Goal: Task Accomplishment & Management: Manage account settings

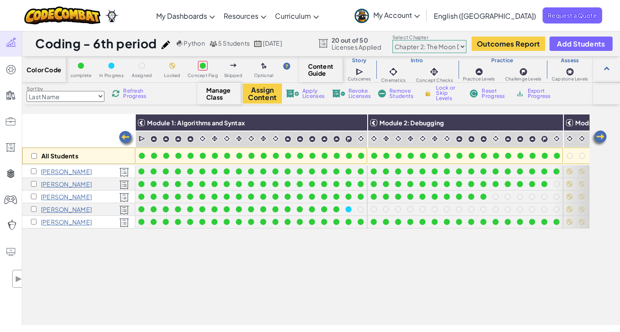
select select "5d8a57abe8919b28d5113af1"
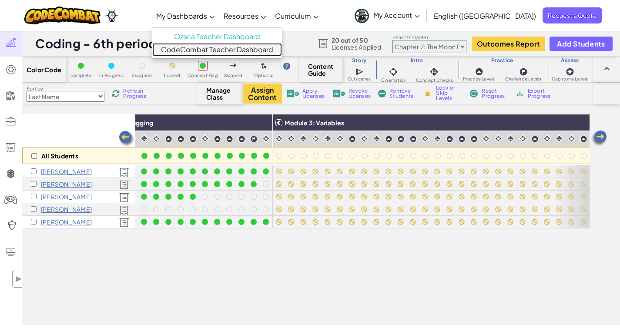
click at [233, 52] on link "CodeCombat Teacher Dashboard" at bounding box center [217, 49] width 130 height 13
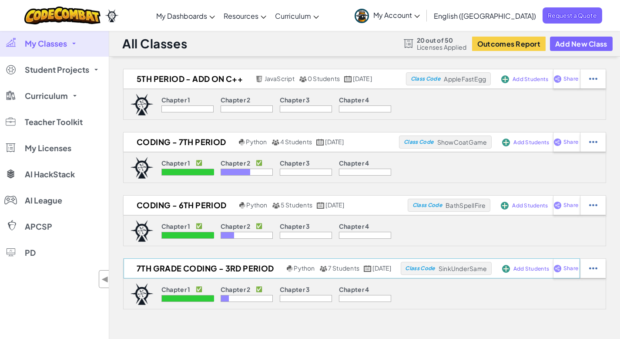
click at [177, 89] on div "7th grade coding - 3rd period Python 7 Students [DATE] Class Code SinkUnderSame…" at bounding box center [352, 79] width 457 height 20
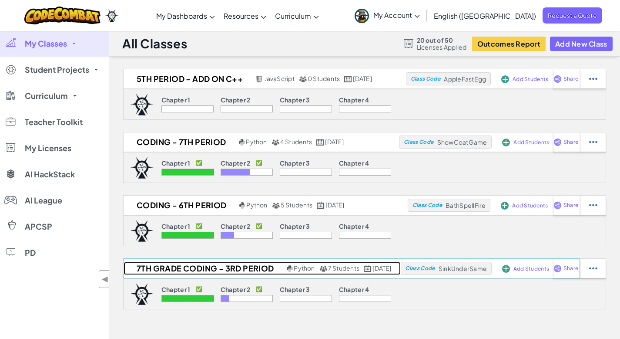
click at [170, 266] on h2 "7th grade coding - 3rd period" at bounding box center [204, 268] width 161 height 13
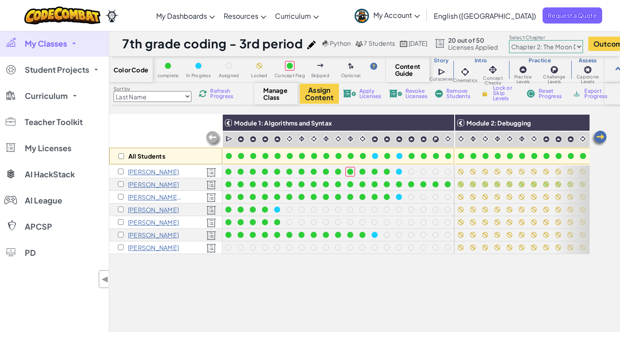
click at [583, 47] on select "Chapter 1: Sky Mountain Chapter 2: The Moon Dancers Chapter 3: The Phoenix Land…" at bounding box center [546, 46] width 74 height 13
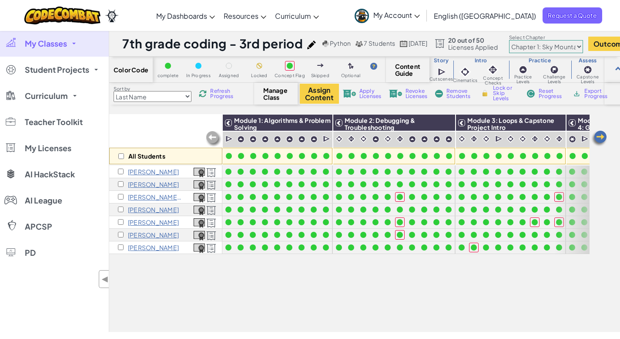
click at [602, 142] on img at bounding box center [599, 138] width 17 height 17
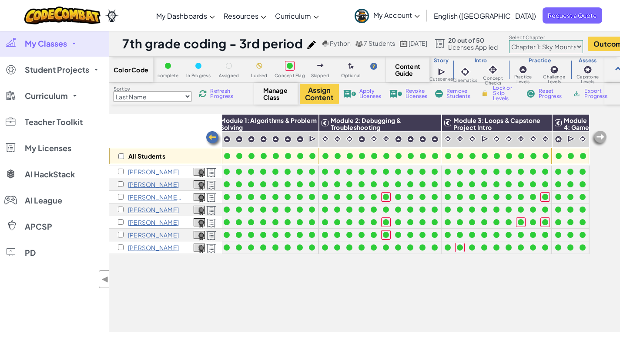
click at [600, 142] on img at bounding box center [599, 138] width 17 height 17
click at [601, 139] on img at bounding box center [599, 138] width 17 height 17
click at [583, 48] on select "Chapter 1: Sky Mountain Chapter 2: The Moon Dancers Chapter 3: The Phoenix Land…" at bounding box center [546, 46] width 74 height 13
select select "5d8a57abe8919b28d5113af1"
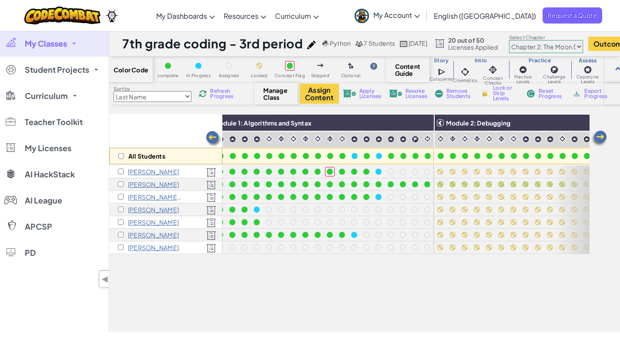
click at [599, 136] on img at bounding box center [599, 138] width 17 height 17
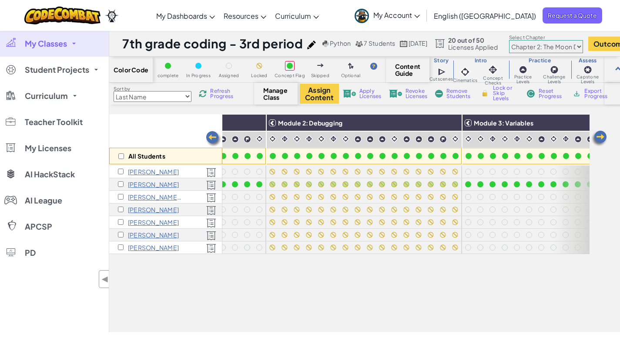
scroll to position [0, 195]
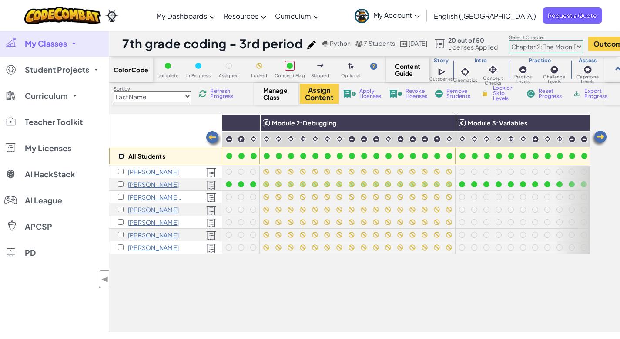
click at [121, 156] on input "checkbox" at bounding box center [121, 156] width 6 height 6
checkbox input "true"
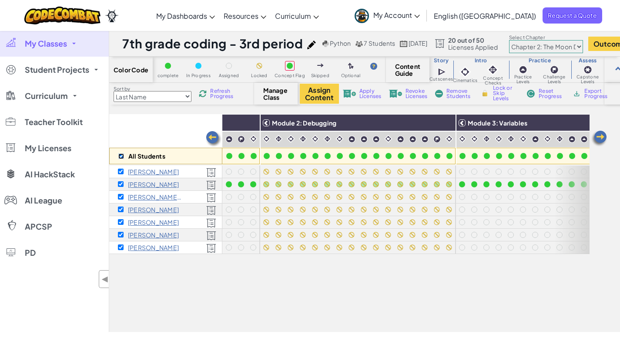
checkbox input "true"
click at [446, 123] on img at bounding box center [446, 122] width 15 height 13
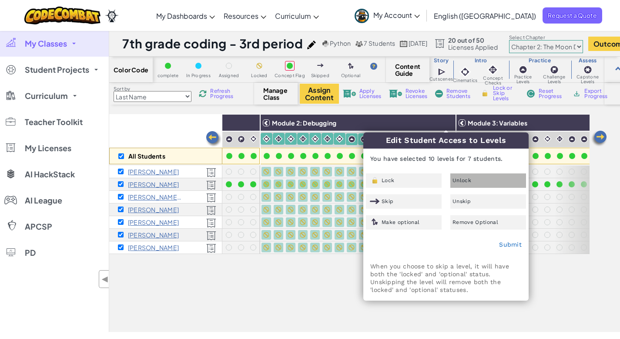
click at [462, 179] on span "Unlock" at bounding box center [462, 180] width 19 height 5
click at [515, 247] on link "Submit" at bounding box center [510, 244] width 23 height 7
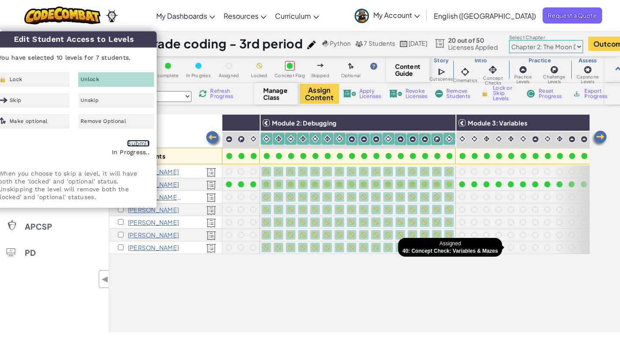
checkbox input "false"
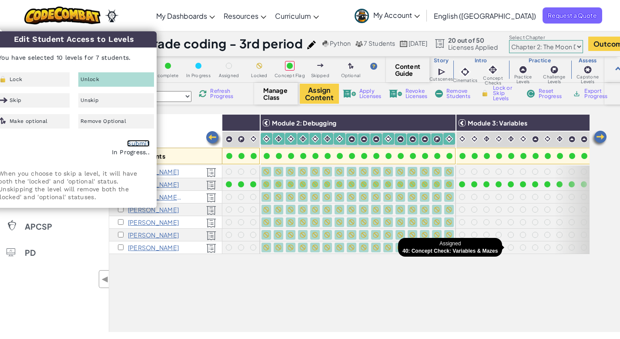
checkbox input "false"
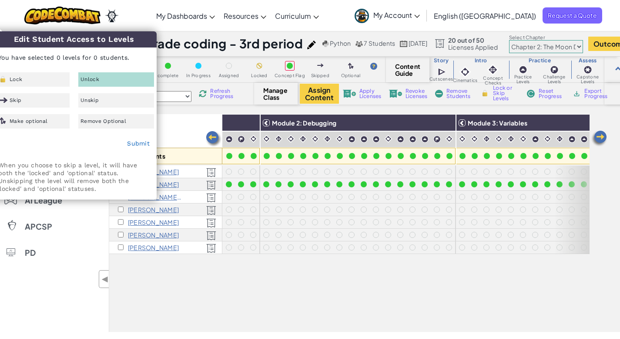
click at [595, 135] on img at bounding box center [599, 138] width 17 height 17
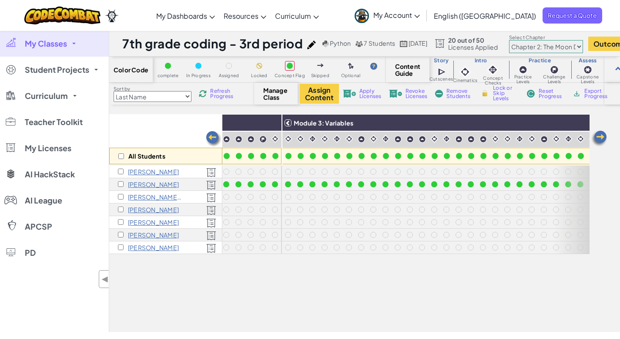
click at [596, 135] on img at bounding box center [599, 138] width 17 height 17
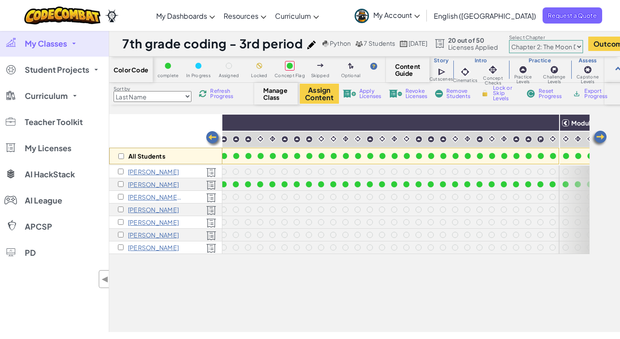
click at [597, 134] on img at bounding box center [599, 138] width 17 height 17
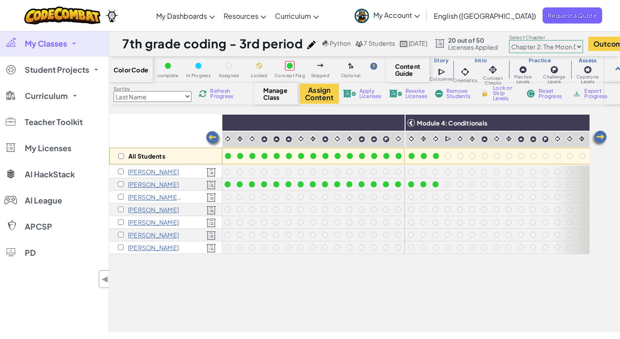
scroll to position [0, 717]
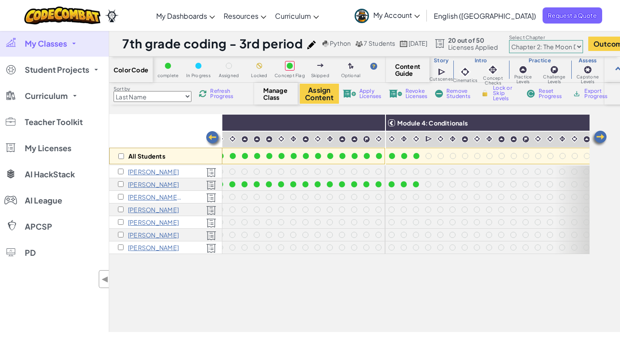
click at [597, 134] on img at bounding box center [599, 138] width 17 height 17
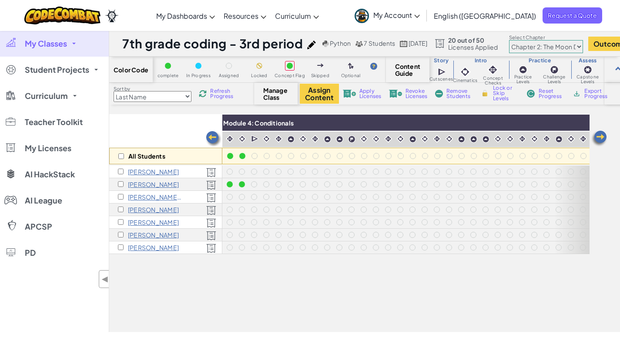
click at [597, 134] on img at bounding box center [599, 138] width 17 height 17
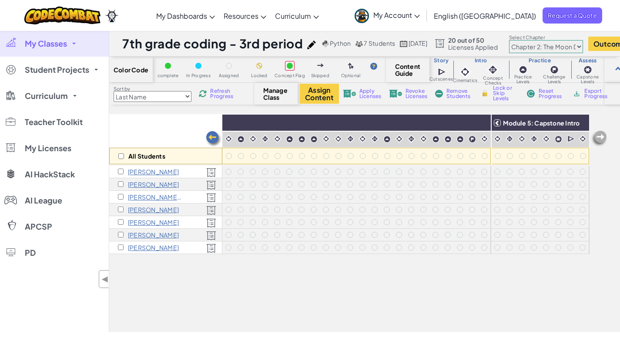
click at [597, 134] on img at bounding box center [599, 138] width 17 height 17
click at [211, 138] on img at bounding box center [213, 138] width 17 height 17
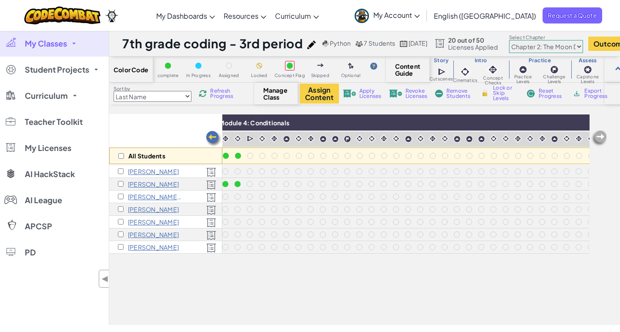
click at [211, 138] on img at bounding box center [213, 138] width 17 height 17
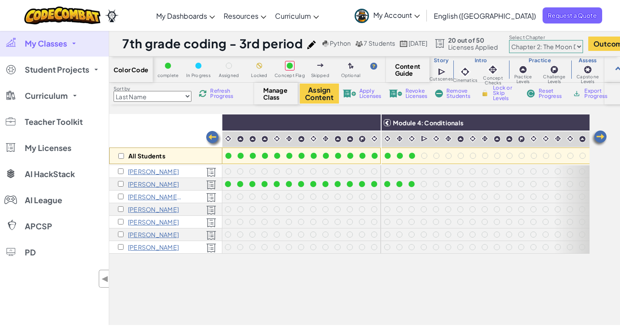
click at [211, 138] on img at bounding box center [213, 138] width 17 height 17
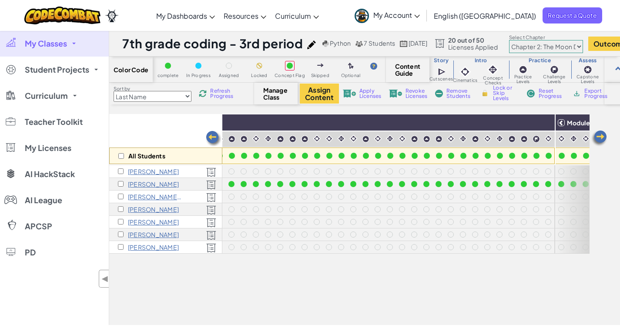
click at [211, 138] on img at bounding box center [213, 138] width 17 height 17
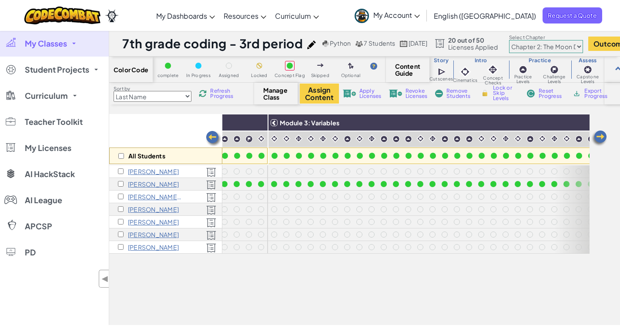
scroll to position [0, 373]
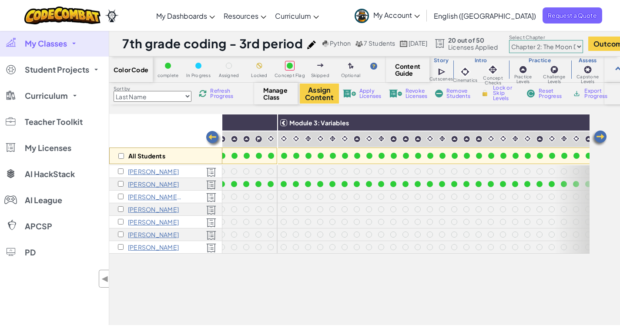
click at [216, 138] on img at bounding box center [213, 138] width 17 height 17
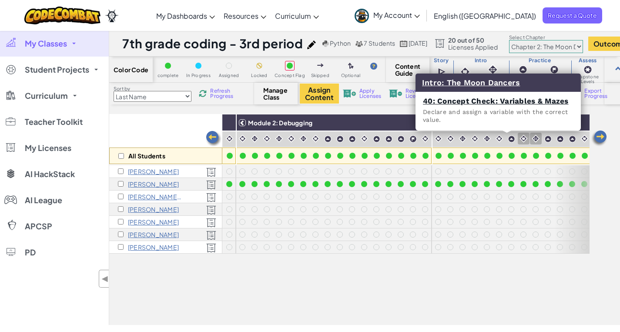
scroll to position [0, 199]
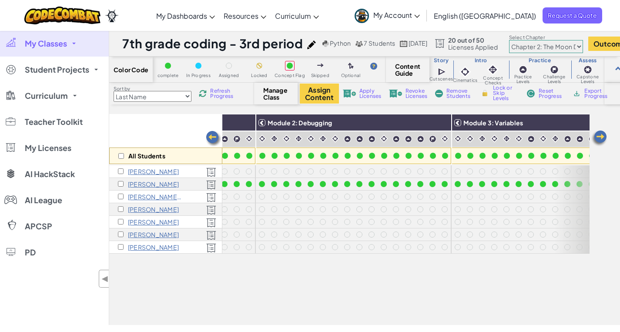
click at [602, 135] on img at bounding box center [599, 138] width 17 height 17
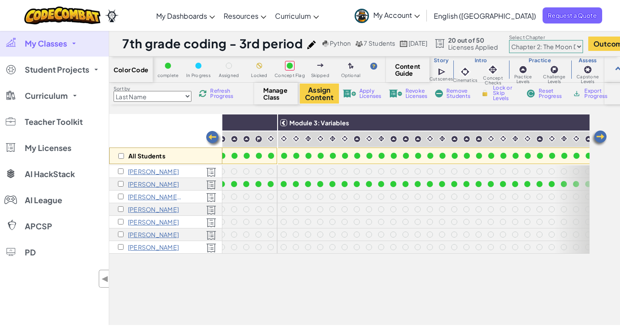
click at [602, 134] on img at bounding box center [599, 138] width 17 height 17
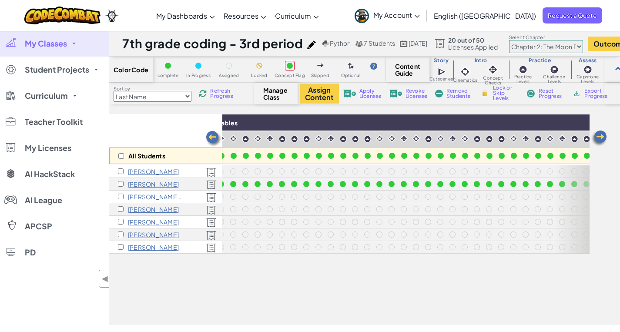
scroll to position [0, 547]
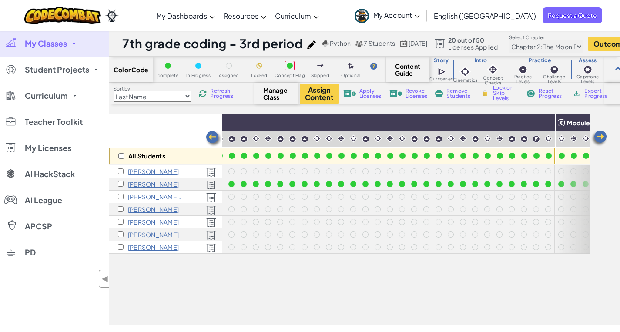
click at [120, 152] on div "All Students" at bounding box center [165, 156] width 113 height 17
click at [119, 157] on input "checkbox" at bounding box center [121, 156] width 6 height 6
checkbox input "true"
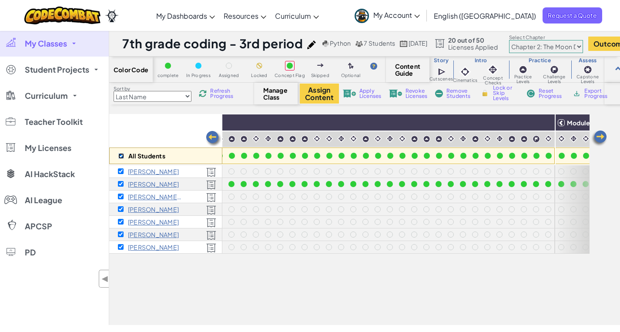
checkbox input "true"
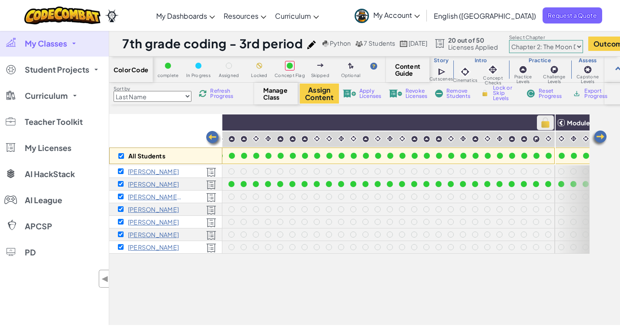
click at [546, 120] on img at bounding box center [545, 122] width 15 height 13
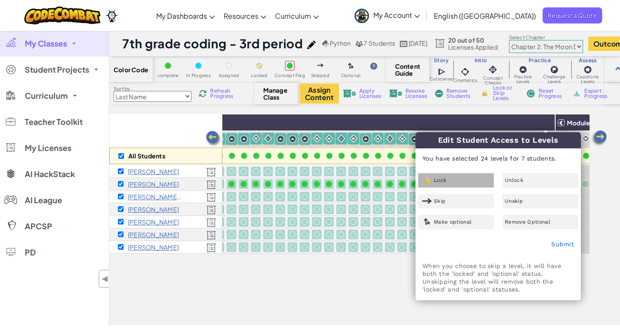
click at [460, 185] on div "Lock" at bounding box center [456, 180] width 76 height 14
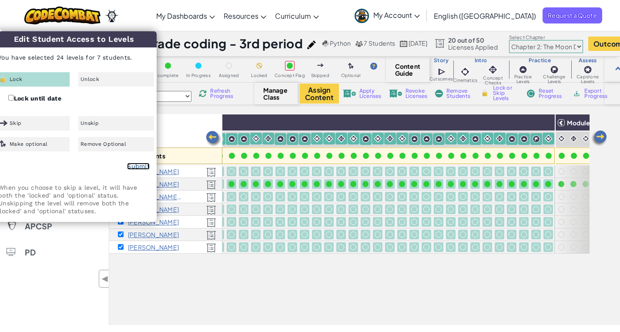
click at [143, 167] on link "Submit" at bounding box center [138, 166] width 23 height 7
checkbox input "false"
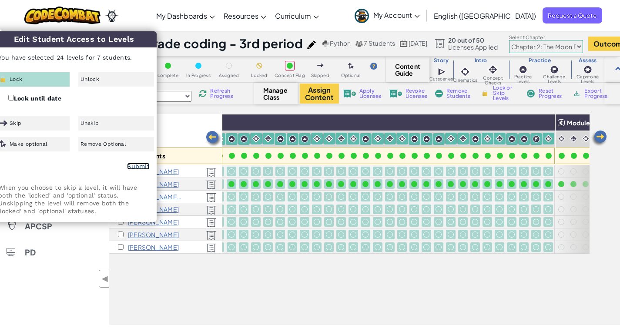
checkbox input "false"
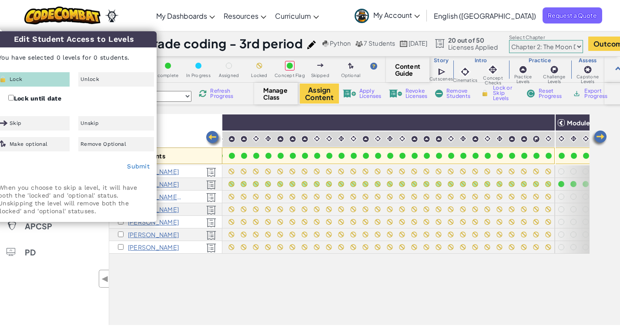
click at [599, 138] on img at bounding box center [599, 138] width 17 height 17
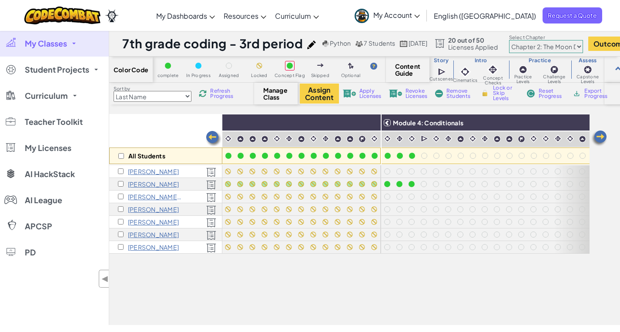
click at [599, 138] on img at bounding box center [599, 138] width 17 height 17
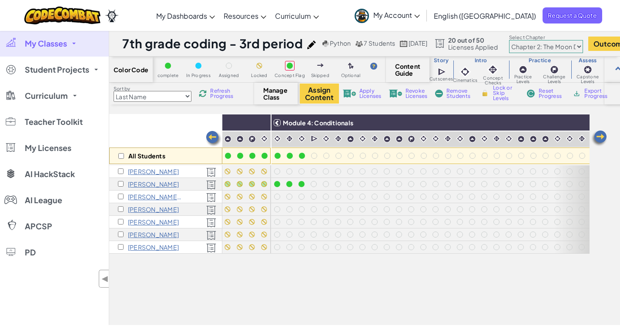
scroll to position [0, 895]
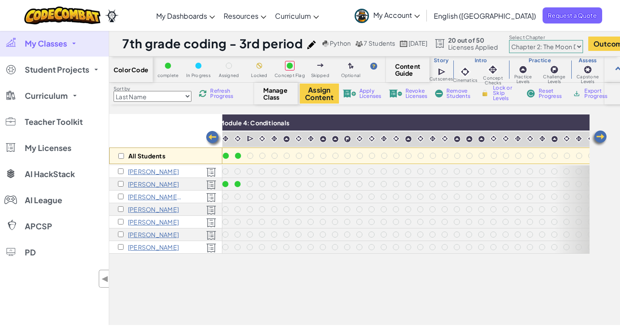
click at [599, 138] on img at bounding box center [599, 138] width 17 height 17
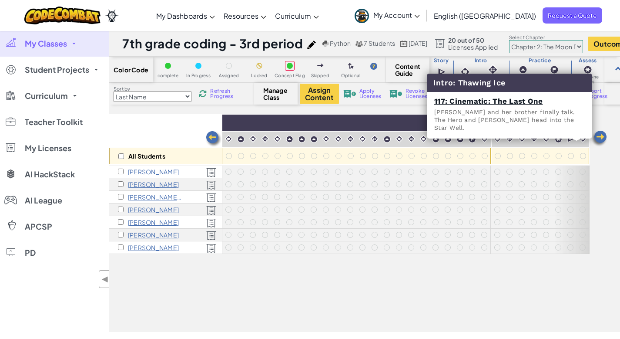
scroll to position [0, 1070]
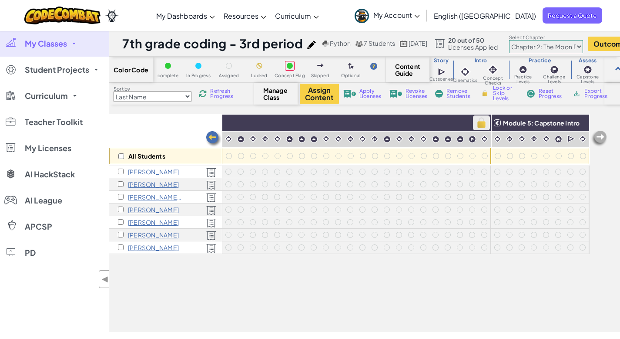
click at [474, 123] on img at bounding box center [481, 122] width 15 height 13
checkbox input "true"
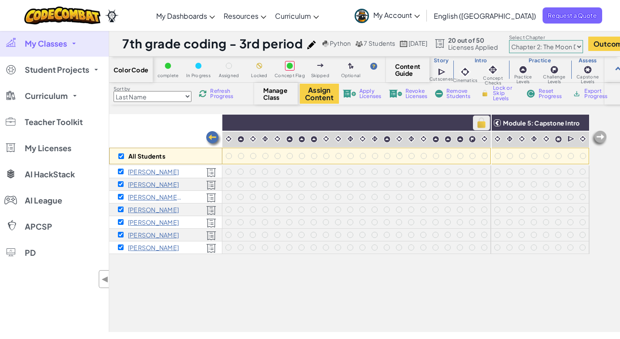
checkbox input "true"
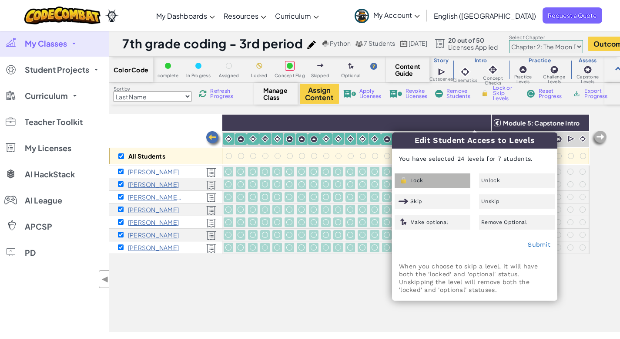
click at [433, 182] on div "Lock" at bounding box center [433, 180] width 76 height 14
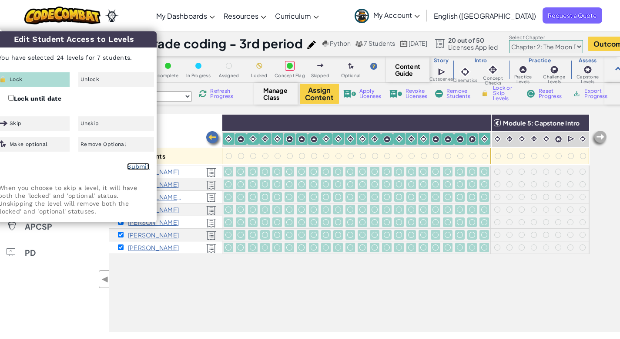
click at [140, 167] on link "Submit" at bounding box center [138, 166] width 23 height 7
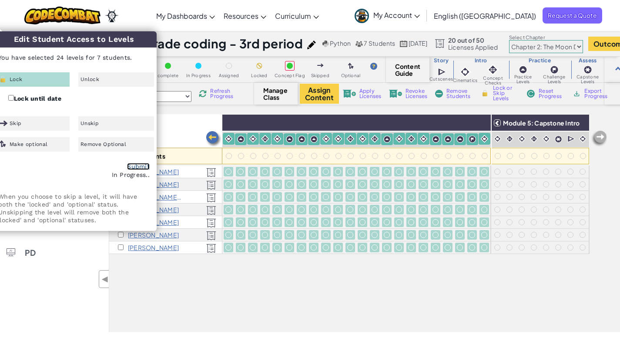
checkbox input "false"
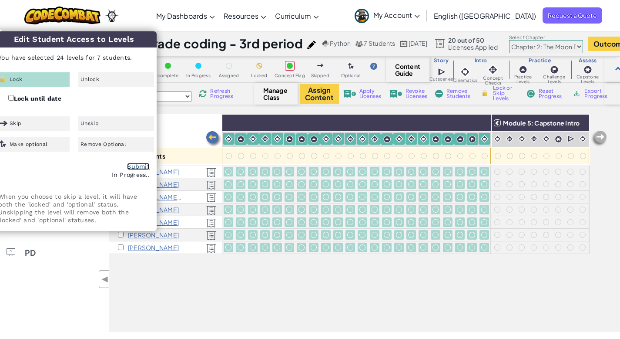
checkbox input "false"
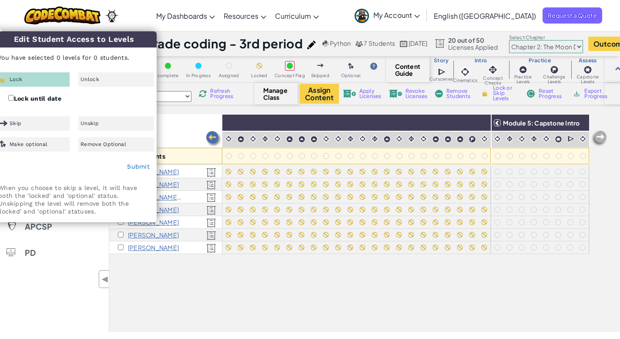
click at [603, 135] on img at bounding box center [599, 138] width 17 height 17
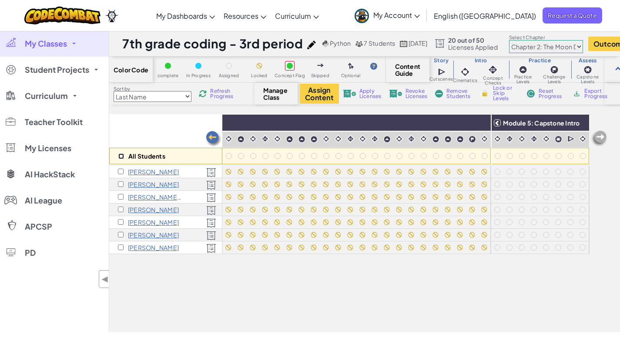
click at [123, 156] on input "checkbox" at bounding box center [121, 156] width 6 height 6
checkbox input "true"
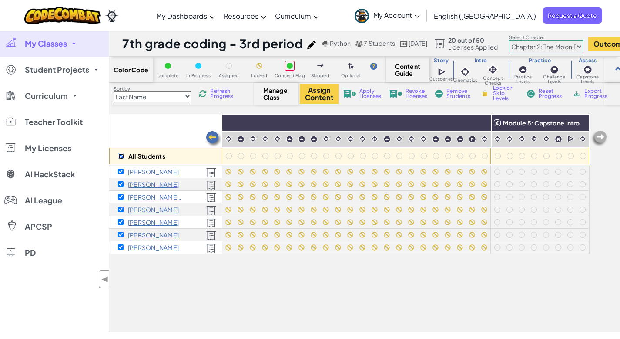
checkbox input "true"
click at [578, 122] on img at bounding box center [579, 122] width 15 height 13
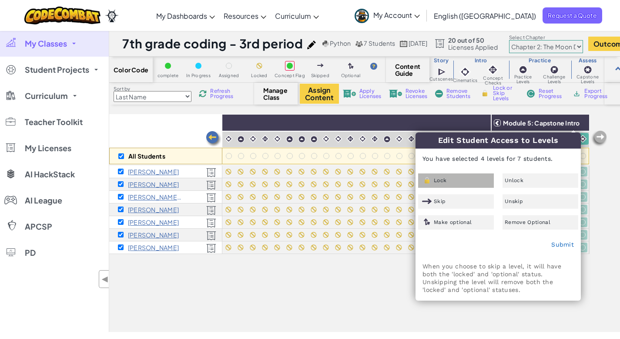
click at [443, 178] on span "Lock" at bounding box center [440, 180] width 13 height 5
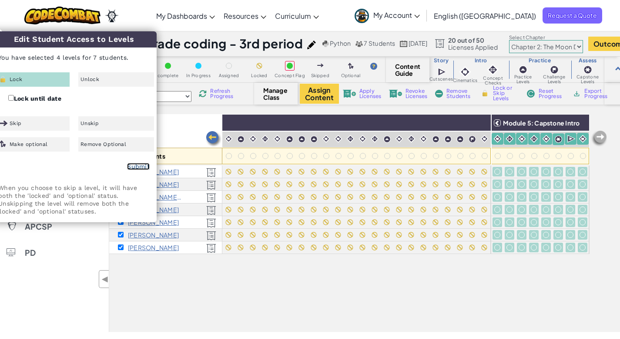
click at [142, 167] on link "Submit" at bounding box center [138, 166] width 23 height 7
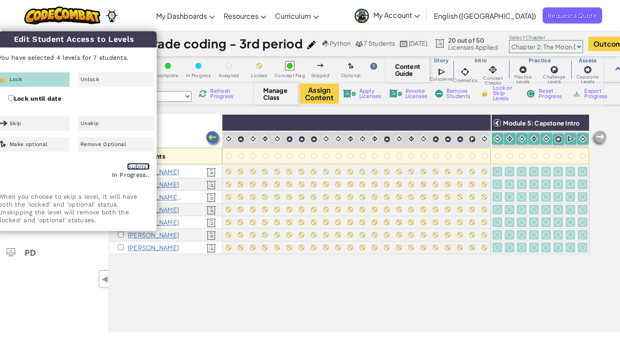
checkbox input "false"
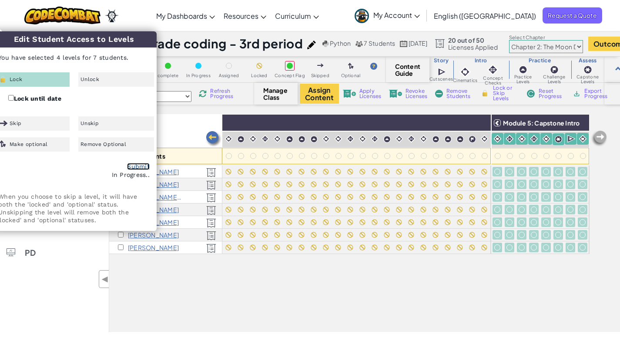
checkbox input "false"
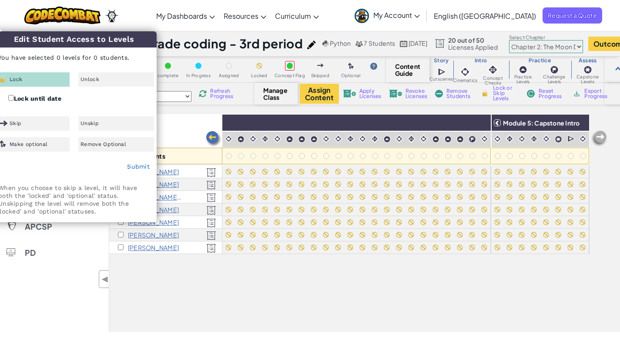
click at [429, 327] on div "All Students Module 1: Algorithms and Syntax Module 2: Debugging Module 3: Vari…" at bounding box center [364, 223] width 511 height 218
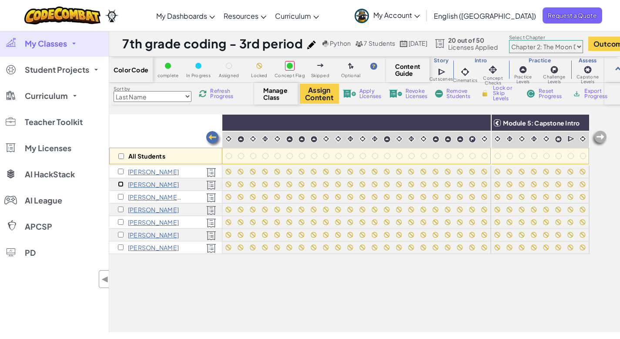
drag, startPoint x: 122, startPoint y: 182, endPoint x: 242, endPoint y: 189, distance: 120.8
click at [122, 182] on input "checkbox" at bounding box center [121, 184] width 6 height 6
click at [474, 122] on img at bounding box center [481, 122] width 15 height 13
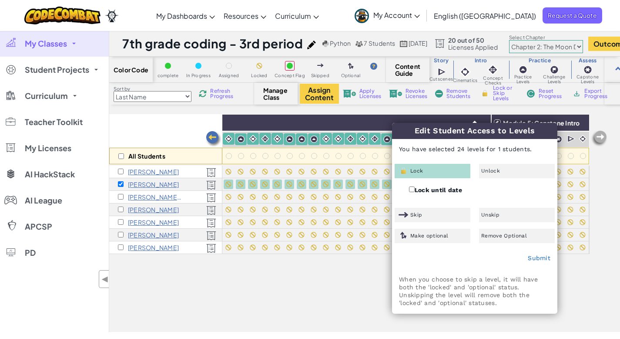
click at [501, 172] on div "Unlock" at bounding box center [517, 171] width 76 height 14
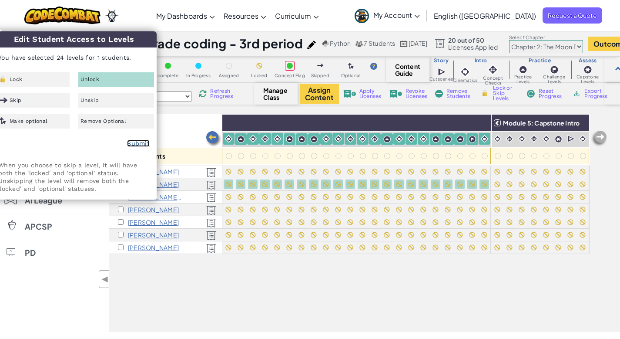
click at [141, 140] on link "Submit" at bounding box center [138, 143] width 23 height 7
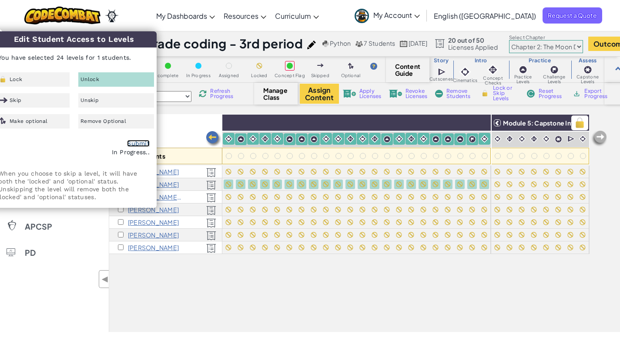
checkbox input "false"
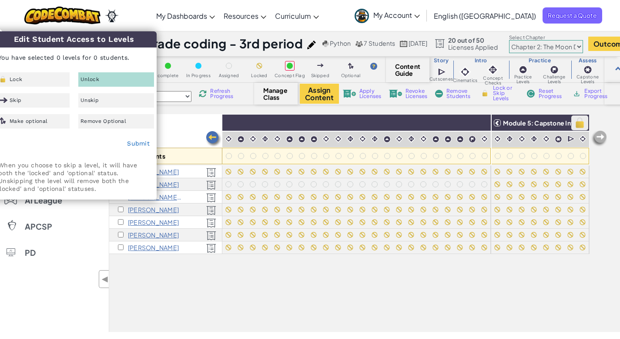
click at [579, 124] on img at bounding box center [579, 122] width 15 height 13
checkbox input "true"
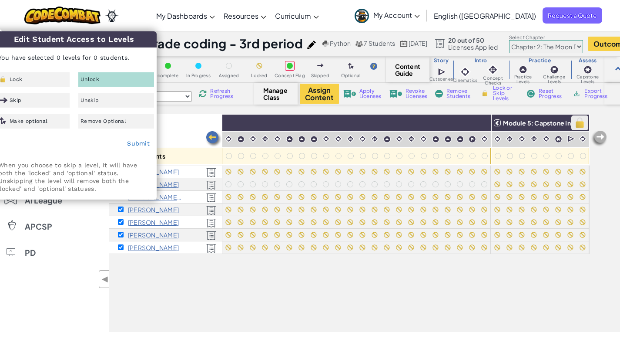
checkbox input "true"
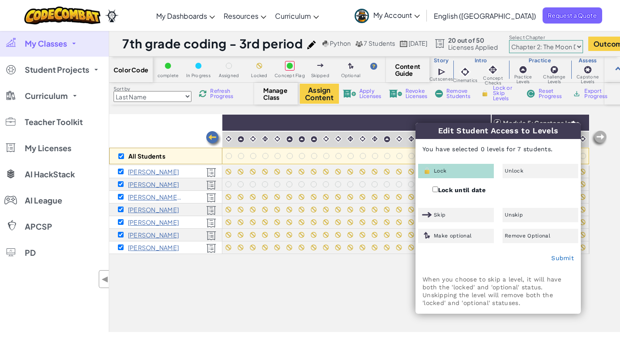
click at [538, 173] on div "Unlock" at bounding box center [541, 171] width 76 height 14
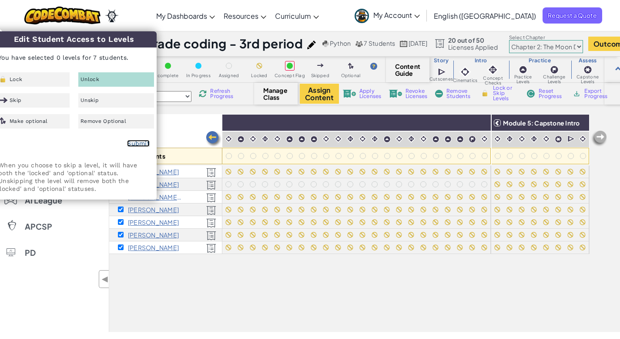
click at [142, 145] on link "Submit" at bounding box center [138, 143] width 23 height 7
checkbox input "false"
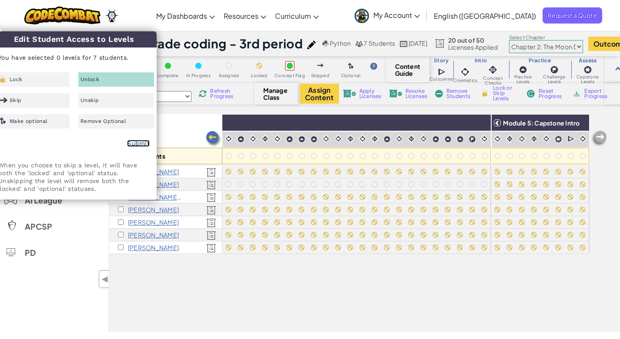
checkbox input "false"
click at [175, 300] on div "All Students Module 1: Algorithms and Syntax Module 2: Debugging Module 3: Vari…" at bounding box center [349, 174] width 481 height 295
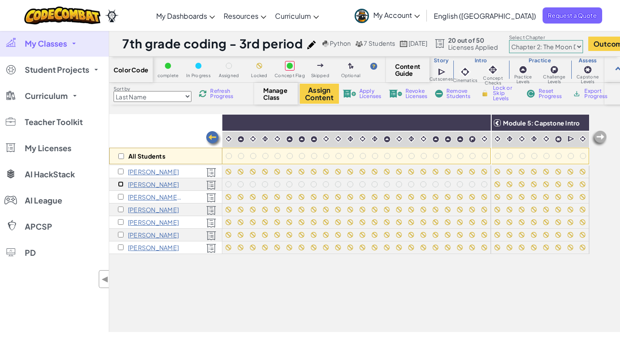
click at [120, 183] on input "checkbox" at bounding box center [121, 184] width 6 height 6
click at [575, 121] on img at bounding box center [579, 122] width 15 height 13
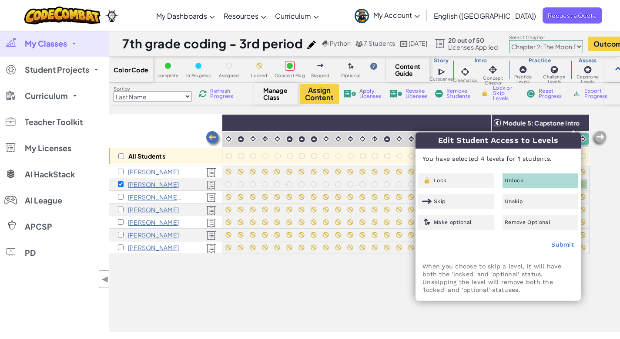
click at [537, 185] on div "Unlock" at bounding box center [541, 180] width 76 height 14
click at [561, 247] on link "Submit" at bounding box center [563, 244] width 23 height 7
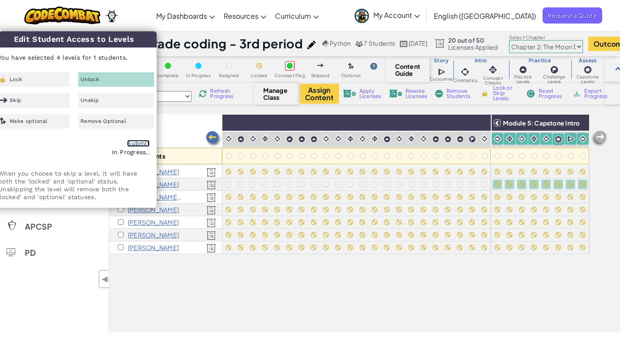
checkbox input "false"
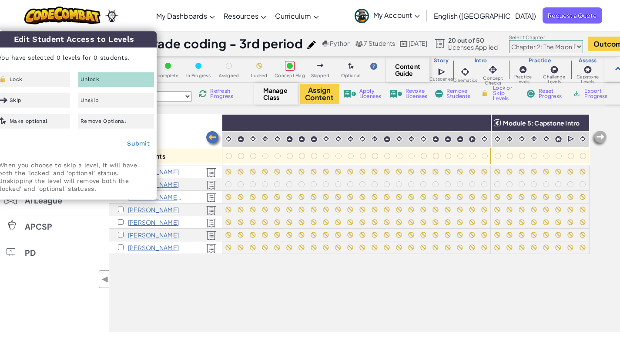
click at [420, 303] on div "All Students Module 1: Algorithms and Syntax Module 2: Debugging Module 3: Vari…" at bounding box center [349, 174] width 481 height 295
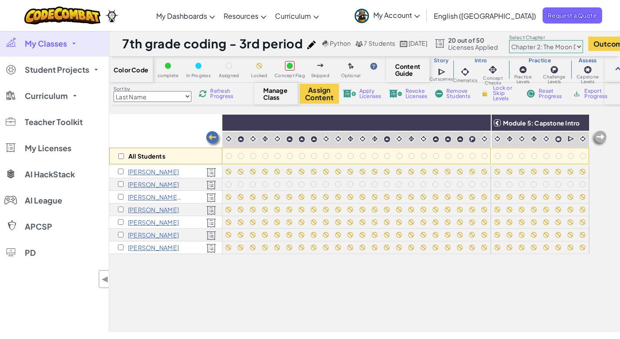
click at [214, 136] on img at bounding box center [213, 138] width 17 height 17
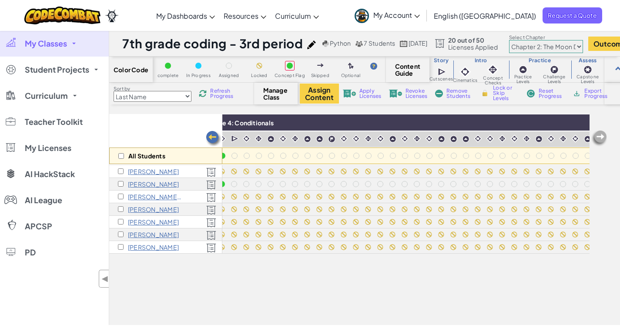
click at [214, 136] on img at bounding box center [213, 138] width 17 height 17
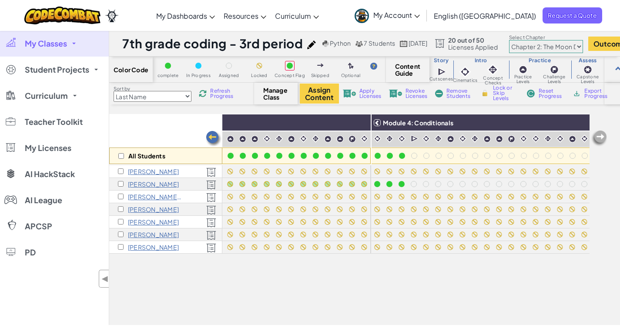
click at [214, 136] on img at bounding box center [213, 138] width 17 height 17
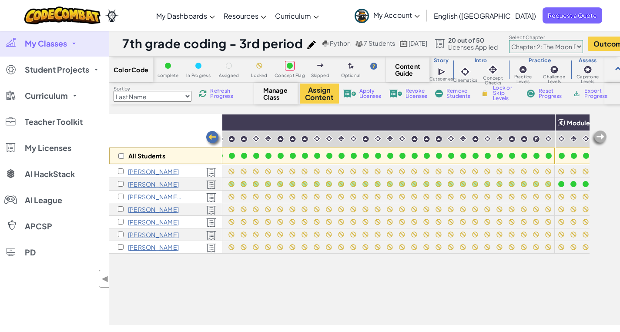
scroll to position [0, 547]
click at [214, 137] on img at bounding box center [213, 138] width 17 height 17
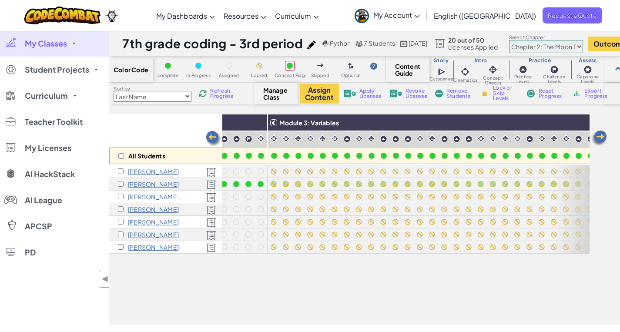
scroll to position [0, 373]
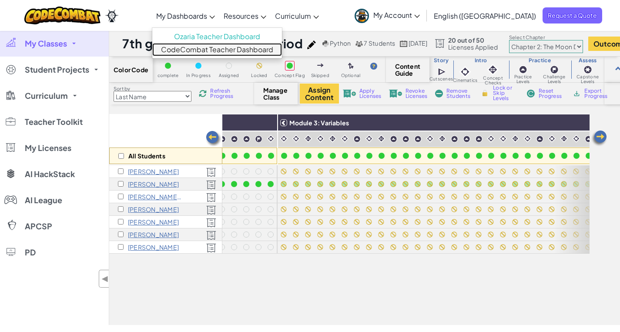
click at [230, 52] on link "CodeCombat Teacher Dashboard" at bounding box center [217, 49] width 130 height 13
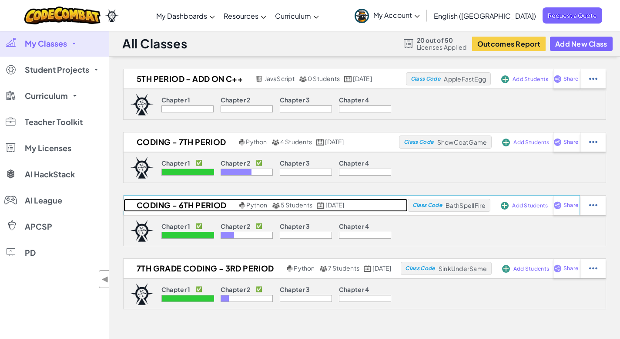
click at [174, 205] on h2 "Coding - 6th period" at bounding box center [181, 204] width 114 height 13
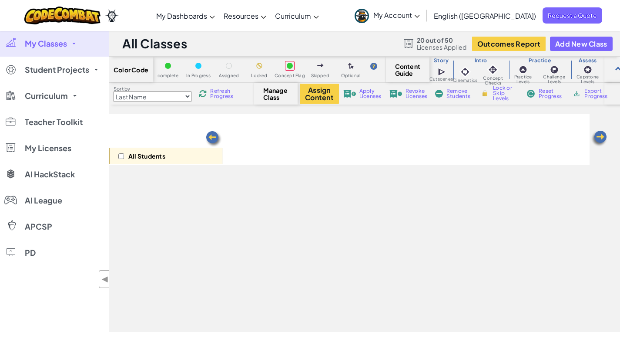
select select "5d8a57abe8919b28d5113af1"
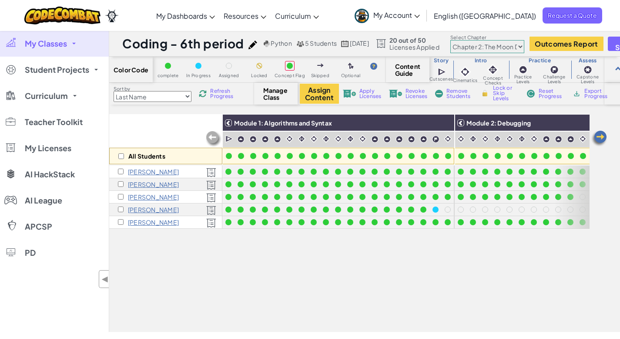
click at [602, 135] on img at bounding box center [599, 138] width 17 height 17
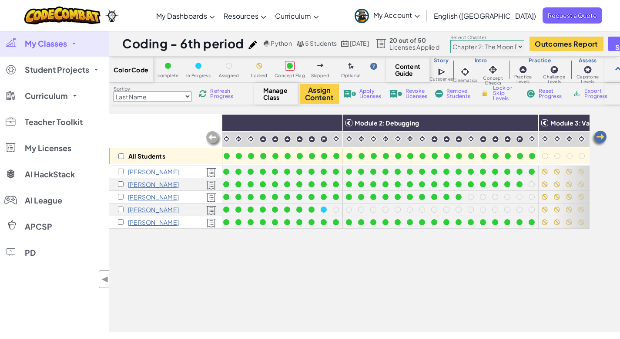
scroll to position [0, 174]
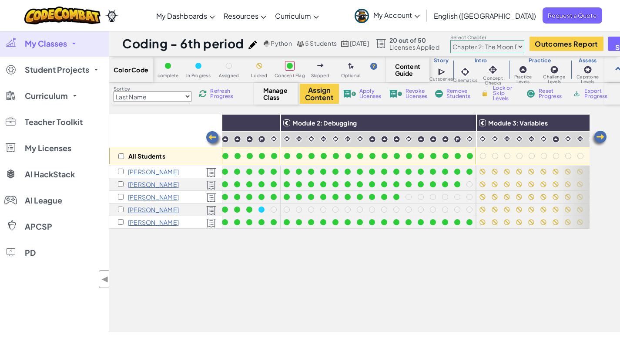
click at [53, 44] on span "My Classes" at bounding box center [46, 44] width 42 height 8
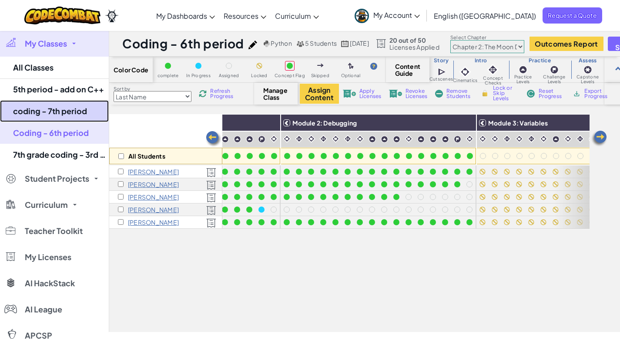
click at [55, 107] on link "coding - 7th period" at bounding box center [54, 111] width 109 height 22
select select "5d8a57abe8919b28d5113af1"
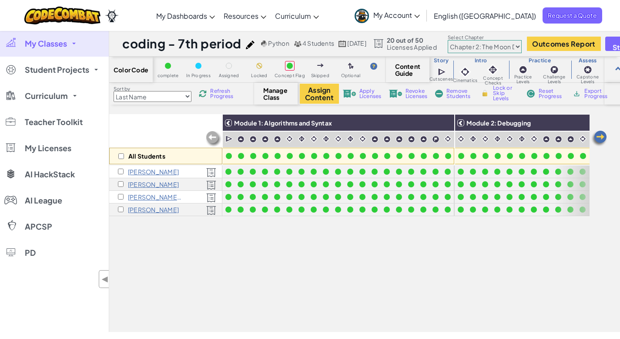
click at [601, 138] on img at bounding box center [599, 138] width 17 height 17
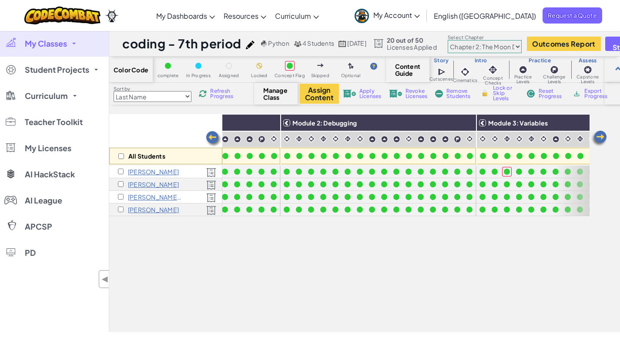
click at [601, 138] on img at bounding box center [599, 138] width 17 height 17
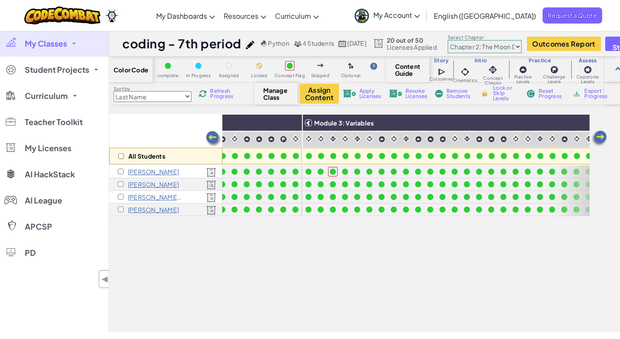
click at [601, 138] on img at bounding box center [599, 138] width 17 height 17
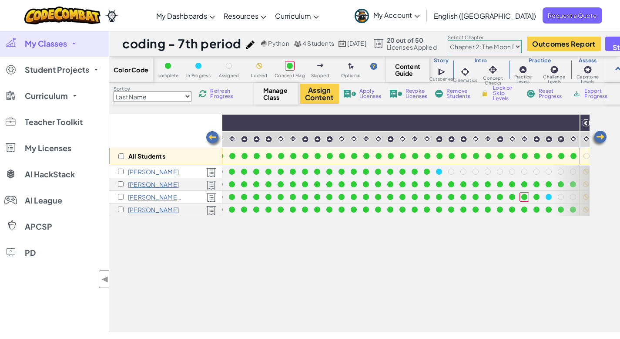
click at [601, 138] on img at bounding box center [599, 138] width 17 height 17
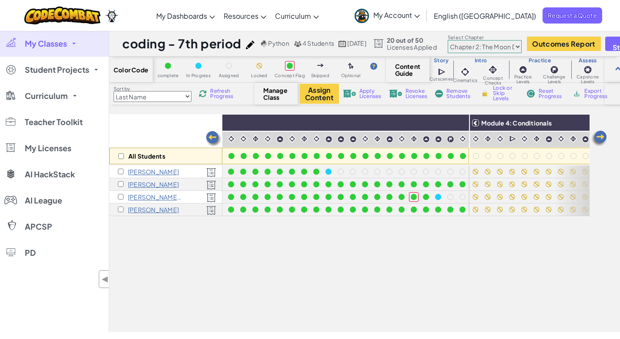
scroll to position [0, 696]
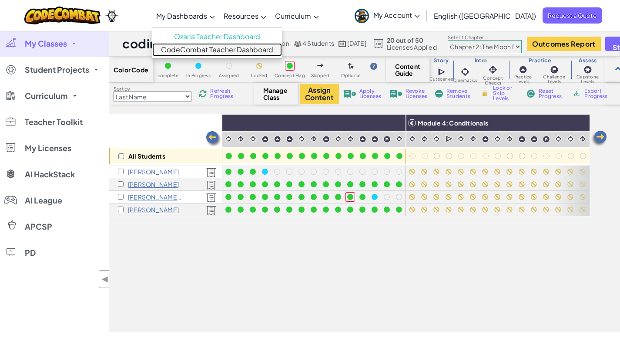
click at [232, 50] on link "CodeCombat Teacher Dashboard" at bounding box center [217, 49] width 130 height 13
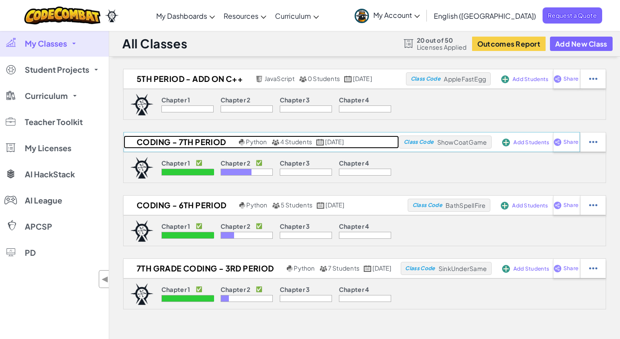
click at [172, 138] on h2 "coding - 7th period" at bounding box center [180, 141] width 113 height 13
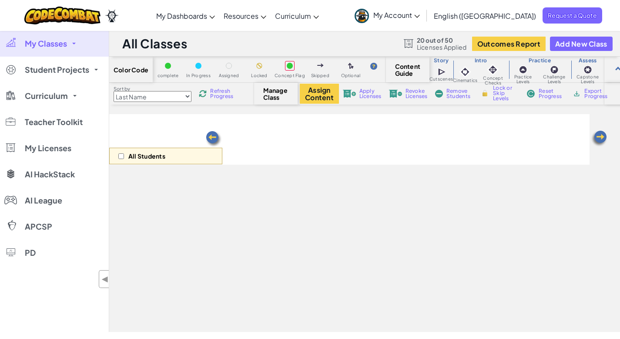
select select "5d8a57abe8919b28d5113af1"
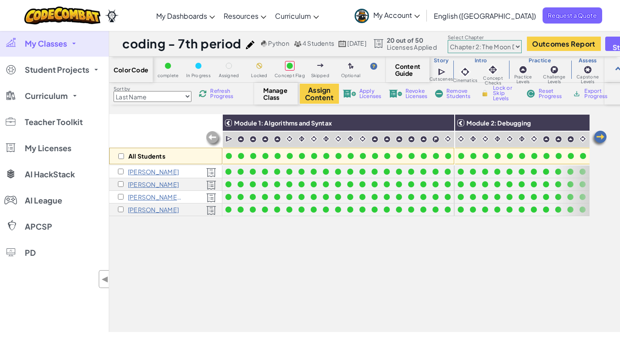
click at [604, 137] on img at bounding box center [599, 138] width 17 height 17
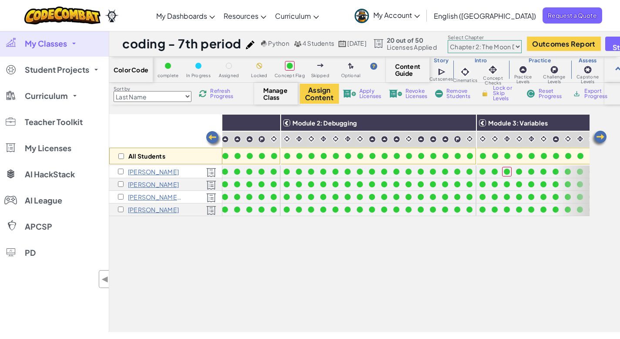
click at [602, 137] on img at bounding box center [599, 138] width 17 height 17
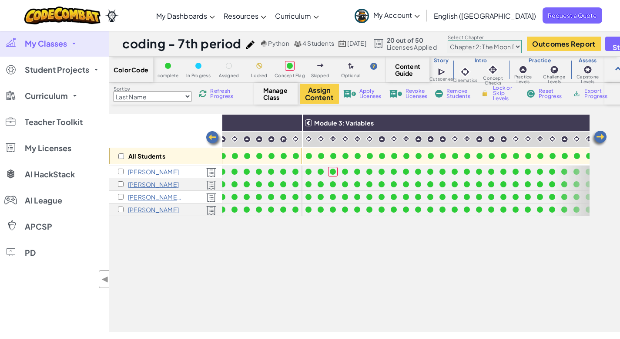
click at [602, 137] on img at bounding box center [599, 138] width 17 height 17
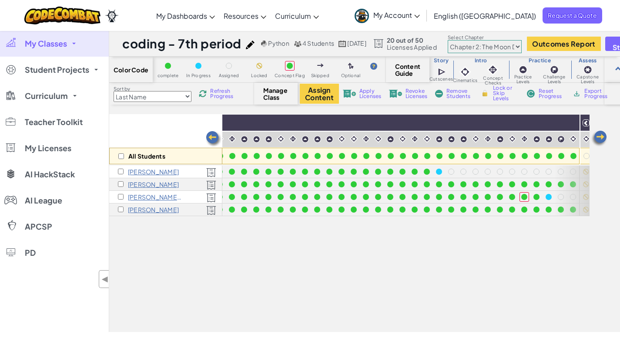
click at [602, 136] on img at bounding box center [599, 138] width 17 height 17
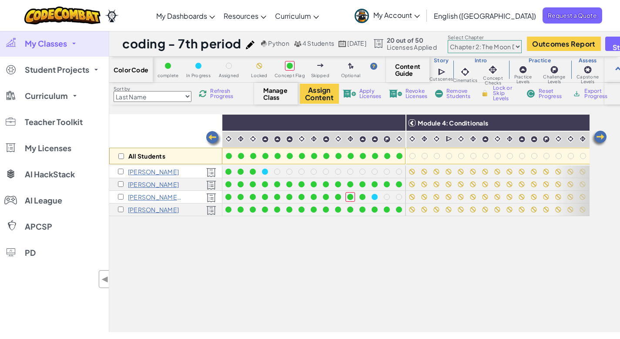
click at [602, 136] on img at bounding box center [599, 138] width 17 height 17
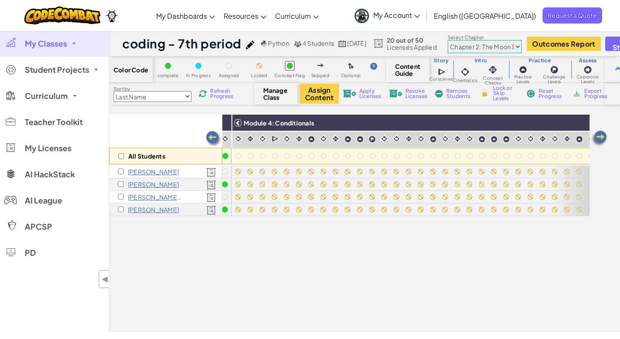
click at [602, 137] on img at bounding box center [599, 138] width 17 height 17
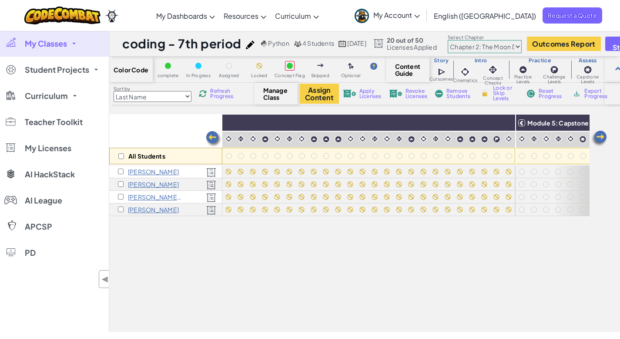
scroll to position [0, 1045]
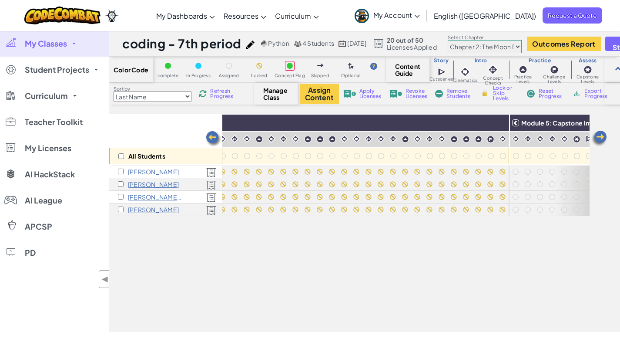
click at [215, 138] on img at bounding box center [213, 138] width 17 height 17
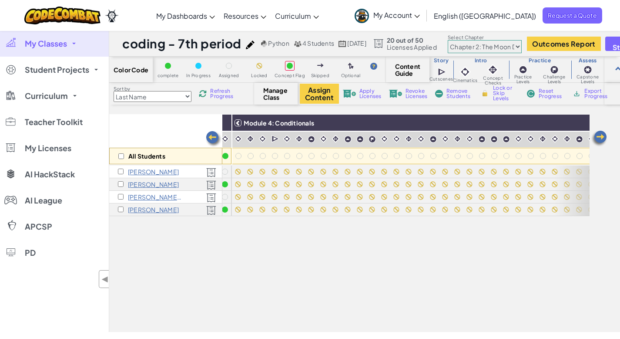
click at [215, 138] on img at bounding box center [213, 138] width 17 height 17
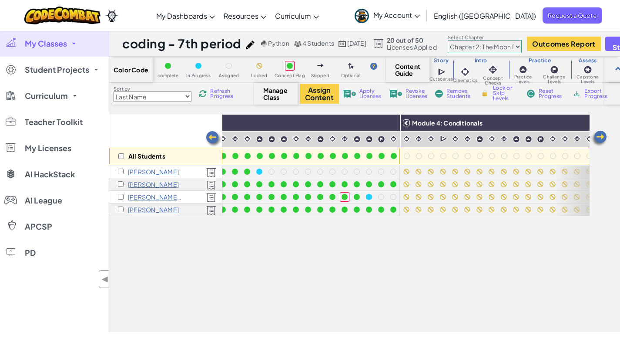
scroll to position [0, 696]
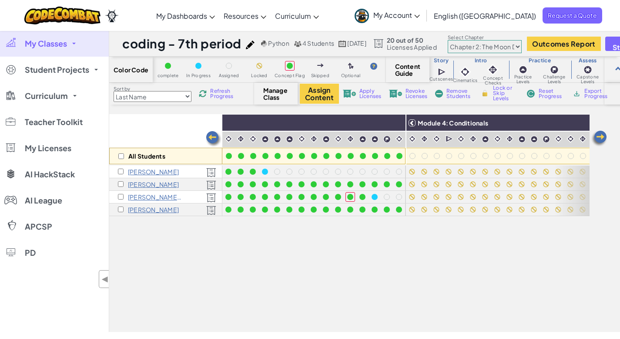
click at [215, 138] on img at bounding box center [213, 138] width 17 height 17
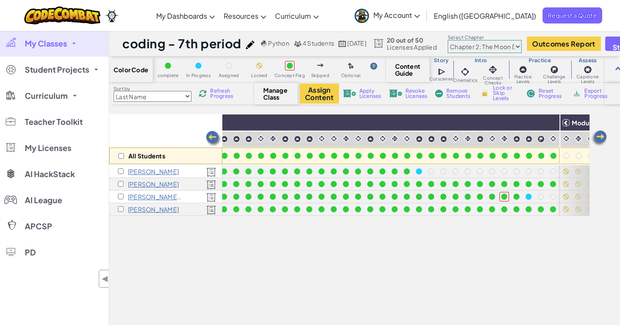
scroll to position [0, 522]
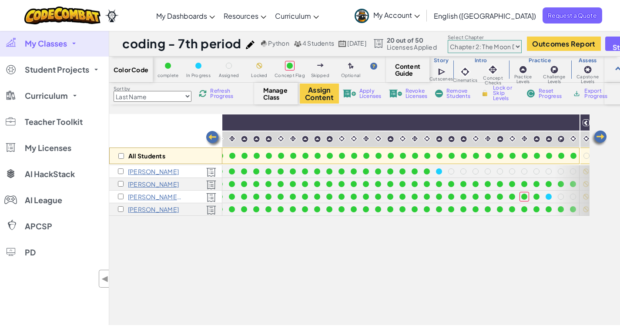
click at [612, 133] on div "All Students Module 1: Algorithms and Syntax Module 2: Debugging Module 3: Vari…" at bounding box center [364, 219] width 511 height 211
click at [601, 134] on img at bounding box center [599, 138] width 17 height 17
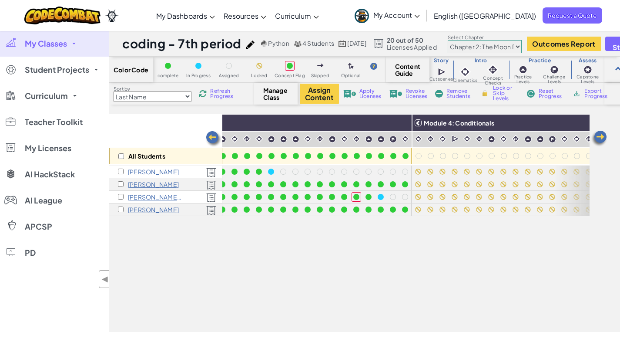
scroll to position [0, 696]
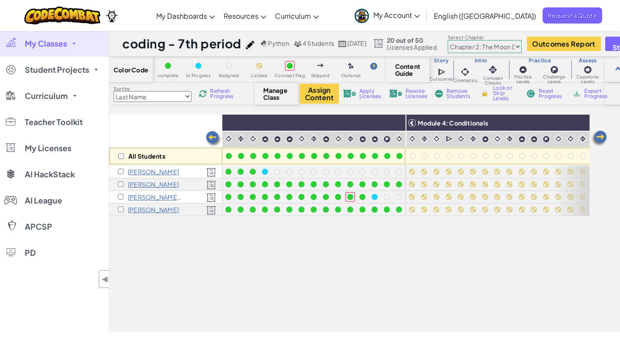
click at [66, 45] on span "My Classes" at bounding box center [46, 44] width 42 height 8
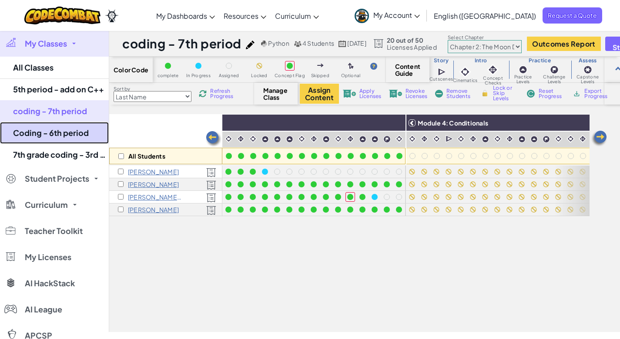
click at [66, 135] on link "Coding - 6th period" at bounding box center [54, 133] width 109 height 22
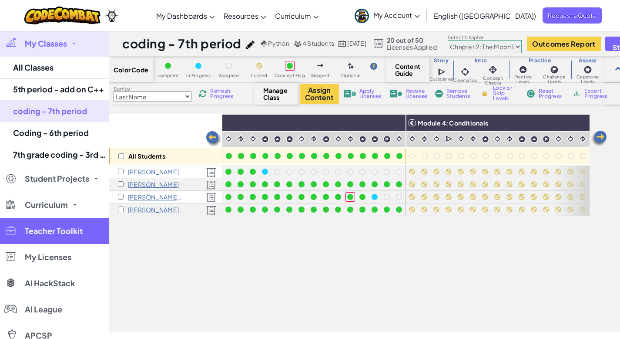
select select "5d8a57abe8919b28d5113af1"
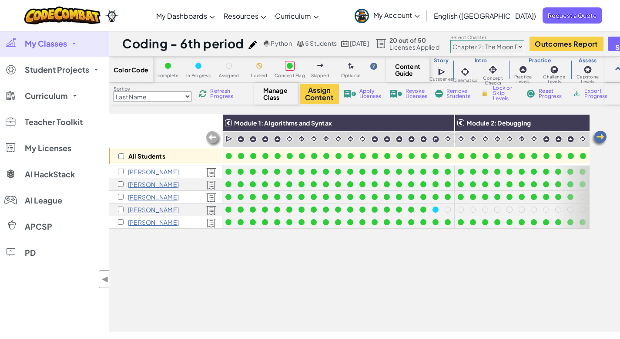
click at [594, 140] on img at bounding box center [599, 138] width 17 height 17
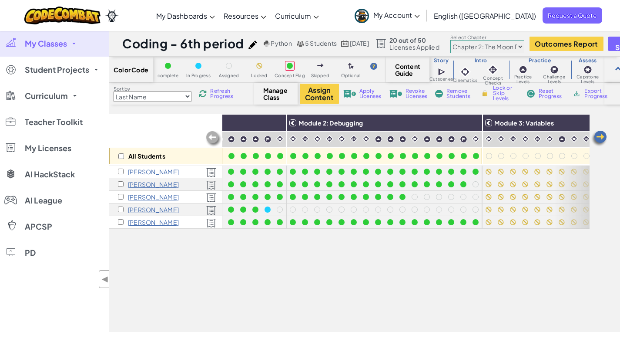
scroll to position [0, 174]
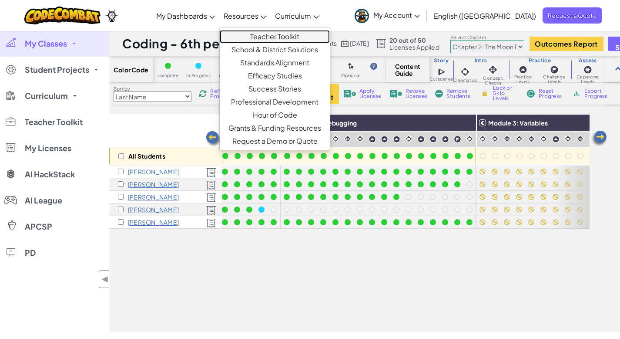
click at [296, 35] on link "Teacher Toolkit" at bounding box center [275, 36] width 110 height 13
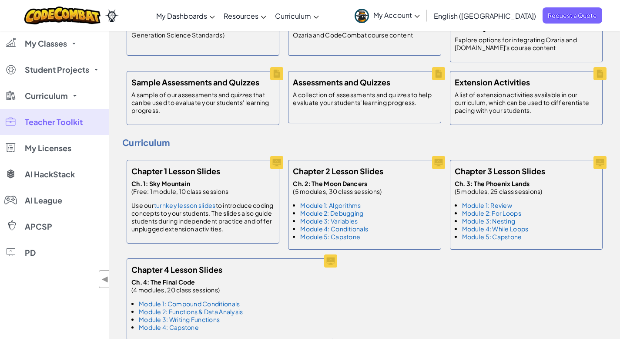
scroll to position [433, 0]
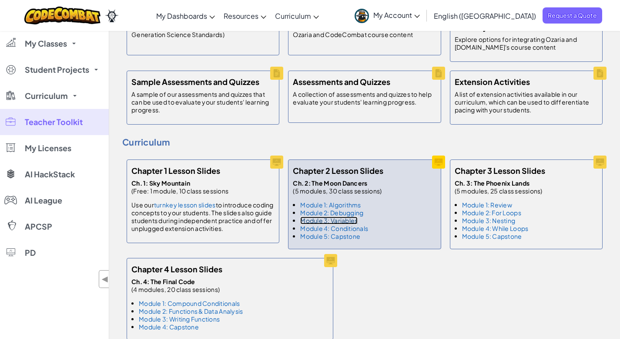
click at [350, 216] on link "Module 3: Variables" at bounding box center [328, 220] width 57 height 8
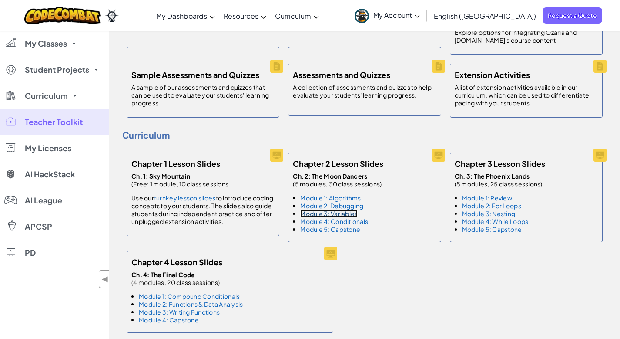
scroll to position [455, 0]
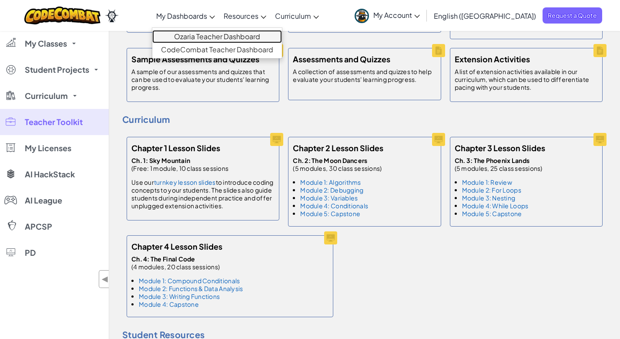
click at [227, 36] on link "Ozaria Teacher Dashboard" at bounding box center [217, 36] width 130 height 13
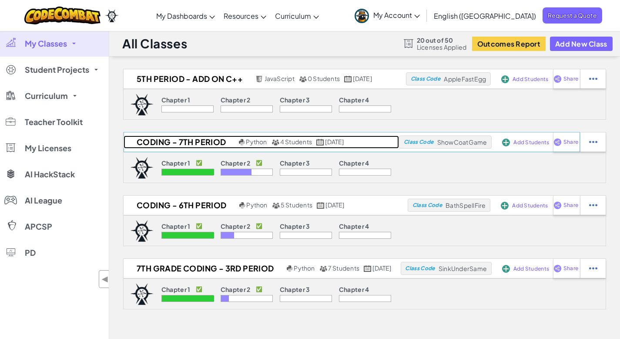
click at [182, 144] on h2 "coding - 7th period" at bounding box center [180, 141] width 113 height 13
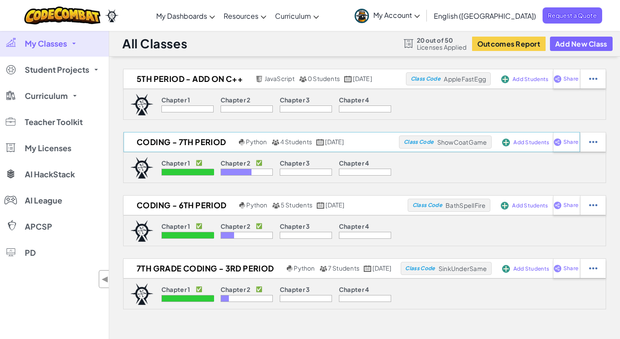
select select "5d8a57abe8919b28d5113af1"
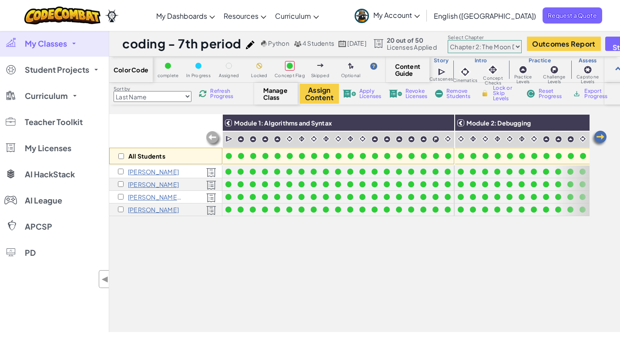
click at [62, 47] on span "My Classes" at bounding box center [46, 44] width 42 height 8
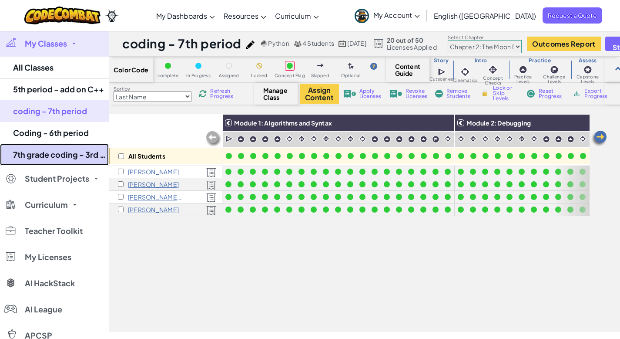
click at [62, 152] on link "7th grade coding - 3rd period" at bounding box center [54, 155] width 109 height 22
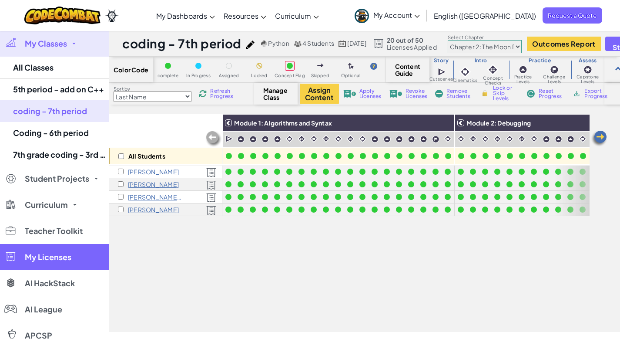
select select "5d8a57abe8919b28d5113af1"
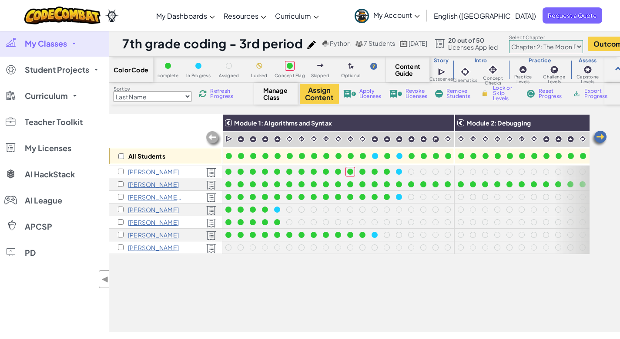
click at [599, 135] on img at bounding box center [599, 138] width 17 height 17
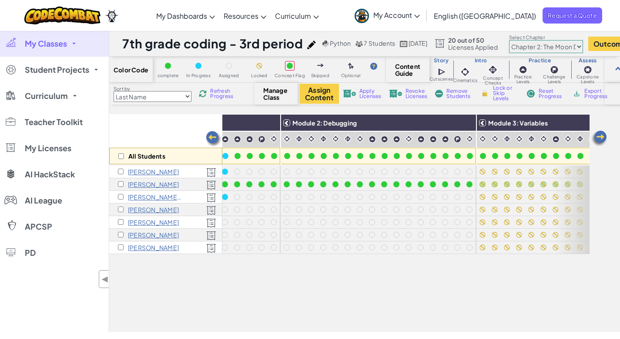
click at [599, 135] on img at bounding box center [599, 138] width 17 height 17
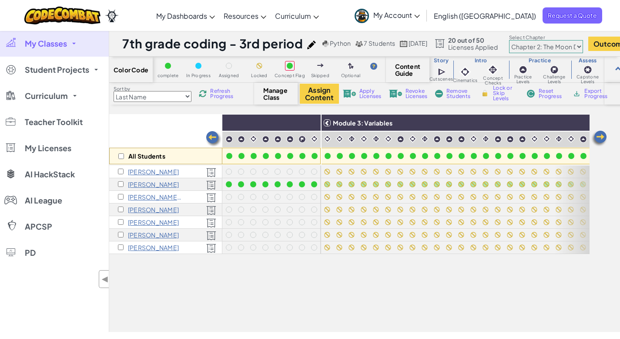
scroll to position [0, 348]
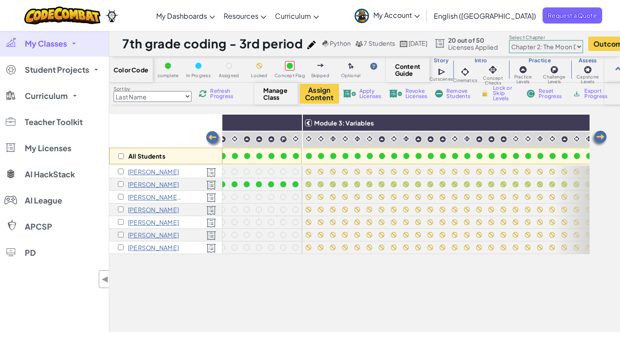
click at [599, 135] on img at bounding box center [599, 138] width 17 height 17
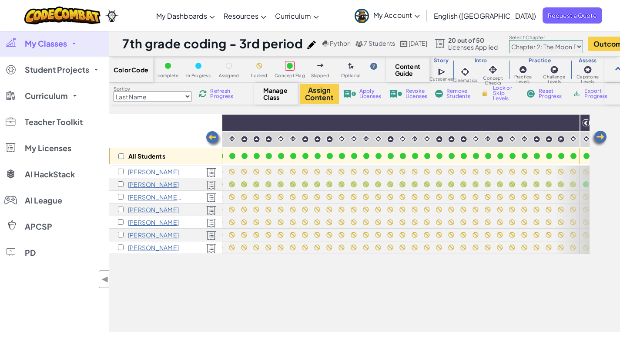
click at [599, 135] on img at bounding box center [599, 138] width 17 height 17
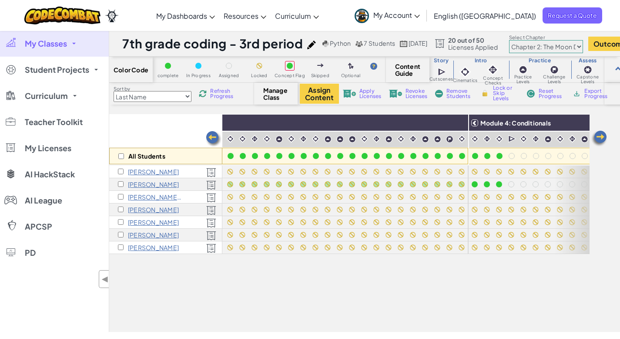
scroll to position [0, 696]
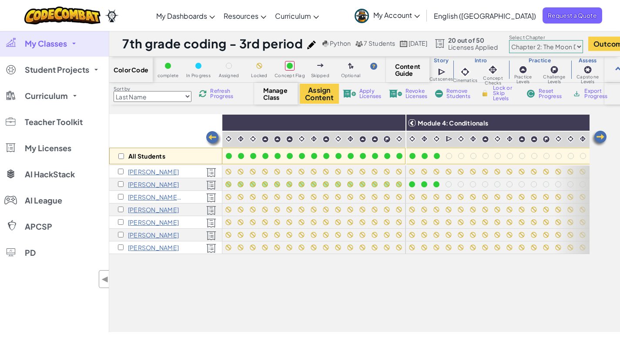
click at [599, 135] on img at bounding box center [599, 138] width 17 height 17
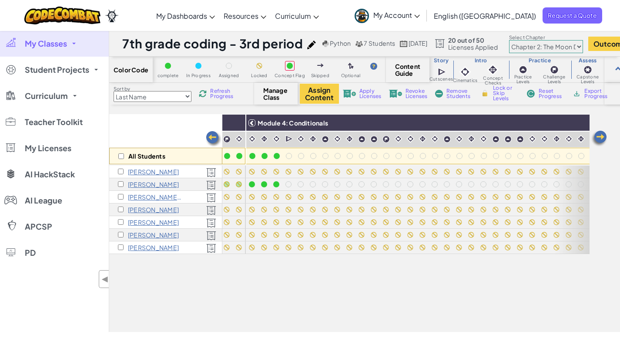
scroll to position [0, 871]
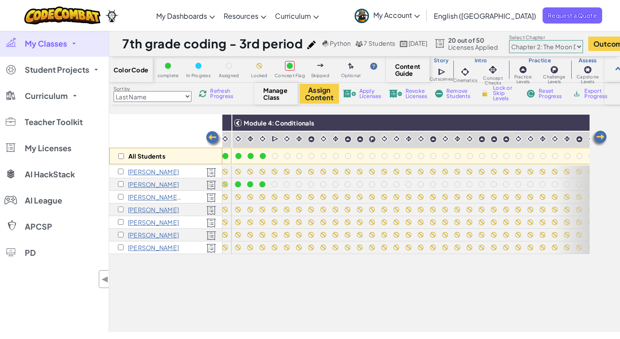
click at [599, 135] on img at bounding box center [599, 138] width 17 height 17
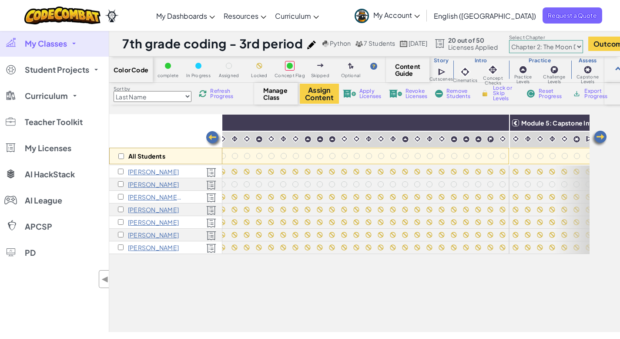
click at [599, 135] on img at bounding box center [599, 138] width 17 height 17
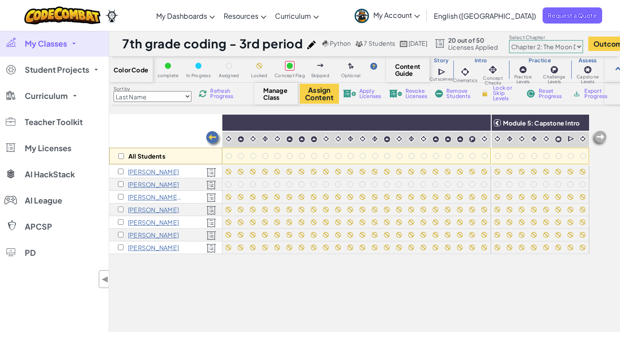
click at [420, 15] on span "My Account" at bounding box center [396, 14] width 47 height 9
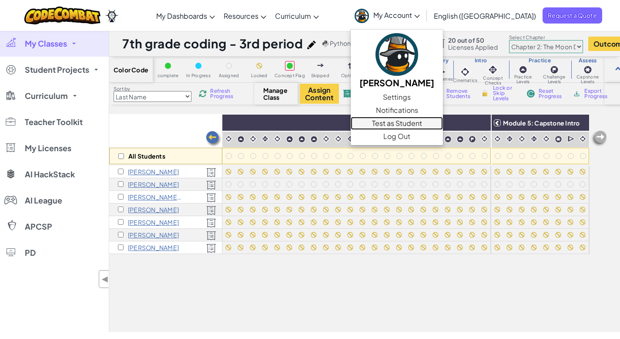
click at [443, 125] on link "Test as Student" at bounding box center [397, 123] width 92 height 13
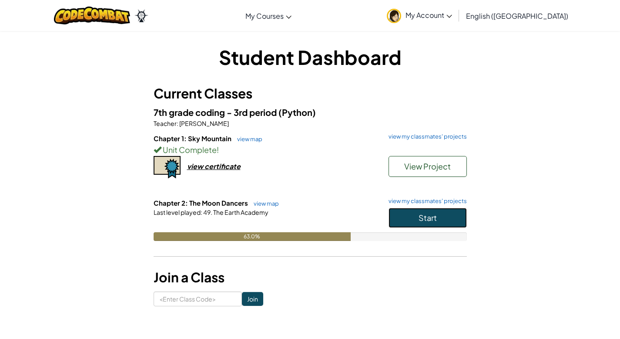
click at [427, 218] on span "Start" at bounding box center [428, 217] width 18 height 10
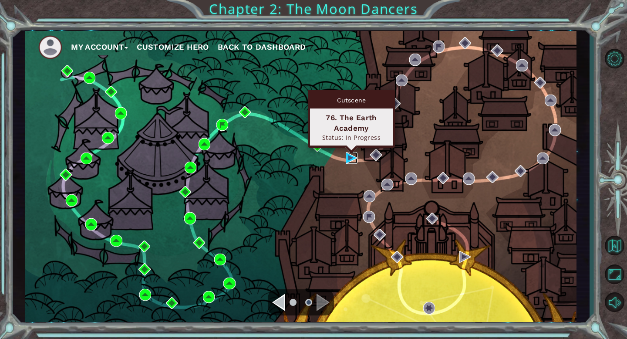
click at [350, 156] on img at bounding box center [352, 158] width 12 height 12
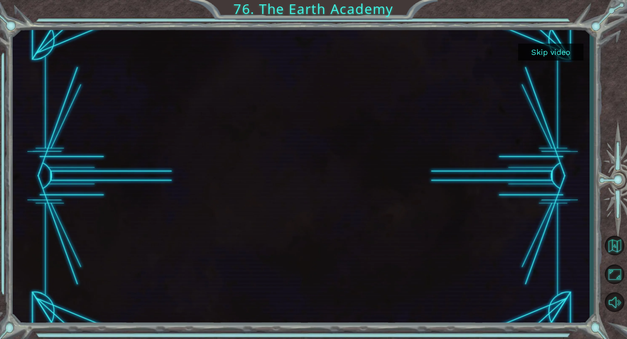
click at [543, 53] on button "Skip video" at bounding box center [550, 52] width 65 height 17
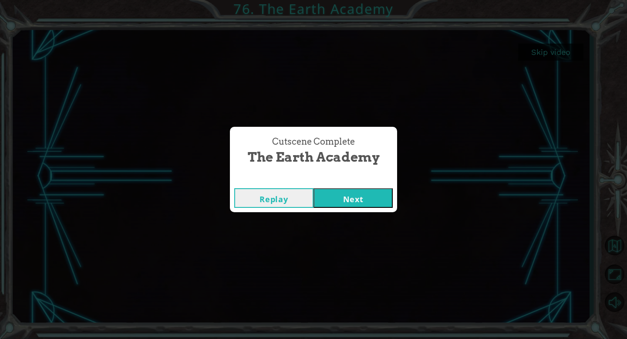
click at [363, 200] on button "Next" at bounding box center [352, 198] width 79 height 20
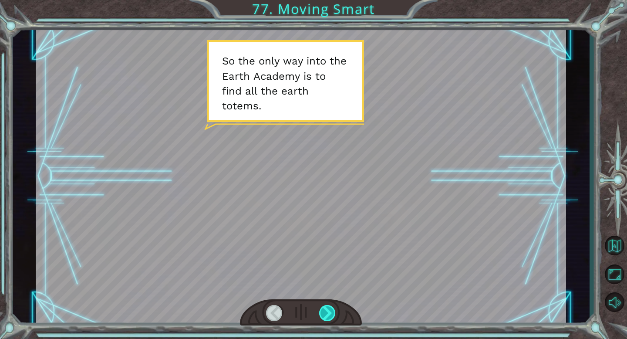
click at [329, 315] on div at bounding box center [327, 313] width 17 height 16
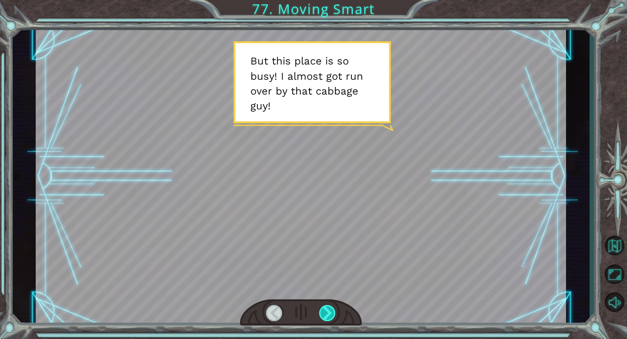
click at [329, 314] on div at bounding box center [327, 313] width 17 height 16
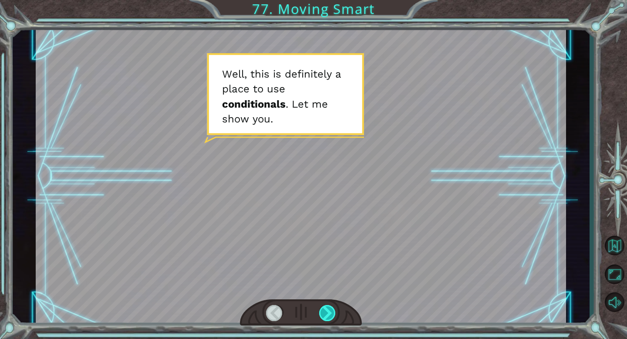
click at [329, 314] on div at bounding box center [327, 313] width 17 height 16
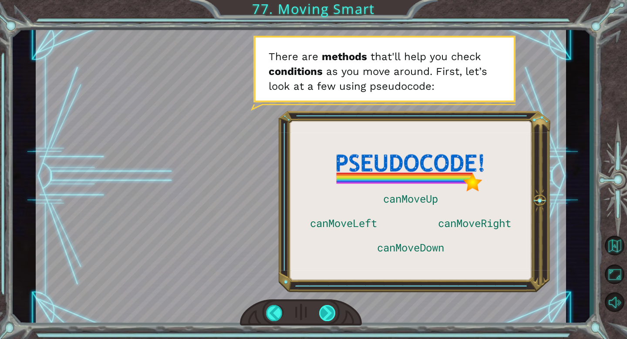
click at [329, 314] on div at bounding box center [327, 313] width 17 height 16
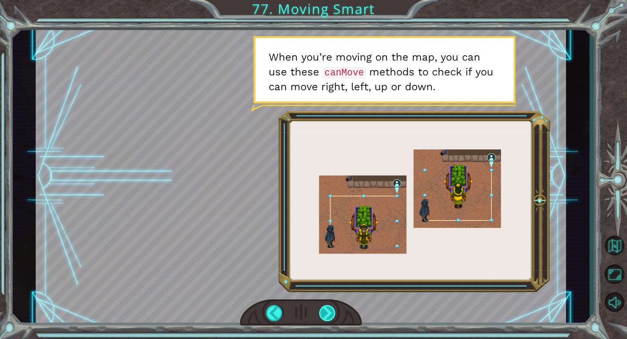
click at [330, 314] on div at bounding box center [327, 313] width 17 height 16
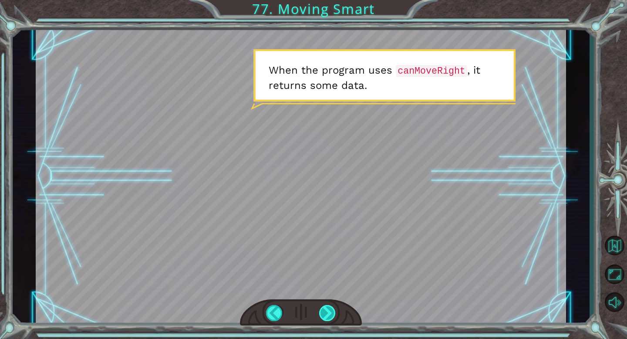
click at [330, 314] on div at bounding box center [327, 313] width 17 height 16
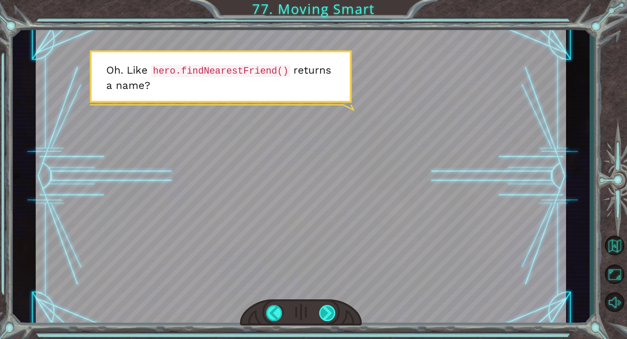
click at [330, 314] on div at bounding box center [327, 313] width 17 height 16
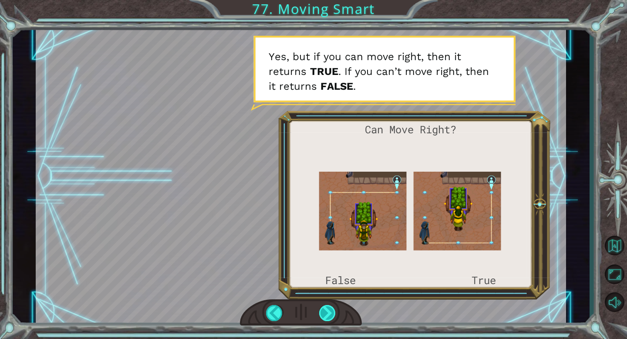
click at [330, 314] on div at bounding box center [327, 313] width 17 height 16
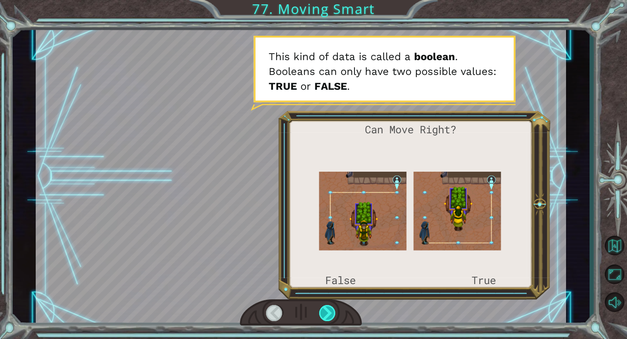
click at [330, 314] on div at bounding box center [327, 313] width 17 height 16
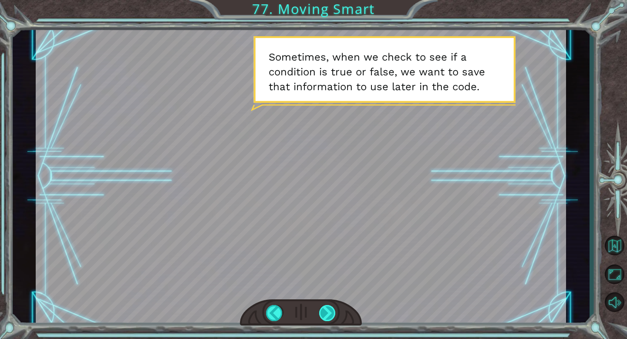
click at [331, 313] on div at bounding box center [327, 313] width 17 height 16
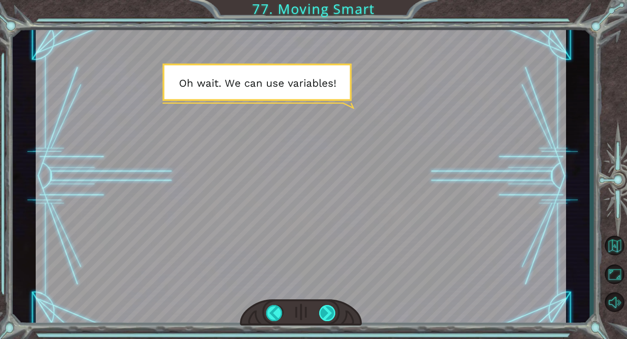
click at [325, 312] on div at bounding box center [327, 313] width 17 height 16
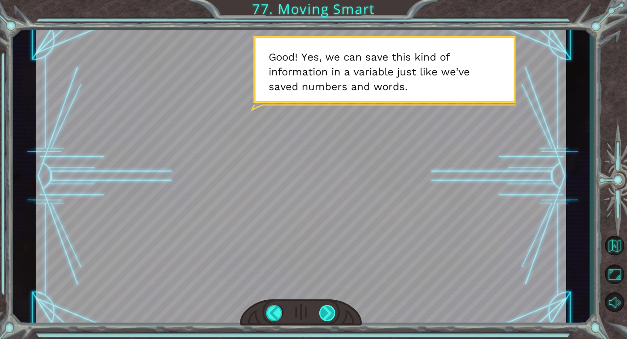
click at [325, 312] on div at bounding box center [327, 313] width 17 height 16
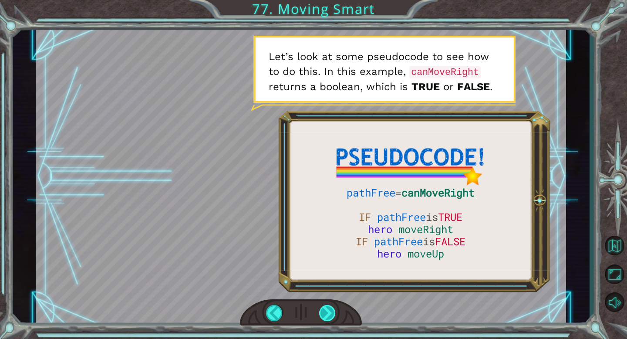
click at [325, 312] on div at bounding box center [327, 313] width 17 height 16
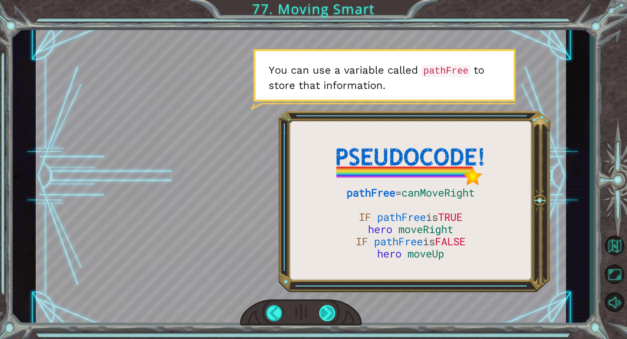
click at [325, 312] on div at bounding box center [327, 313] width 17 height 16
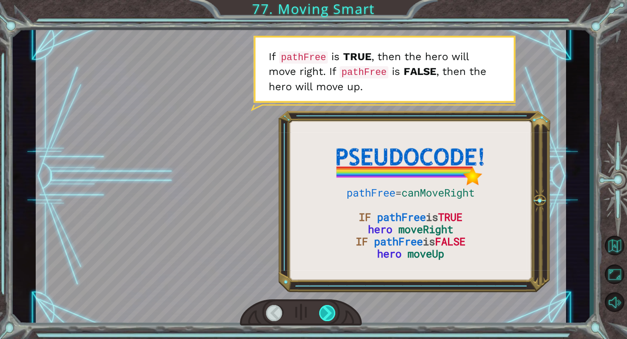
click at [325, 312] on div at bounding box center [327, 313] width 17 height 16
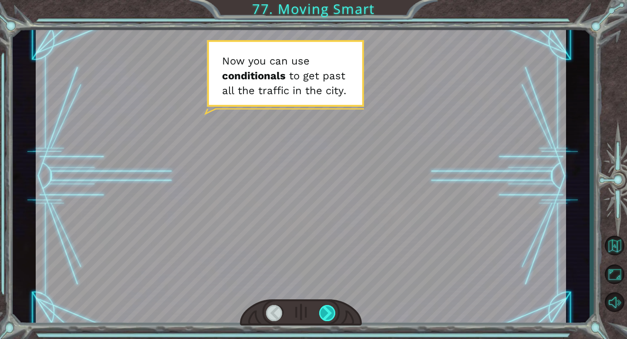
click at [325, 312] on div at bounding box center [327, 313] width 17 height 16
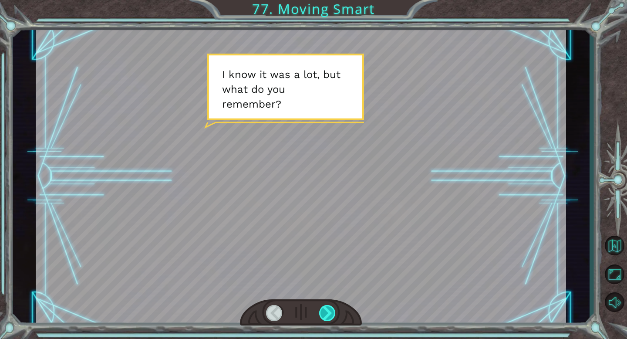
click at [325, 312] on div at bounding box center [327, 313] width 17 height 16
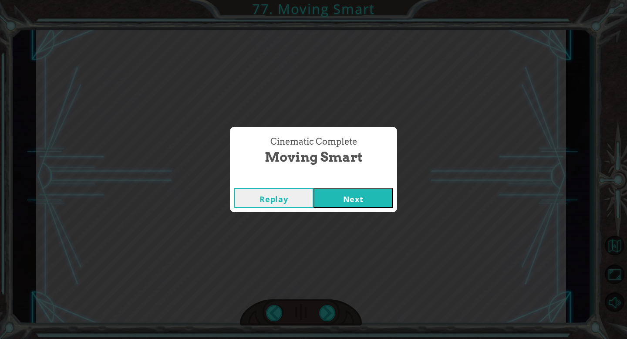
click at [348, 199] on button "Next" at bounding box center [352, 198] width 79 height 20
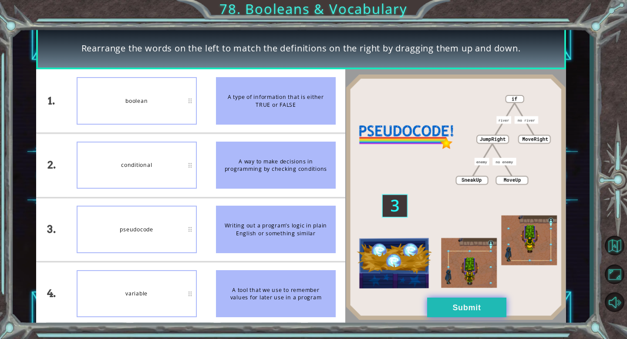
click at [449, 303] on button "Submit" at bounding box center [466, 307] width 79 height 20
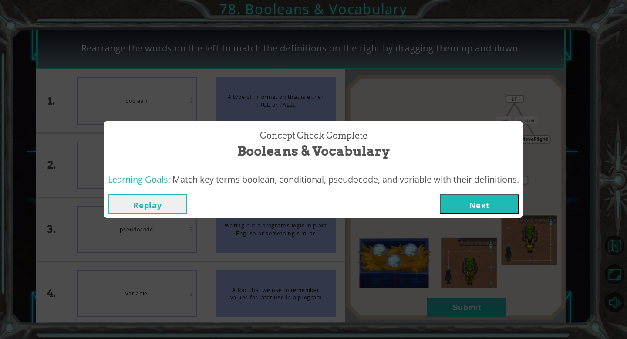
click at [460, 209] on button "Next" at bounding box center [479, 204] width 79 height 20
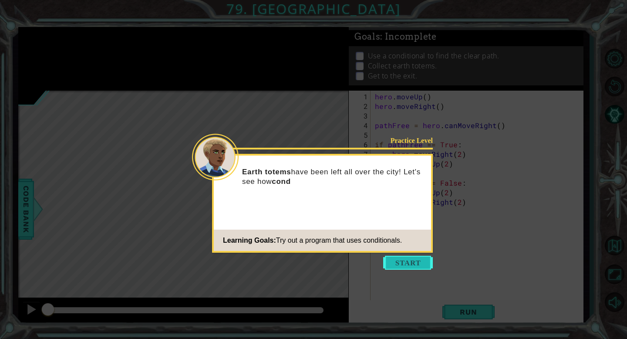
click at [411, 265] on button "Start" at bounding box center [408, 263] width 50 height 14
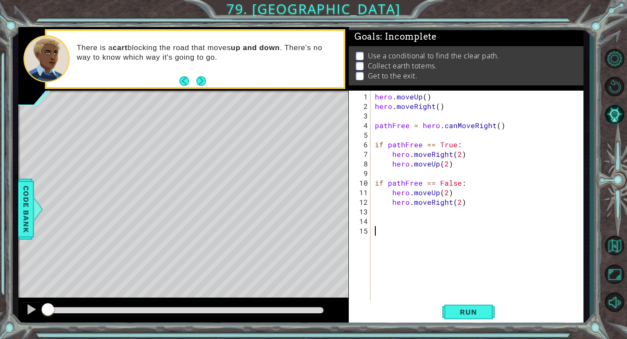
click at [202, 79] on button "Next" at bounding box center [201, 81] width 10 height 10
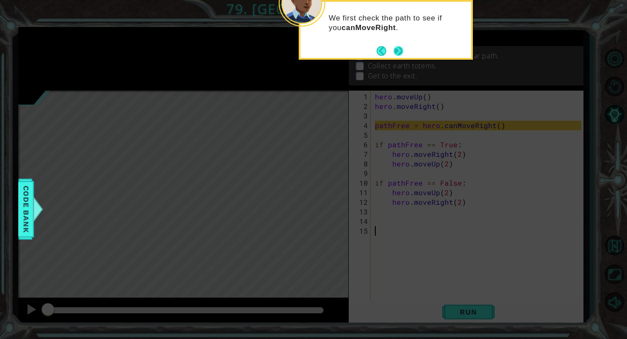
click at [400, 49] on button "Next" at bounding box center [399, 51] width 10 height 10
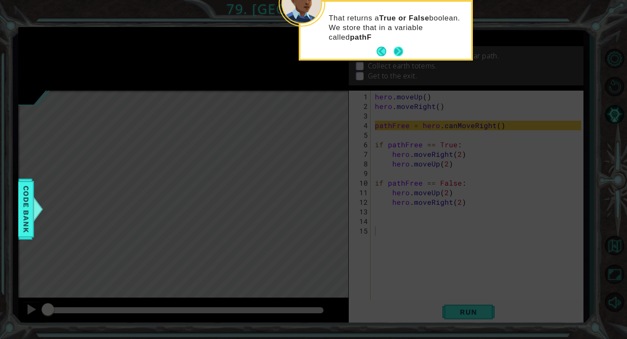
click at [400, 47] on button "Next" at bounding box center [399, 52] width 10 height 10
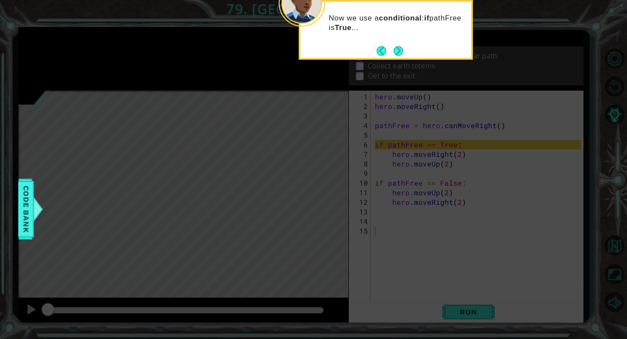
click at [400, 47] on button "Next" at bounding box center [399, 51] width 10 height 10
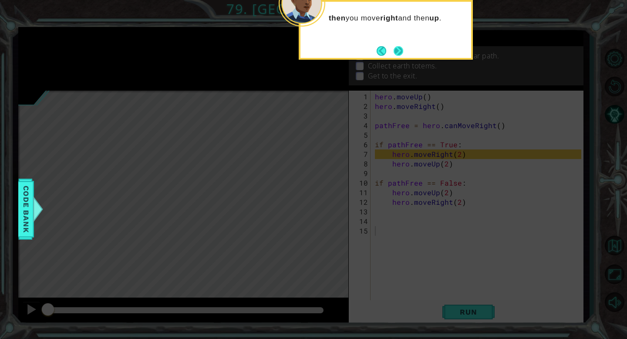
click at [399, 50] on button "Next" at bounding box center [399, 51] width 10 height 10
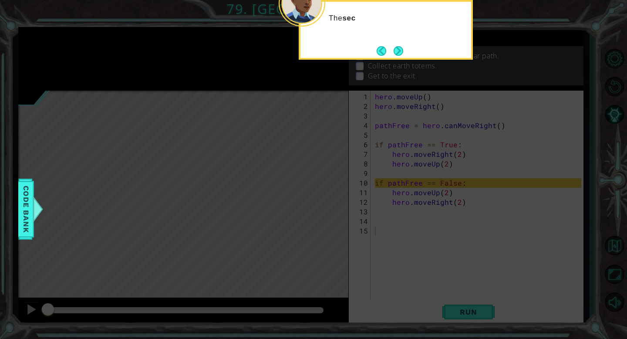
click at [399, 50] on button "Next" at bounding box center [399, 51] width 10 height 10
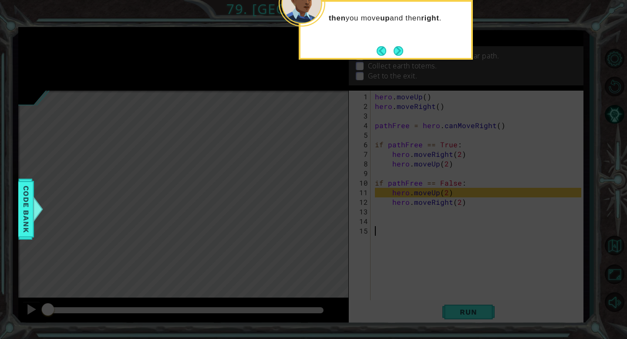
click at [399, 50] on button "Next" at bounding box center [399, 51] width 10 height 10
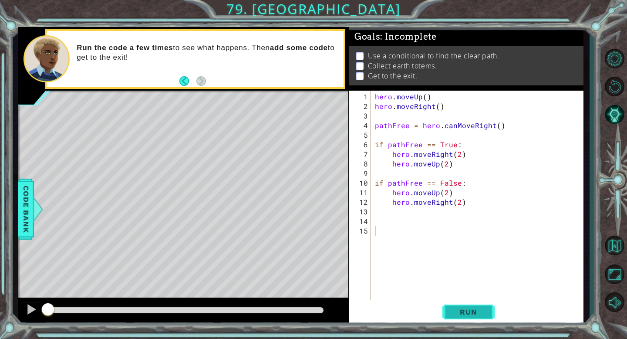
click at [470, 311] on span "Run" at bounding box center [468, 311] width 34 height 9
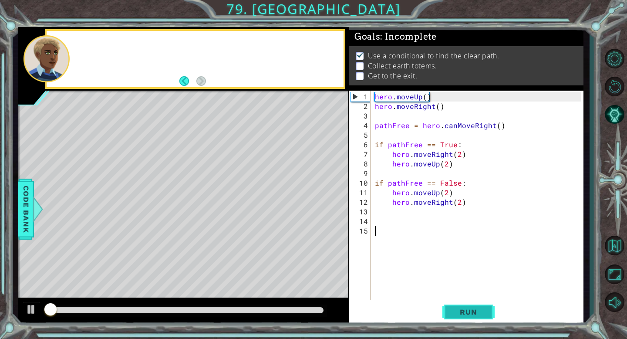
scroll to position [3, 0]
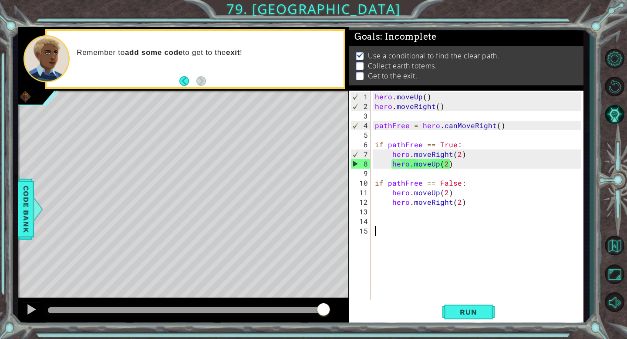
click at [385, 232] on div "hero . moveUp ( ) hero . moveRight ( ) pathFree = hero . canMoveRight ( ) if pa…" at bounding box center [479, 211] width 212 height 239
click at [181, 79] on button "Back" at bounding box center [187, 81] width 17 height 10
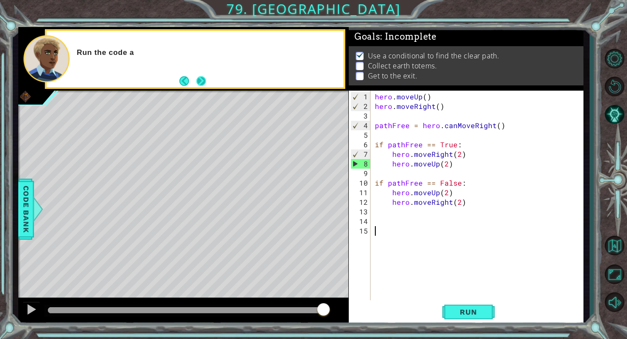
click at [204, 80] on button "Next" at bounding box center [201, 81] width 10 height 10
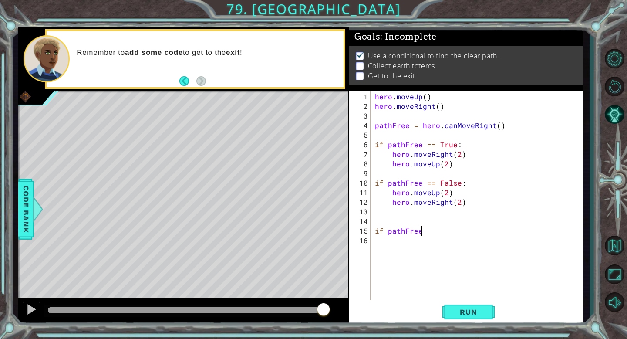
scroll to position [0, 2]
type textarea "if pathFree == True:"
type textarea "hero.moveLeft()2)"
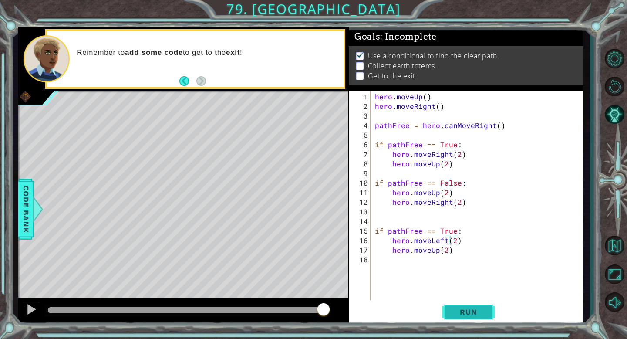
click at [467, 315] on span "Run" at bounding box center [468, 311] width 34 height 9
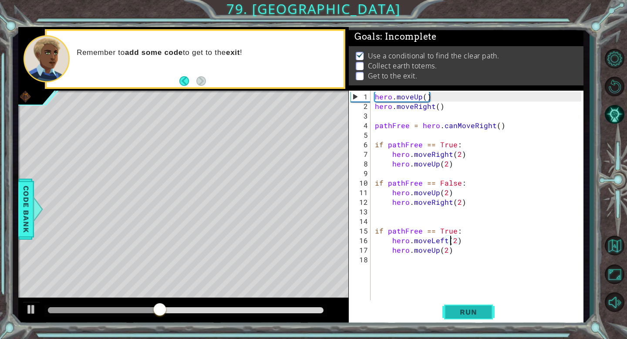
click at [475, 310] on span "Run" at bounding box center [468, 311] width 34 height 9
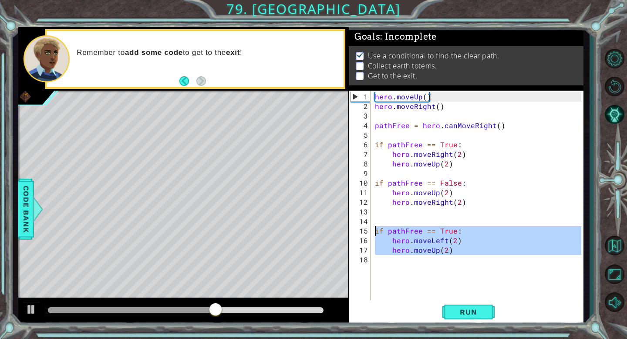
drag, startPoint x: 461, startPoint y: 256, endPoint x: 365, endPoint y: 231, distance: 99.3
click at [365, 231] on div "hero.moveLeft(2) 1 2 3 4 5 6 7 8 9 10 11 12 13 14 15 16 17 18 hero . moveUp ( )…" at bounding box center [465, 196] width 232 height 211
type textarea "if pathFree == True: hero.moveLeft(2)"
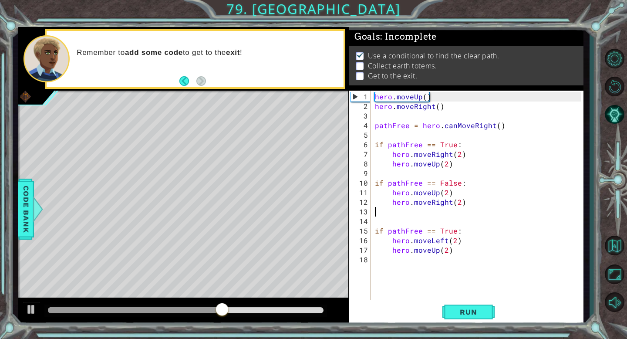
click at [442, 213] on div "hero . moveUp ( ) hero . moveRight ( ) pathFree = hero . canMoveRight ( ) if pa…" at bounding box center [479, 207] width 212 height 230
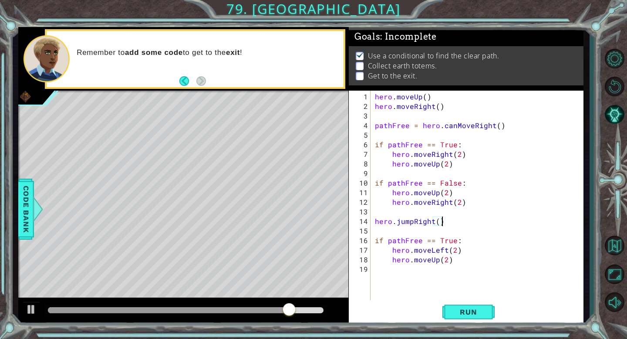
scroll to position [0, 3]
type textarea "hero.jumpRight()"
click at [470, 306] on button "Run" at bounding box center [468, 312] width 52 height 24
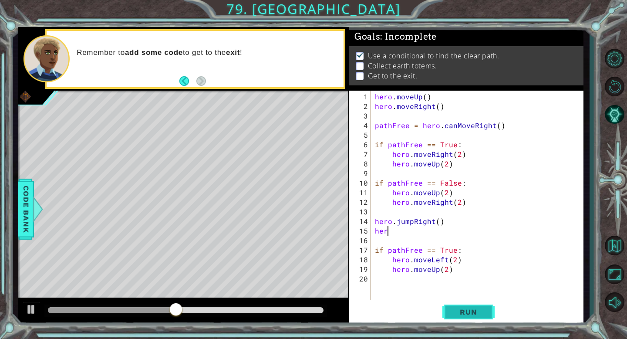
scroll to position [0, 0]
type textarea "hero.moveRight()"
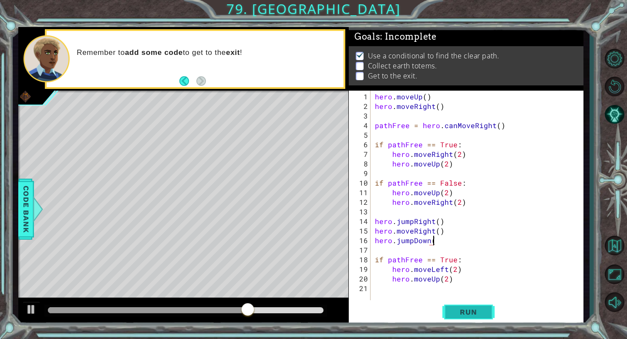
scroll to position [0, 3]
type textarea "hero.jumpDown()"
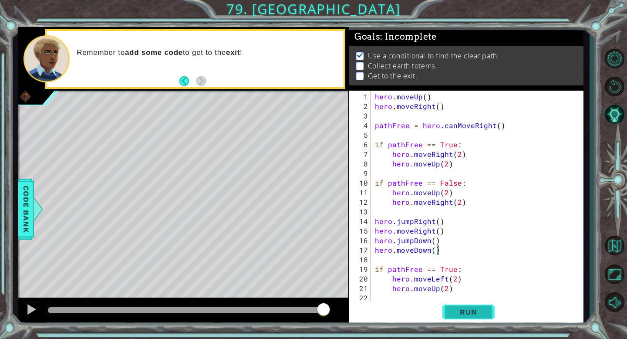
type textarea "hero.moveDown()"
click at [465, 313] on span "Run" at bounding box center [468, 311] width 34 height 9
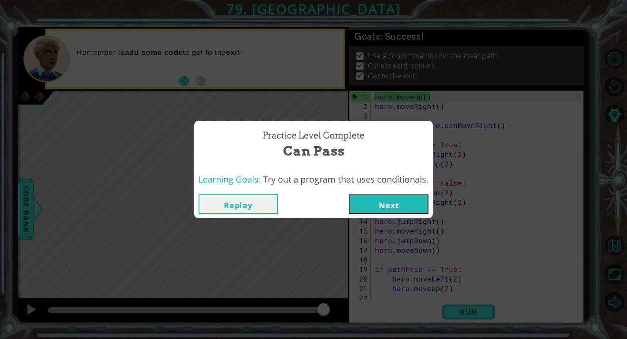
click at [404, 201] on button "Next" at bounding box center [388, 204] width 79 height 20
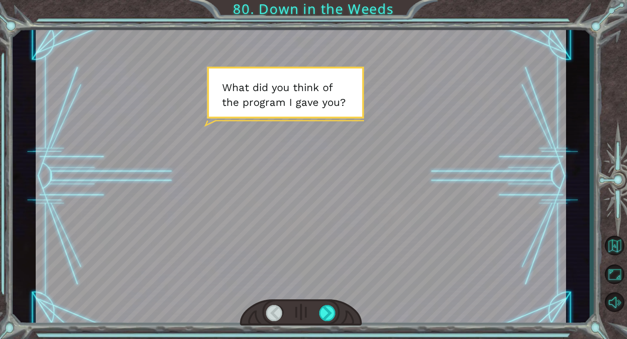
click at [336, 309] on div at bounding box center [301, 312] width 122 height 27
click at [328, 311] on div at bounding box center [327, 313] width 17 height 16
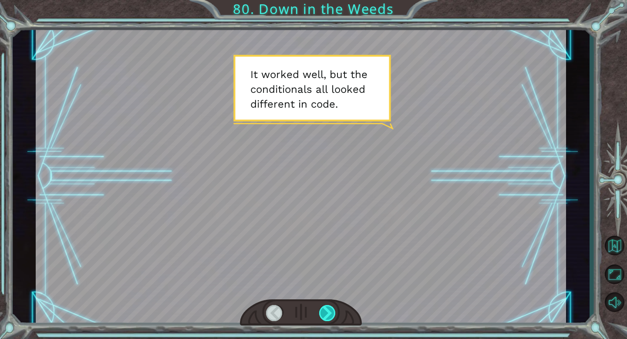
click at [328, 311] on div at bounding box center [327, 313] width 17 height 16
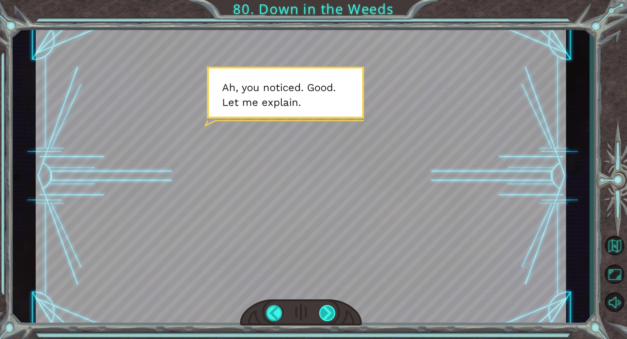
click at [328, 311] on div at bounding box center [327, 313] width 17 height 16
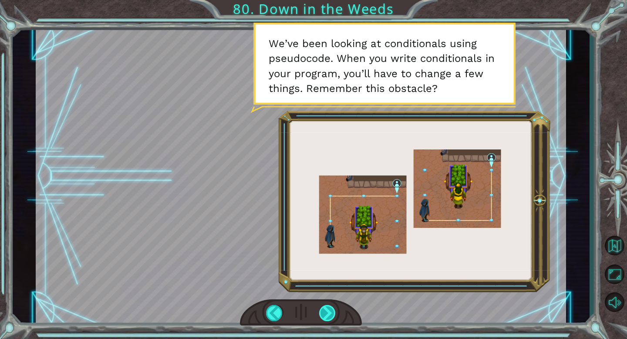
click at [328, 311] on div at bounding box center [327, 313] width 17 height 16
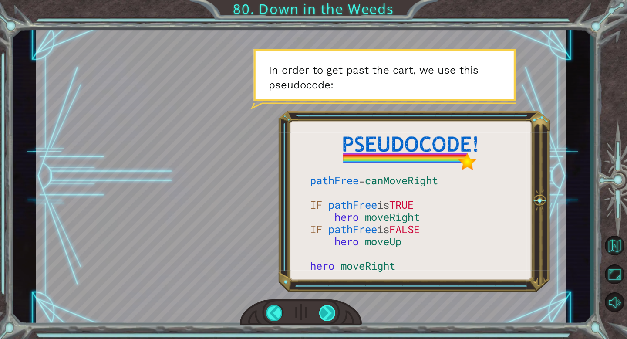
click at [328, 311] on div at bounding box center [327, 313] width 17 height 16
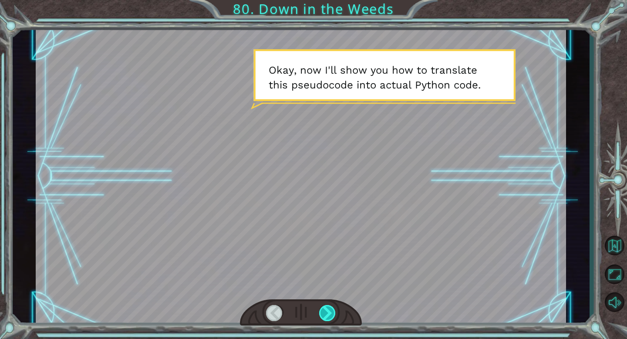
click at [328, 311] on div at bounding box center [327, 313] width 17 height 16
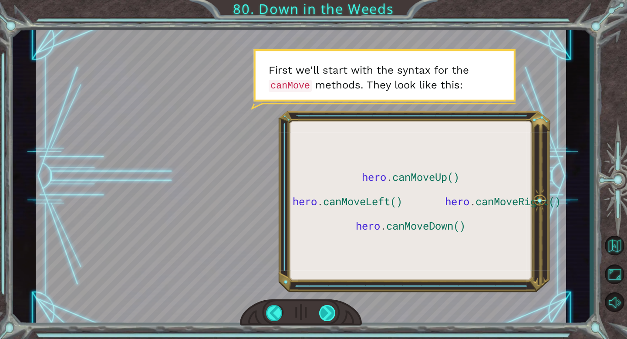
click at [328, 311] on div at bounding box center [327, 313] width 17 height 16
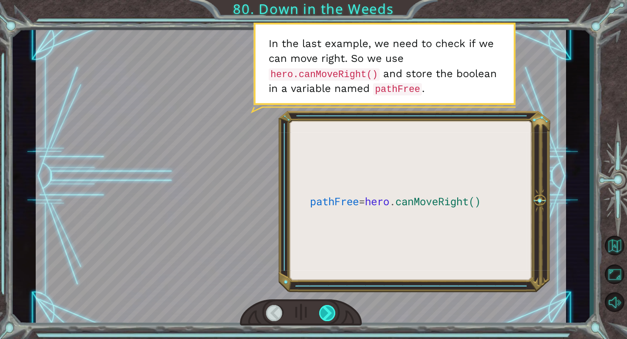
click at [328, 311] on div at bounding box center [327, 313] width 17 height 16
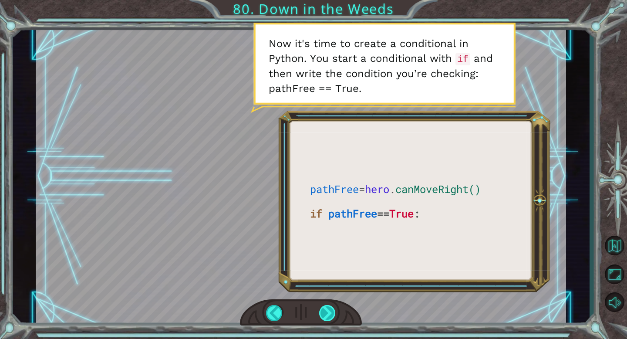
click at [329, 312] on div at bounding box center [327, 313] width 17 height 16
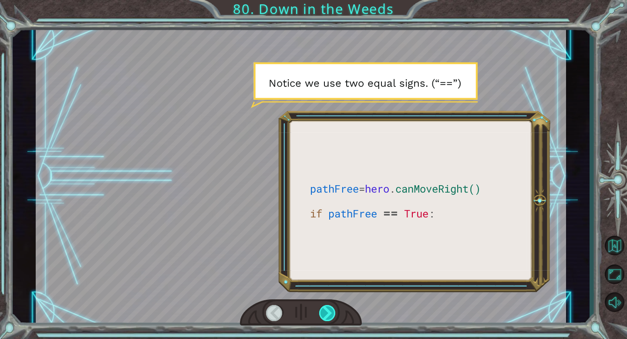
click at [329, 312] on div at bounding box center [327, 313] width 17 height 16
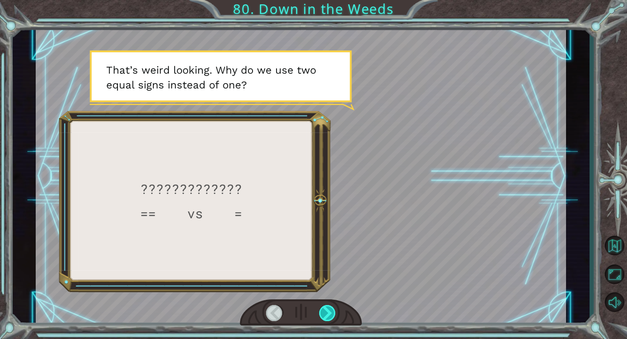
click at [329, 312] on div at bounding box center [327, 313] width 17 height 16
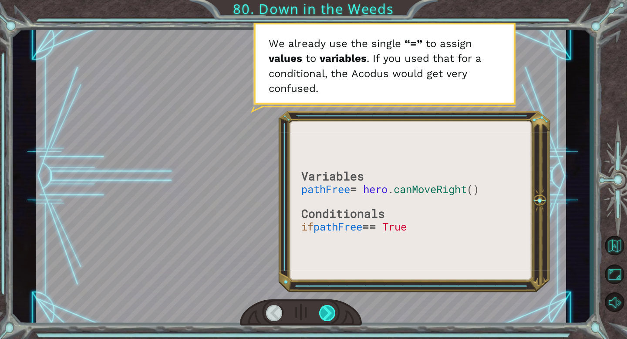
click at [329, 312] on div at bounding box center [327, 313] width 17 height 16
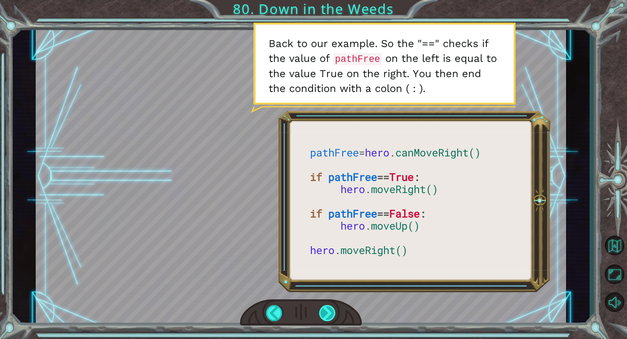
click at [329, 311] on div at bounding box center [327, 313] width 17 height 16
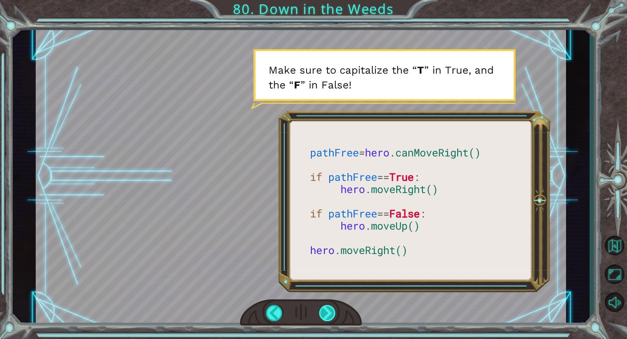
click at [329, 313] on div at bounding box center [327, 313] width 17 height 16
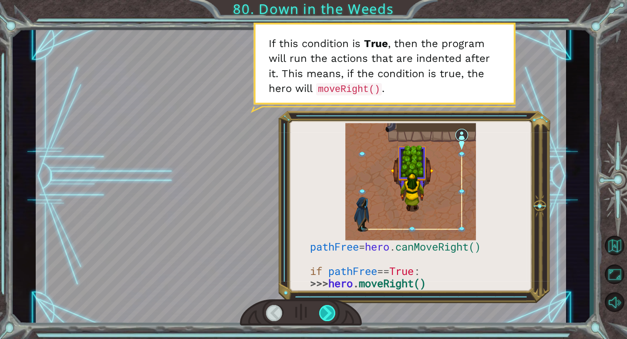
click at [329, 313] on div at bounding box center [327, 313] width 17 height 16
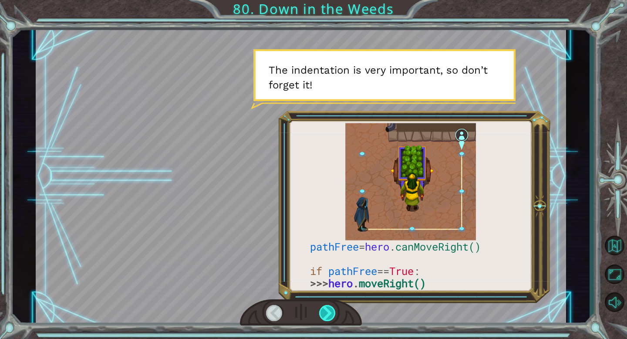
click at [329, 313] on div at bounding box center [327, 313] width 17 height 16
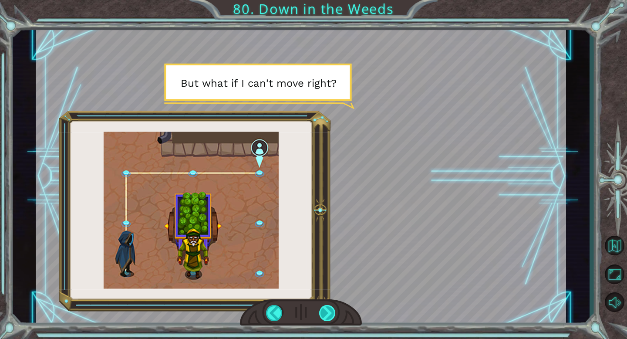
click at [329, 313] on div at bounding box center [327, 313] width 17 height 16
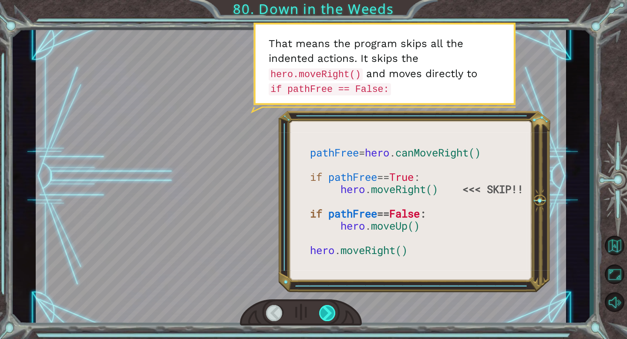
click at [329, 313] on div at bounding box center [327, 313] width 17 height 16
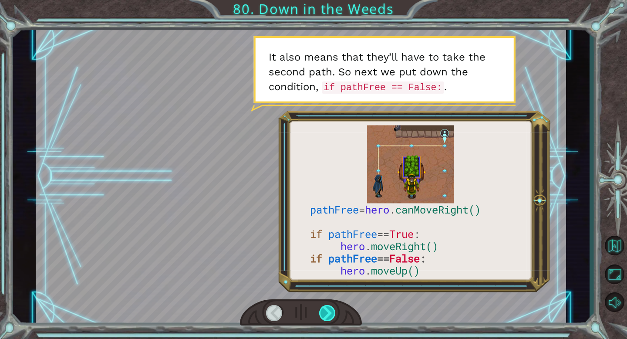
click at [329, 313] on div at bounding box center [327, 313] width 17 height 16
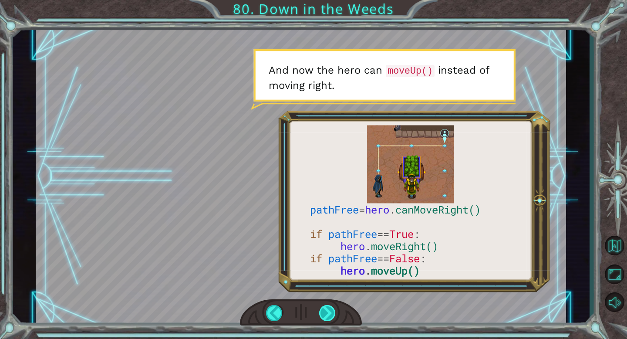
click at [329, 313] on div at bounding box center [327, 313] width 17 height 16
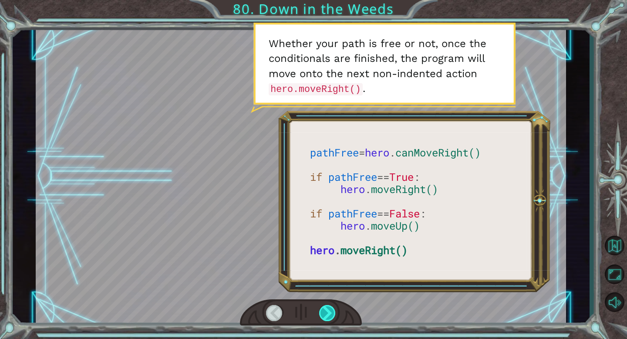
click at [329, 313] on div at bounding box center [327, 313] width 17 height 16
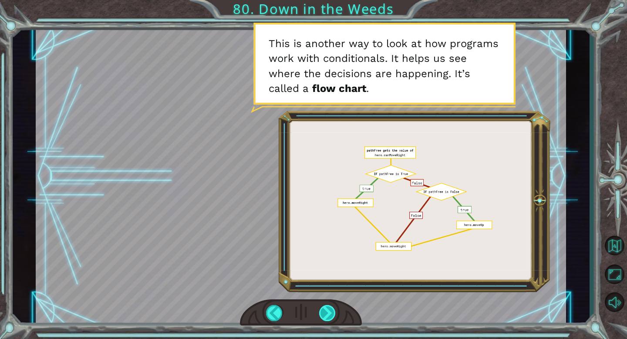
click at [329, 313] on div at bounding box center [327, 313] width 17 height 16
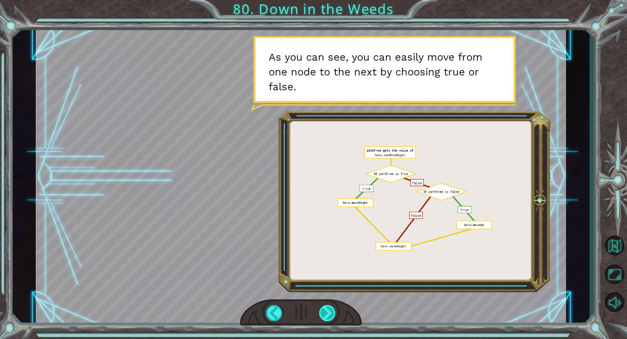
click at [329, 313] on div at bounding box center [327, 313] width 17 height 16
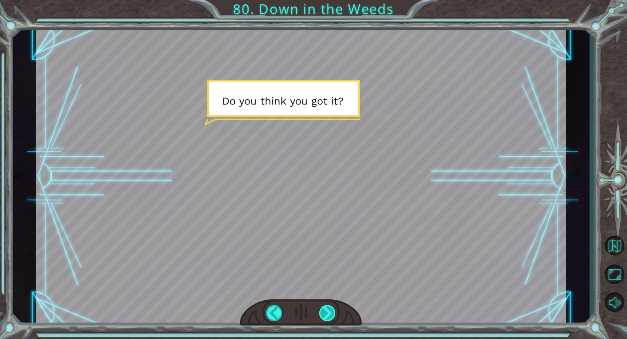
click at [329, 313] on div at bounding box center [327, 313] width 17 height 16
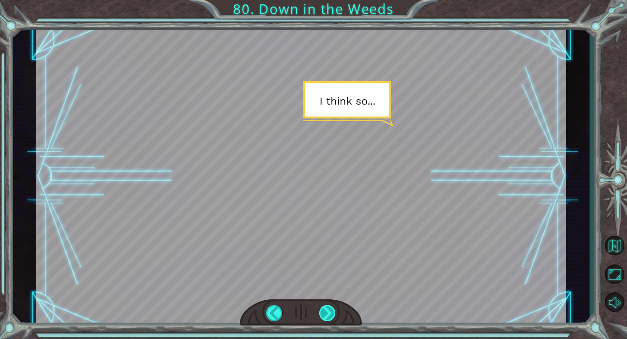
click at [329, 313] on div at bounding box center [327, 313] width 17 height 16
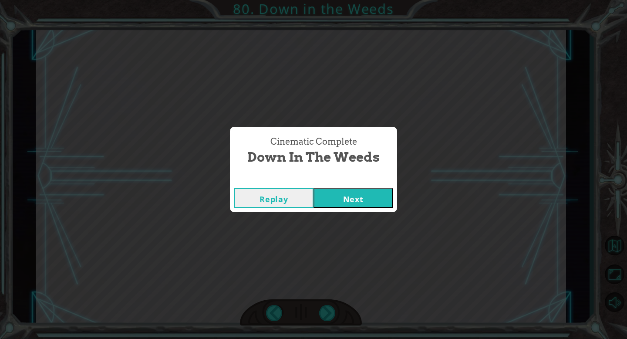
click at [350, 198] on button "Next" at bounding box center [352, 198] width 79 height 20
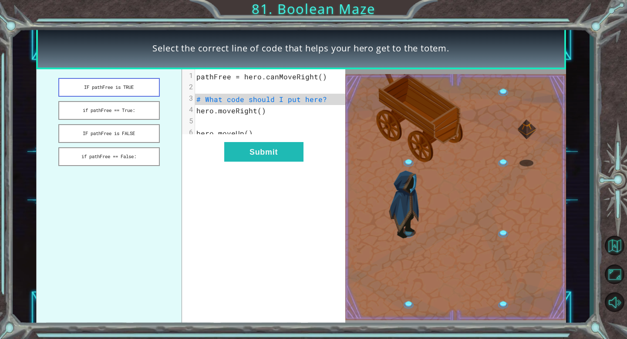
click at [109, 87] on button "IF pathFree is TRUE" at bounding box center [108, 87] width 101 height 19
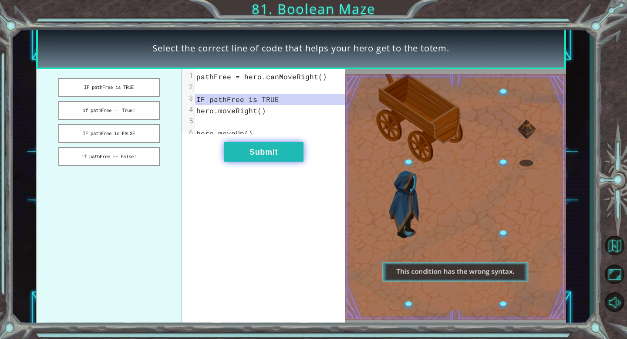
click at [256, 160] on button "Submit" at bounding box center [263, 152] width 79 height 20
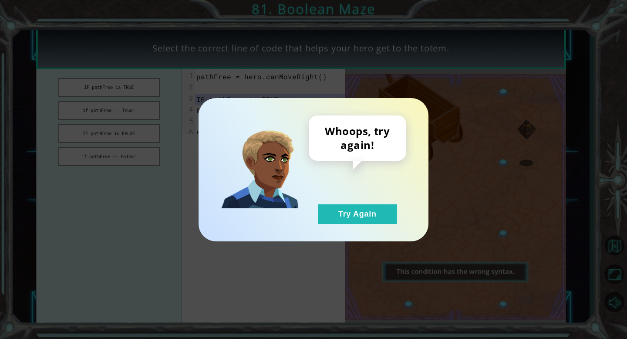
click at [362, 231] on div "Whoops, try again! Try Again" at bounding box center [313, 169] width 230 height 143
click at [360, 219] on button "Try Again" at bounding box center [357, 214] width 79 height 20
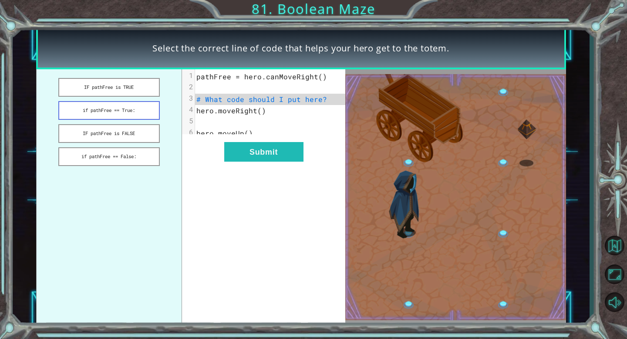
click at [111, 110] on button "if pathFree == True:" at bounding box center [108, 110] width 101 height 19
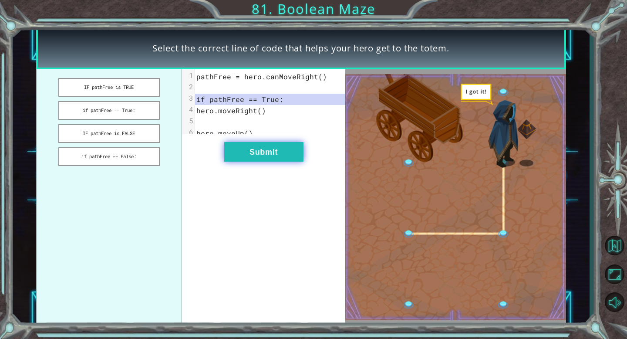
click at [269, 161] on button "Submit" at bounding box center [263, 152] width 79 height 20
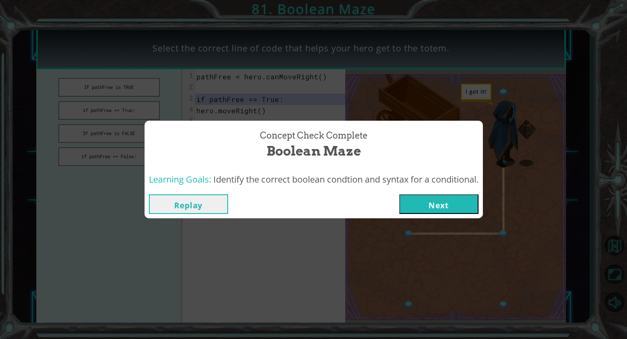
click at [436, 212] on button "Next" at bounding box center [438, 204] width 79 height 20
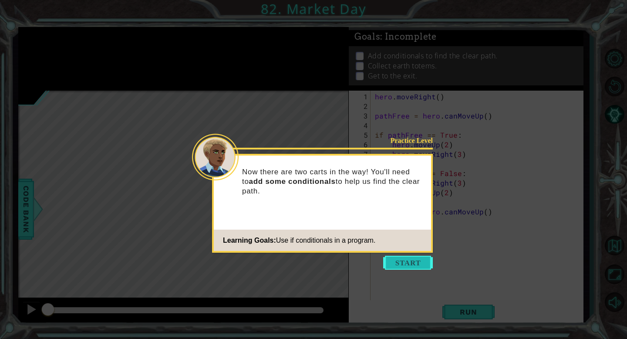
click at [404, 261] on button "Start" at bounding box center [408, 263] width 50 height 14
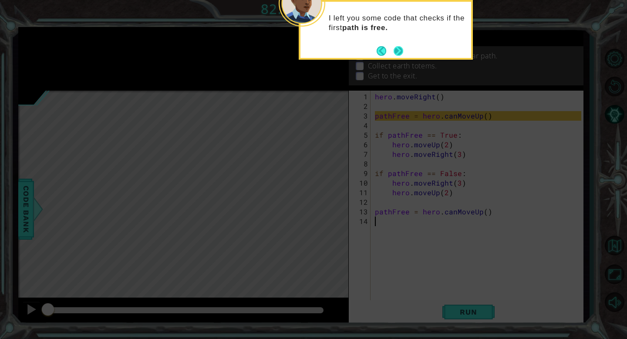
click at [400, 50] on button "Next" at bounding box center [399, 51] width 10 height 10
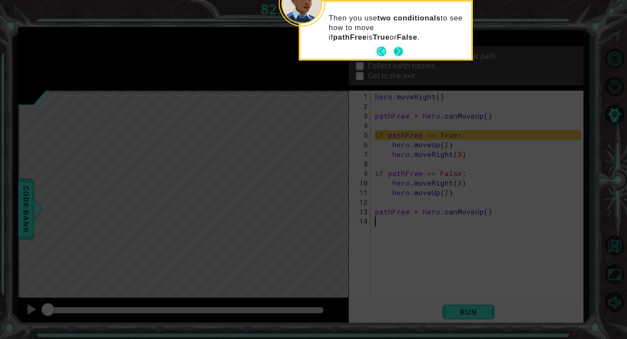
click at [400, 50] on button "Next" at bounding box center [399, 52] width 10 height 10
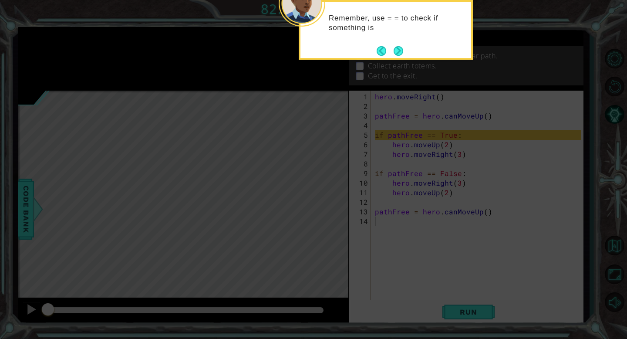
click at [400, 50] on button "Next" at bounding box center [399, 51] width 10 height 10
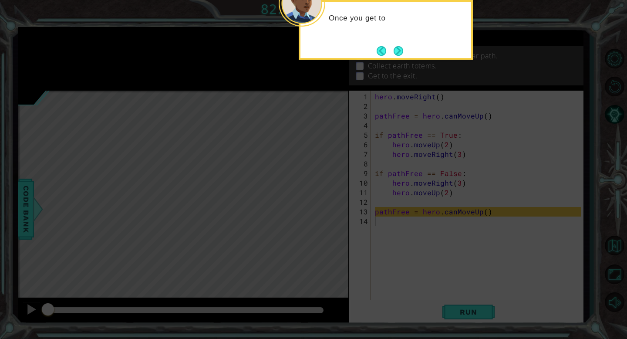
click at [400, 50] on button "Next" at bounding box center [399, 51] width 10 height 10
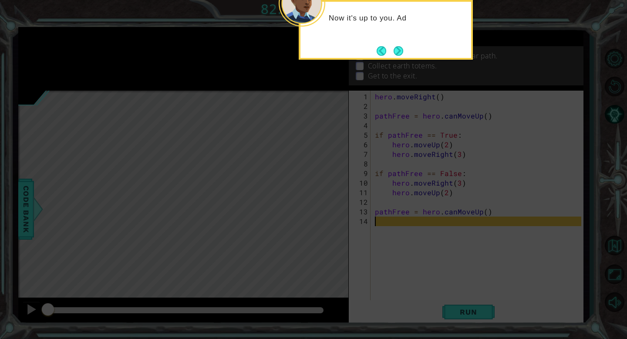
click at [400, 50] on button "Next" at bounding box center [399, 51] width 10 height 10
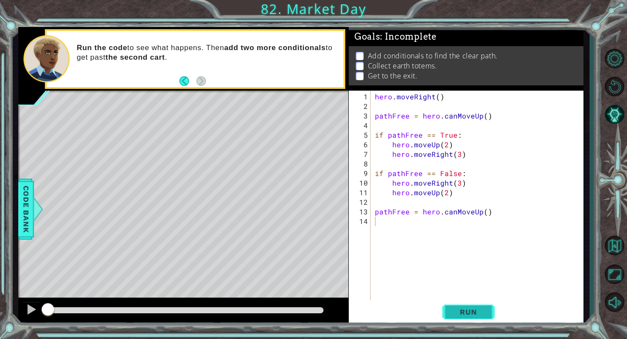
click at [473, 311] on span "Run" at bounding box center [468, 311] width 34 height 9
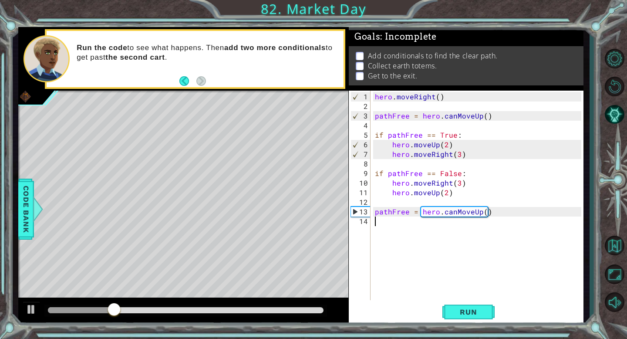
click at [424, 243] on div "hero . moveRight ( ) pathFree = hero . canMoveUp ( ) if pathFree == True : hero…" at bounding box center [479, 211] width 212 height 239
type textarea "'"
type textarea "if pathFree == True:"
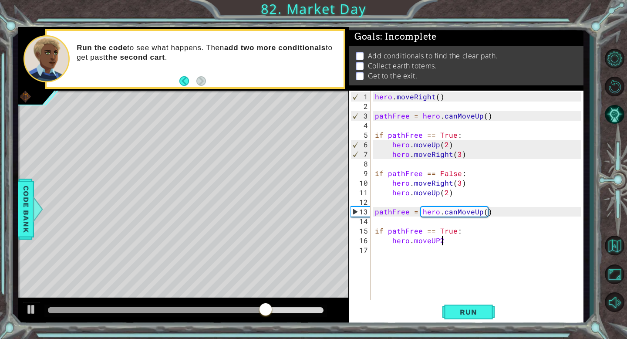
scroll to position [0, 3]
type textarea "hero.moveUp(2)"
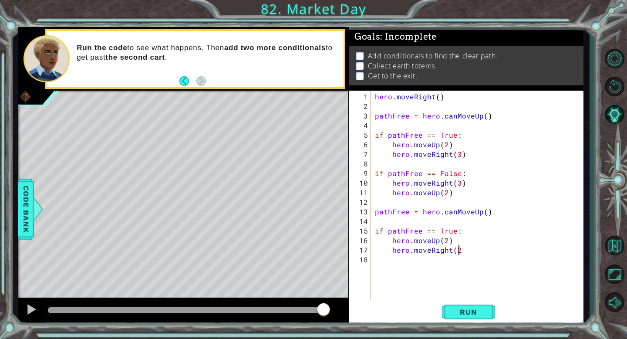
type textarea "hero.moveRight(2)"
type textarea "if pathFree == False:"
type textarea "hero.moveRight(2)"
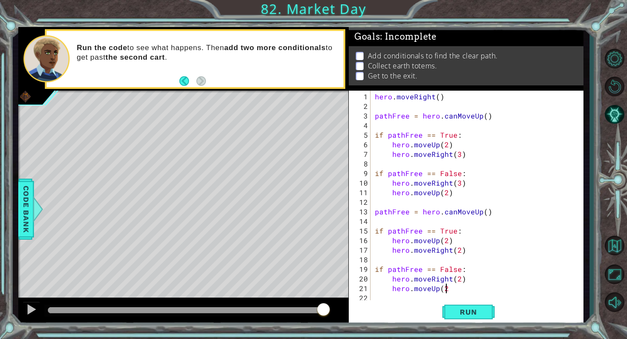
type textarea "hero.moveUp(2)"
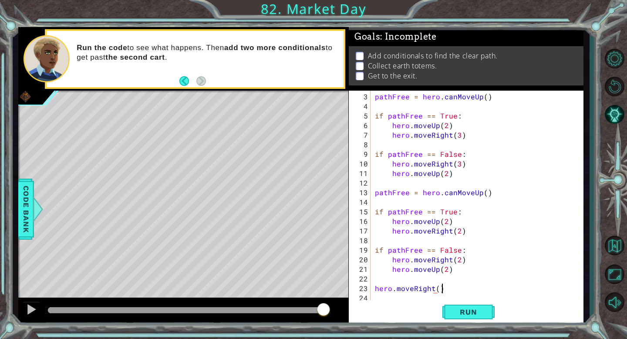
scroll to position [0, 3]
type textarea "hero.moveRight()"
click at [466, 311] on span "Run" at bounding box center [468, 311] width 34 height 9
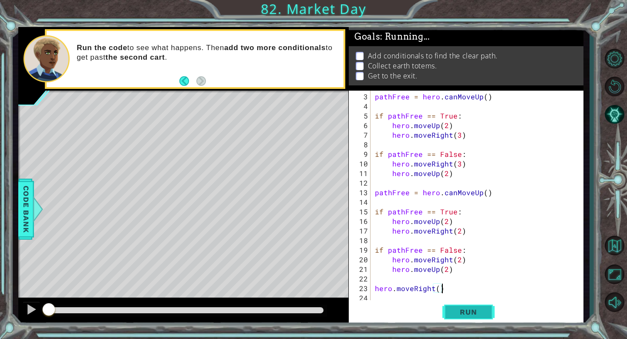
scroll to position [0, 0]
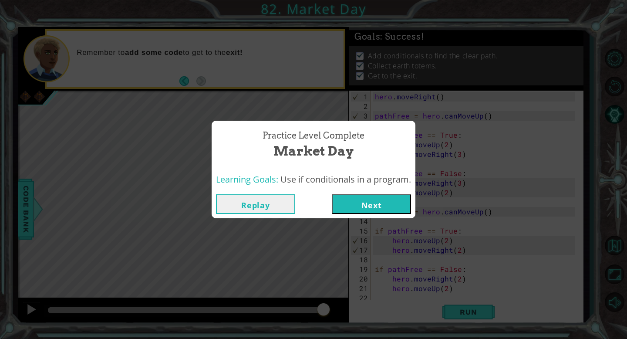
click at [376, 204] on button "Next" at bounding box center [371, 204] width 79 height 20
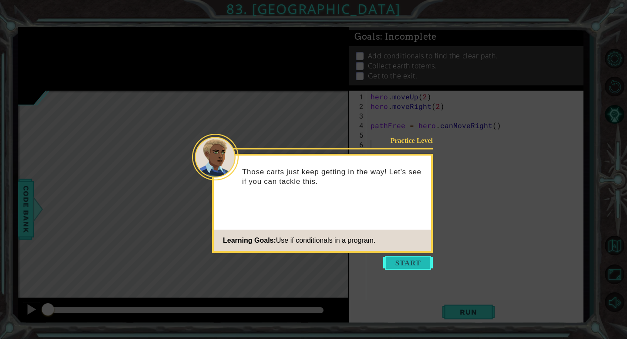
click at [409, 262] on button "Start" at bounding box center [408, 263] width 50 height 14
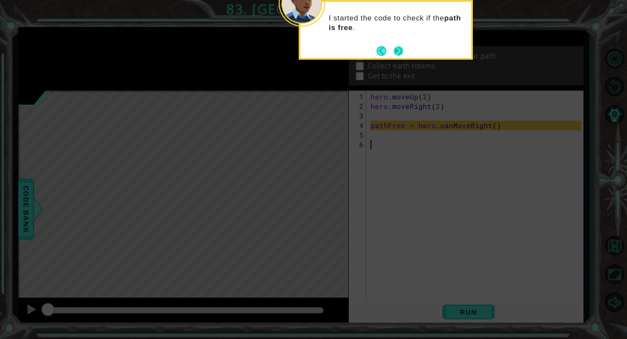
click at [400, 47] on button "Next" at bounding box center [399, 51] width 10 height 10
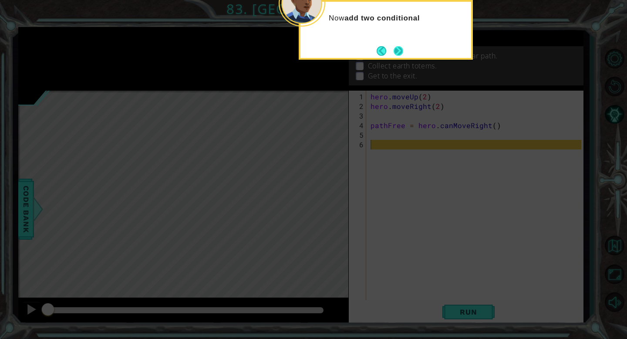
click at [400, 48] on button "Next" at bounding box center [399, 51] width 10 height 10
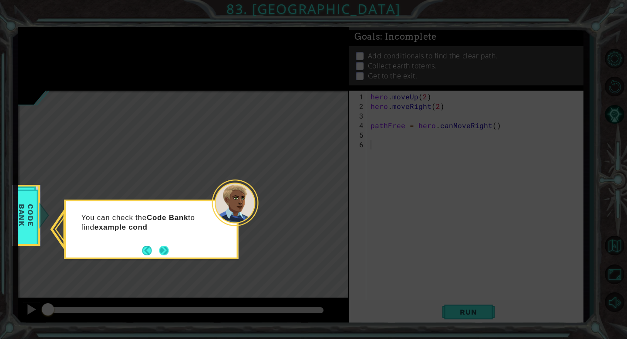
click at [161, 250] on button "Next" at bounding box center [164, 251] width 10 height 10
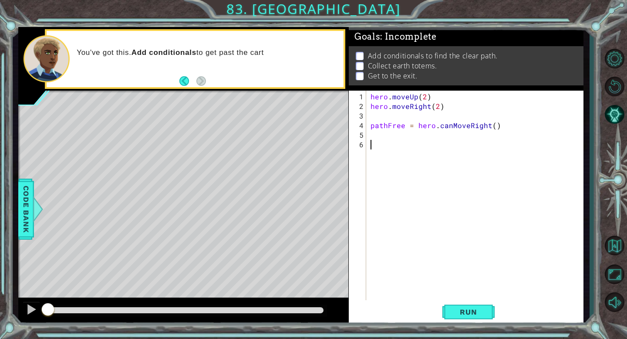
click at [379, 145] on div "hero . moveUp ( 2 ) hero . moveRight ( 2 ) pathFree = hero . canMoveRight ( )" at bounding box center [477, 211] width 217 height 239
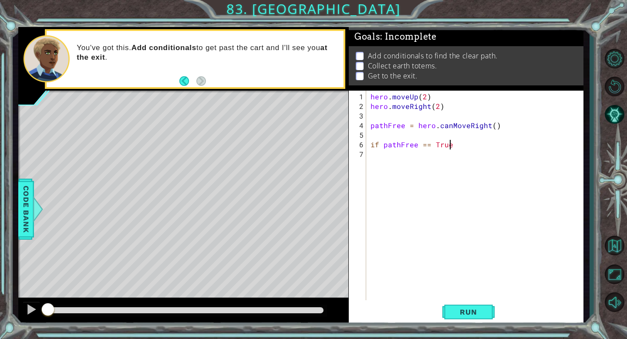
type textarea "if pathFree == True:"
type textarea "hero.moveRight(2)"
type textarea "hero.moveUp(3)"
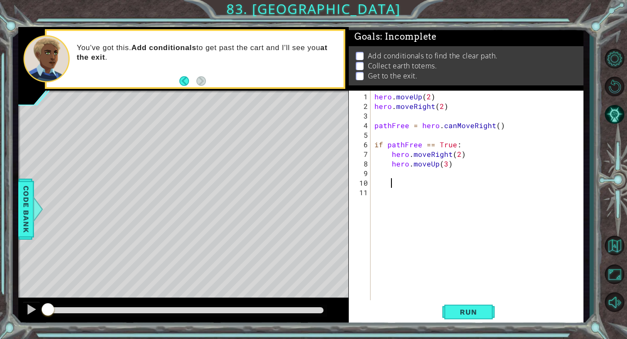
scroll to position [0, 0]
type textarea "if pathFree == False:"
type textarea "hero.moveUp(2)"
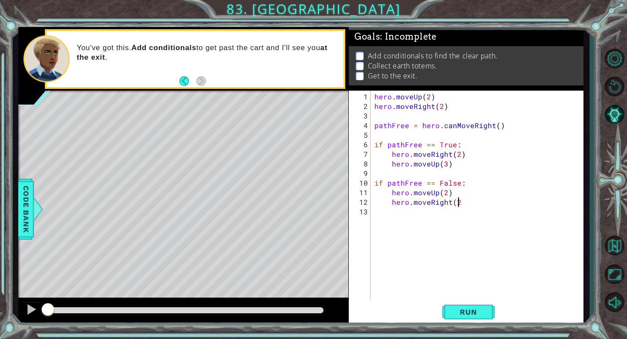
type textarea "hero.moveRight(2)"
click at [444, 165] on div "hero . moveUp ( 2 ) hero . moveRight ( 2 ) pathFree = hero . canMoveRight ( ) i…" at bounding box center [479, 207] width 213 height 230
type textarea "hero.moveUp(2)"
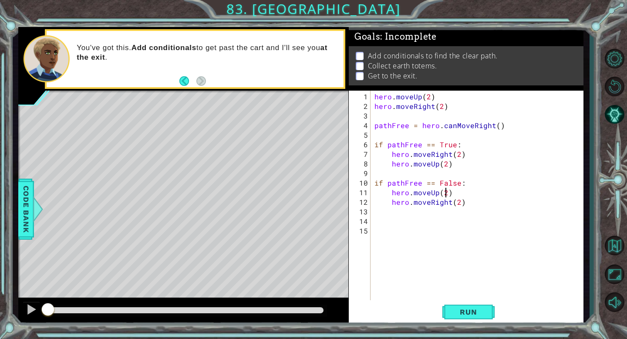
type textarea "hero.moveRight(2)"
type textarea "hero.moveUp()"
type textarea "hero.moveRight()"
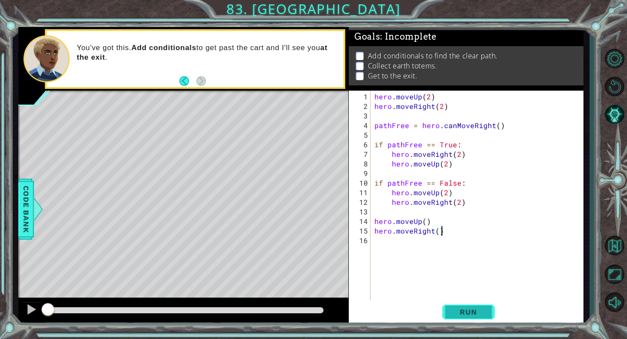
click at [479, 313] on span "Run" at bounding box center [468, 311] width 34 height 9
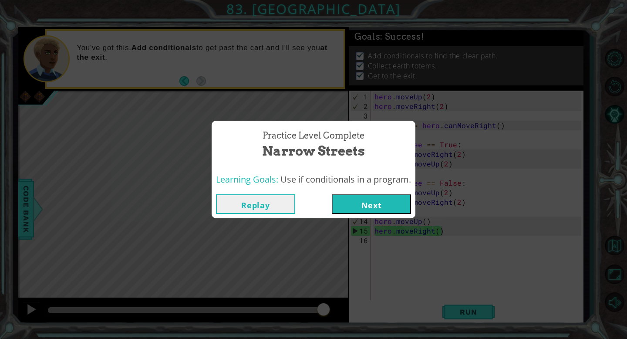
click at [377, 204] on button "Next" at bounding box center [371, 204] width 79 height 20
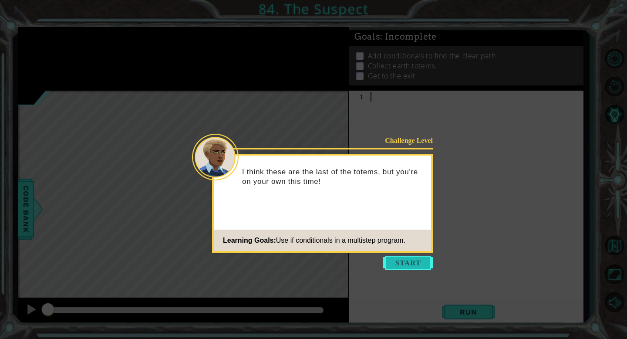
click at [415, 264] on button "Start" at bounding box center [408, 263] width 50 height 14
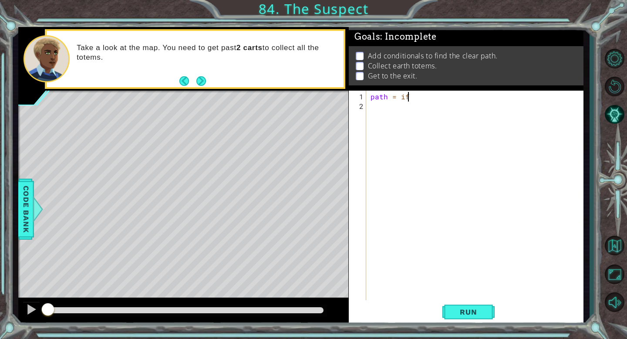
scroll to position [0, 2]
click at [27, 216] on span "Code Bank" at bounding box center [26, 208] width 14 height 53
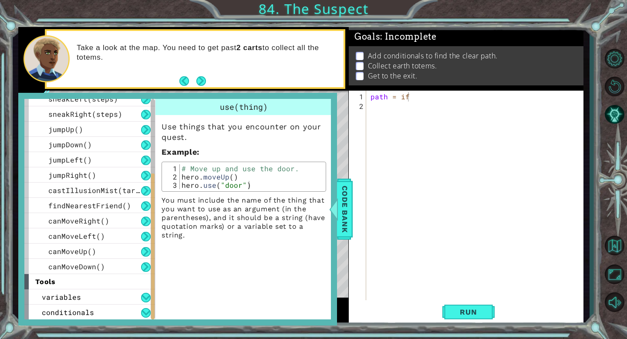
scroll to position [145, 0]
click at [79, 218] on span "canMoveRight()" at bounding box center [78, 219] width 61 height 9
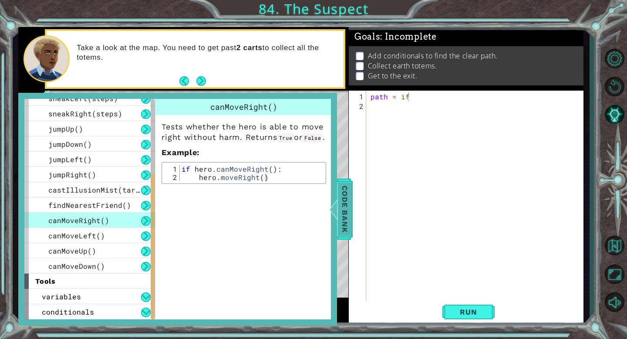
click at [340, 205] on span "Code Bank" at bounding box center [345, 208] width 14 height 53
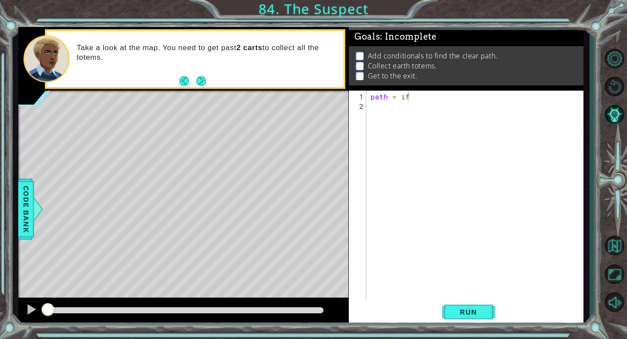
click at [428, 94] on div "path = if" at bounding box center [477, 207] width 217 height 230
click at [28, 204] on span "Code Bank" at bounding box center [26, 208] width 14 height 53
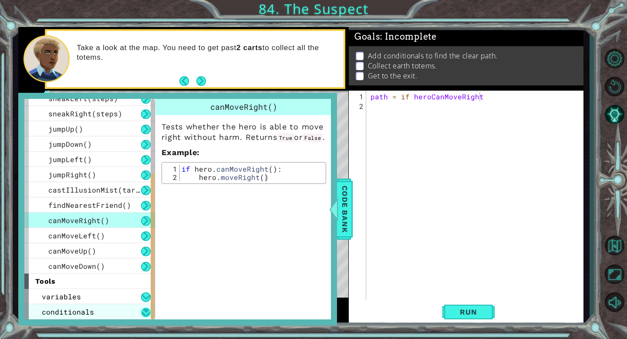
click at [147, 312] on button at bounding box center [146, 312] width 10 height 10
click at [144, 312] on button at bounding box center [146, 312] width 10 height 10
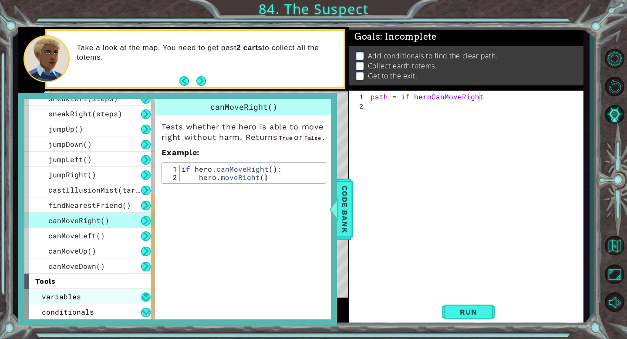
drag, startPoint x: 147, startPoint y: 309, endPoint x: 147, endPoint y: 299, distance: 10.9
click at [147, 309] on button at bounding box center [146, 312] width 10 height 10
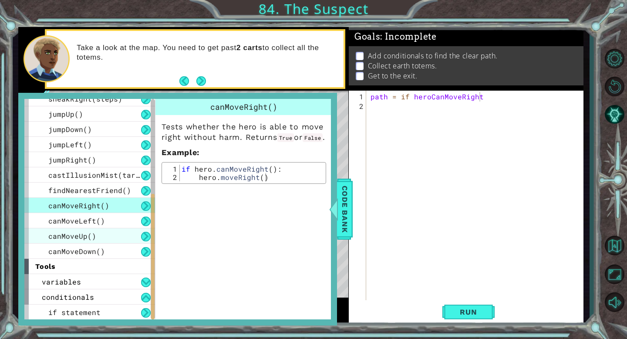
scroll to position [161, 0]
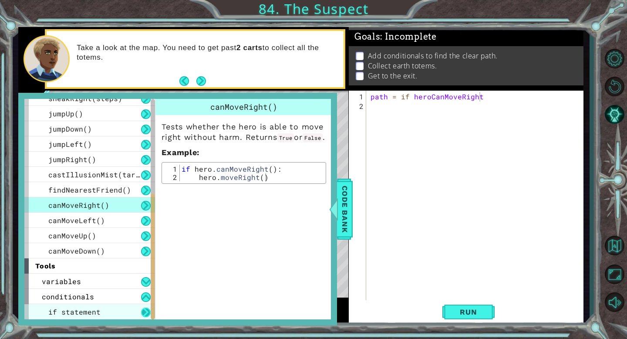
click at [148, 313] on button at bounding box center [146, 312] width 10 height 10
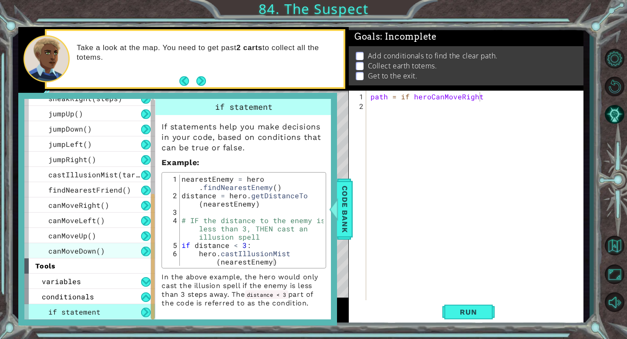
click at [80, 252] on span "canMoveDown()" at bounding box center [76, 250] width 57 height 9
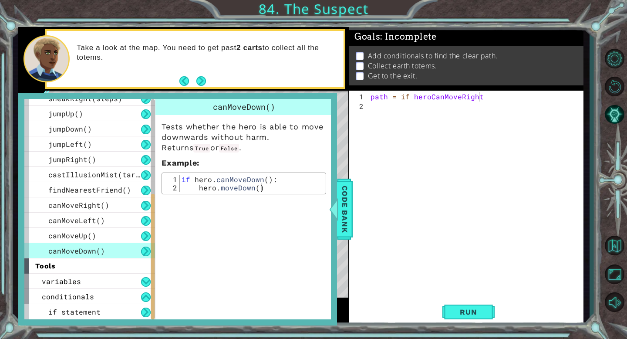
click at [414, 97] on div "path = if heroCanMoveRight" at bounding box center [477, 207] width 217 height 230
type textarea "path = heroCanMoveRight"
click at [341, 198] on span "Code Bank" at bounding box center [345, 208] width 14 height 53
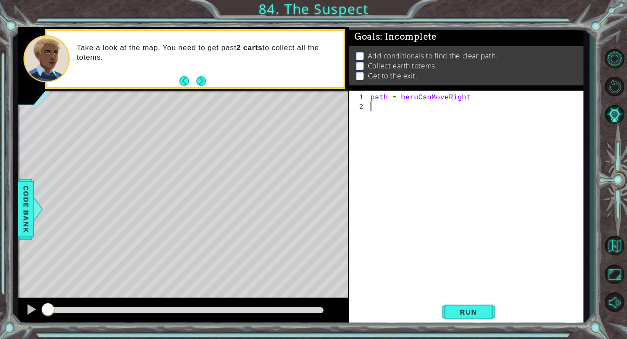
click at [389, 108] on div "path = heroCanMoveRight" at bounding box center [477, 207] width 217 height 230
type textarea "h"
type textarea "hero.moveRight()"
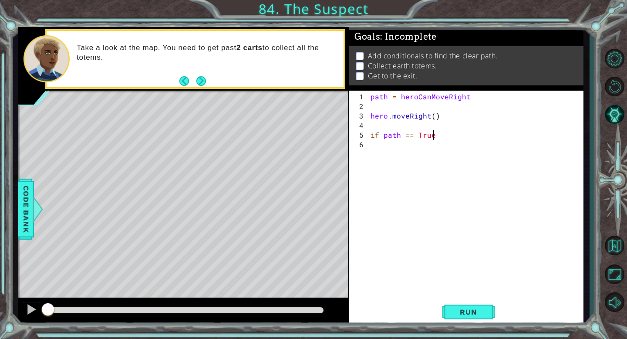
type textarea "if path == True:"
type textarea "hero.moveRight(3)"
type textarea "more.moveUp(2)"
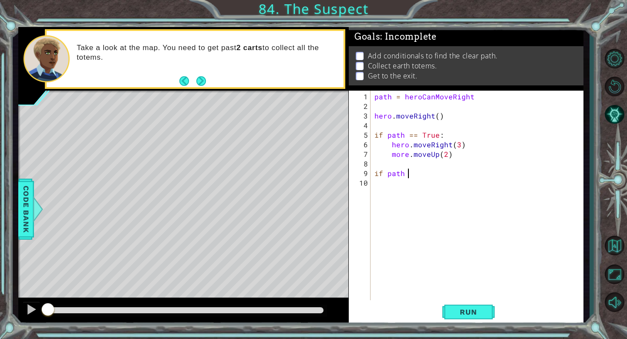
scroll to position [0, 2]
type textarea "if path == False:"
type textarea "hero.moveUp(2)"
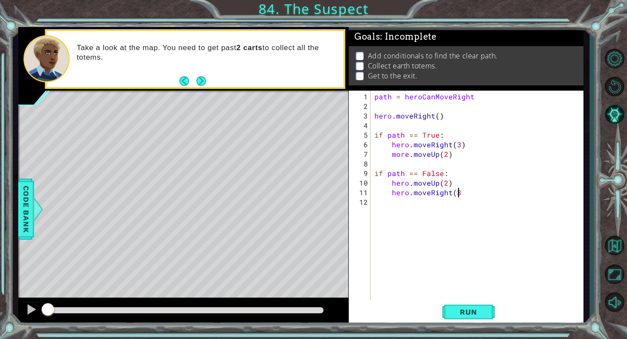
type textarea "hero.moveRight(3)"
type textarea "path = heroCanMoveUp"
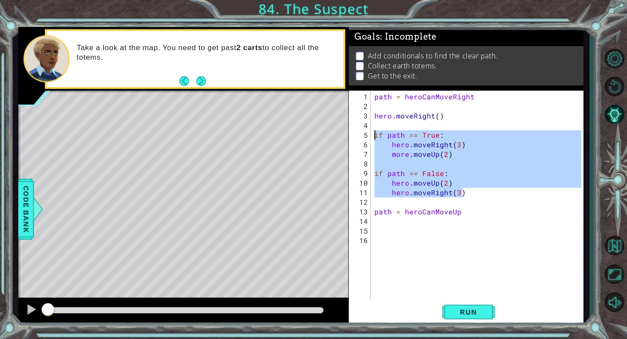
drag, startPoint x: 474, startPoint y: 193, endPoint x: 372, endPoint y: 136, distance: 117.7
click at [372, 136] on div "1 2 3 4 5 6 7 8 9 10 11 12 13 14 15 16 path = heroCanMoveRight hero . moveRight…" at bounding box center [465, 196] width 232 height 211
type textarea "if path == True: hero.moveRight(3)"
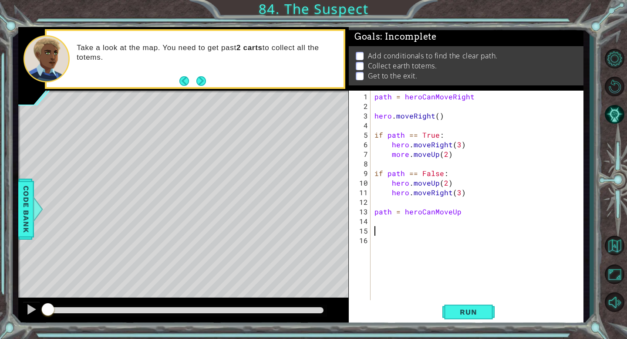
click at [393, 225] on div "path = heroCanMoveRight hero . moveRight ( ) if path == True : hero . moveRight…" at bounding box center [479, 207] width 213 height 230
paste textarea "hero.moveRight(3)"
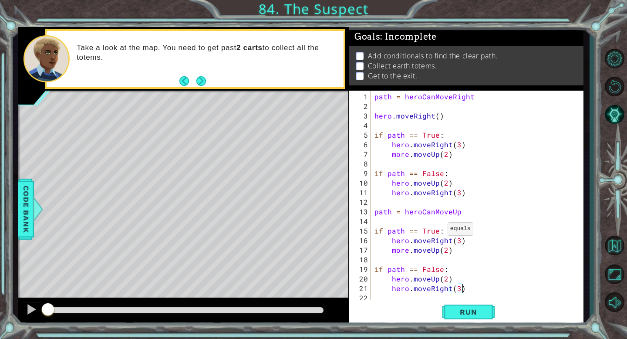
click at [436, 232] on div "path = heroCanMoveRight hero . moveRight ( ) if path == True : hero . moveRight…" at bounding box center [479, 207] width 213 height 230
type textarea "more.moveRight(3)"
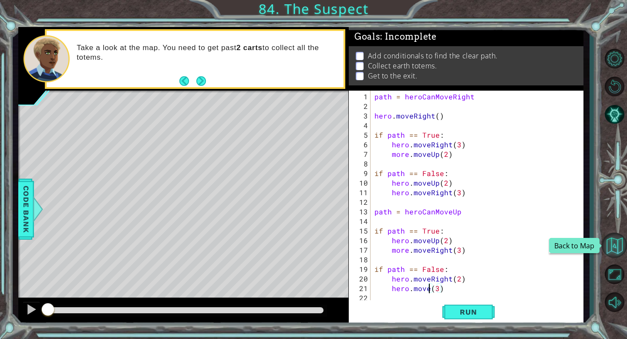
scroll to position [0, 3]
type textarea "hero.moveUp(2)"
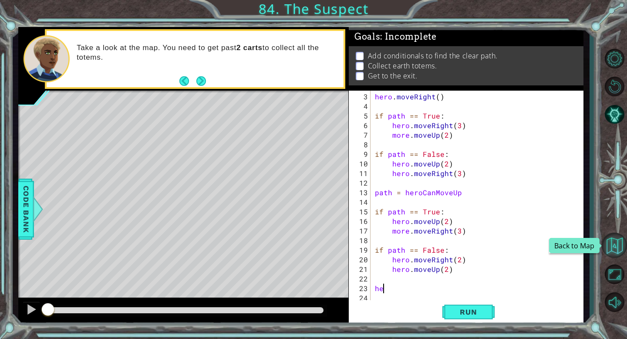
scroll to position [0, 0]
type textarea "hero.moveRight()"
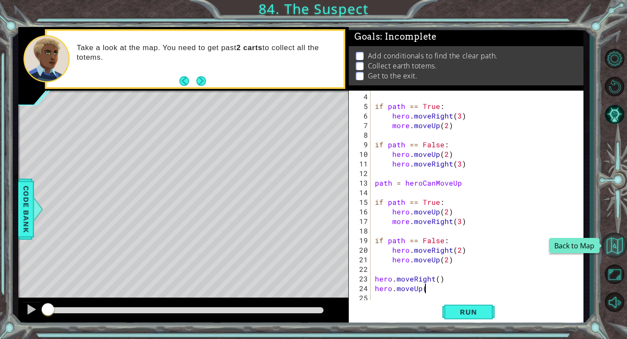
scroll to position [0, 3]
click at [470, 308] on span "Run" at bounding box center [468, 311] width 34 height 9
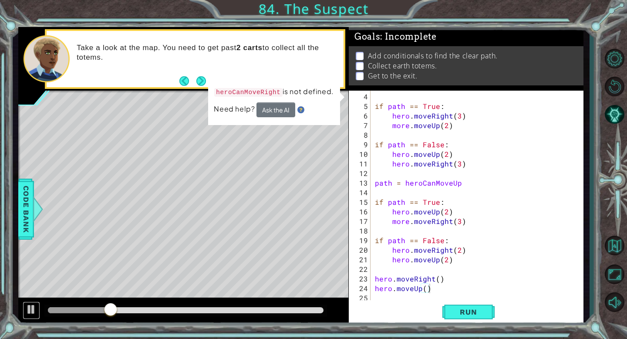
drag, startPoint x: 27, startPoint y: 304, endPoint x: 46, endPoint y: 306, distance: 19.2
click at [28, 305] on div at bounding box center [31, 308] width 11 height 11
drag, startPoint x: 581, startPoint y: 187, endPoint x: 576, endPoint y: 141, distance: 46.8
click at [576, 141] on div at bounding box center [576, 196] width 9 height 211
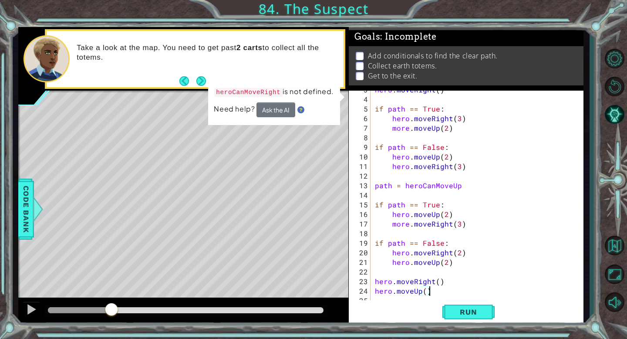
scroll to position [0, 0]
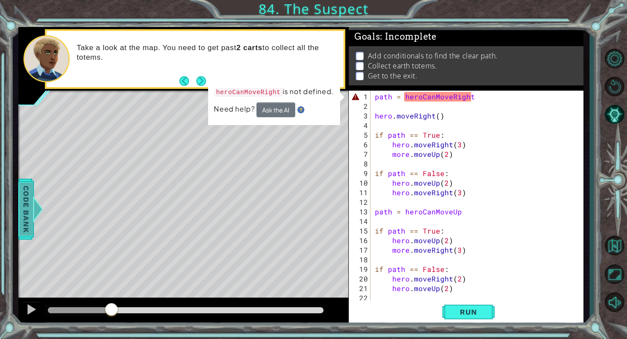
click at [29, 211] on span "Code Bank" at bounding box center [26, 208] width 14 height 53
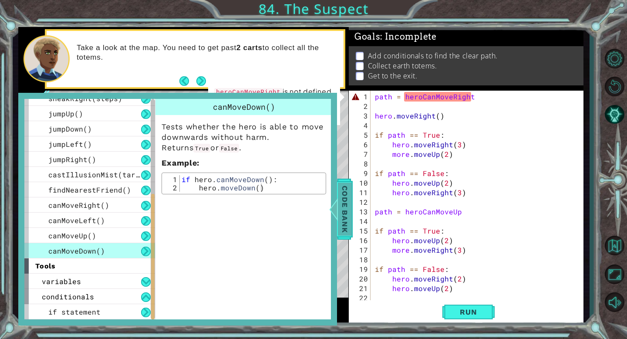
click at [344, 192] on span "Code Bank" at bounding box center [345, 208] width 14 height 53
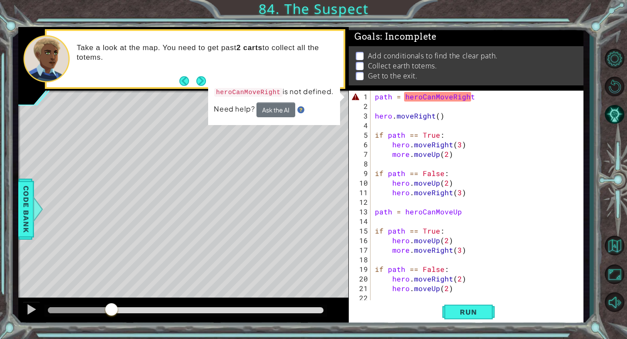
click at [420, 96] on div "path = heroCanMoveRight hero . moveRight ( ) if path == True : hero . moveRight…" at bounding box center [476, 207] width 206 height 230
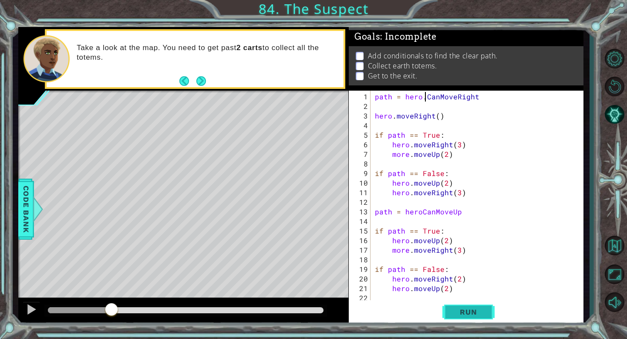
click at [465, 312] on span "Run" at bounding box center [468, 311] width 34 height 9
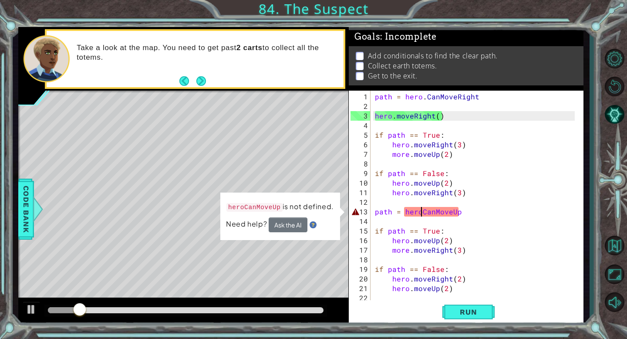
drag, startPoint x: 421, startPoint y: 213, endPoint x: 447, endPoint y: 215, distance: 26.2
click at [421, 213] on div "path = hero . CanMoveRight hero . moveRight ( ) if path == True : hero . moveRi…" at bounding box center [476, 207] width 206 height 230
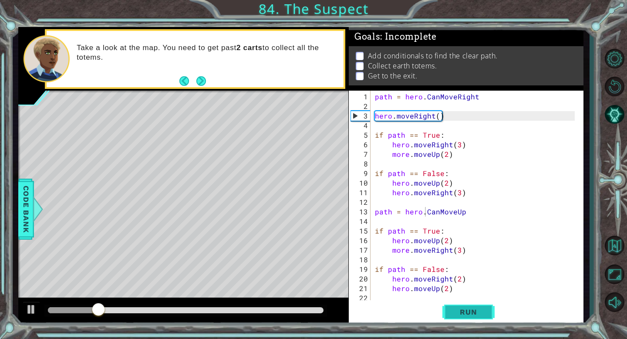
click at [467, 320] on button "Run" at bounding box center [468, 312] width 52 height 24
drag, startPoint x: 459, startPoint y: 118, endPoint x: 366, endPoint y: 118, distance: 92.7
click at [366, 118] on div "path = hero.CanMoveUp 1 2 3 4 5 6 7 8 9 10 11 12 13 14 15 16 17 18 19 20 21 22 …" at bounding box center [465, 196] width 232 height 211
type textarea "hero.moveRight()"
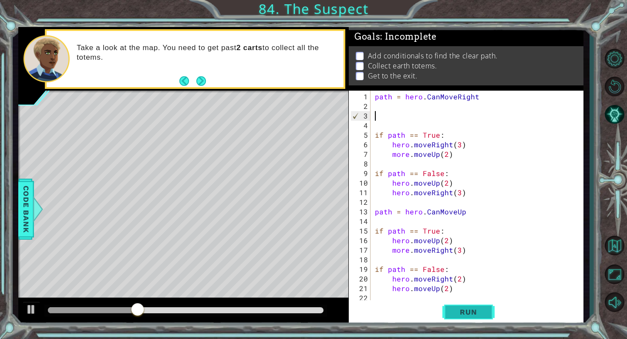
click at [477, 310] on span "Run" at bounding box center [468, 311] width 34 height 9
click at [28, 309] on div at bounding box center [31, 308] width 11 height 11
click at [30, 215] on span "Code Bank" at bounding box center [26, 208] width 14 height 53
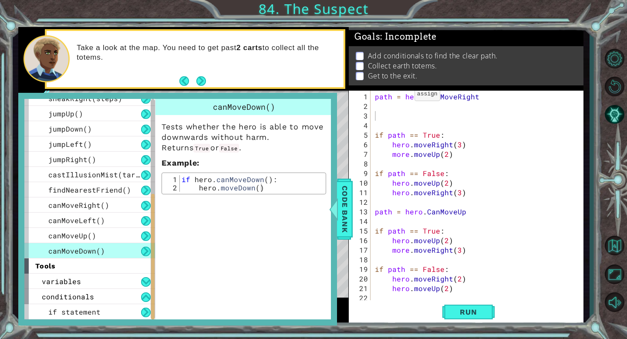
click at [404, 98] on div "path = hero . CanMoveRight if path == True : hero . moveRight ( 3 ) more . move…" at bounding box center [476, 207] width 206 height 230
click at [472, 313] on span "Run" at bounding box center [468, 311] width 34 height 9
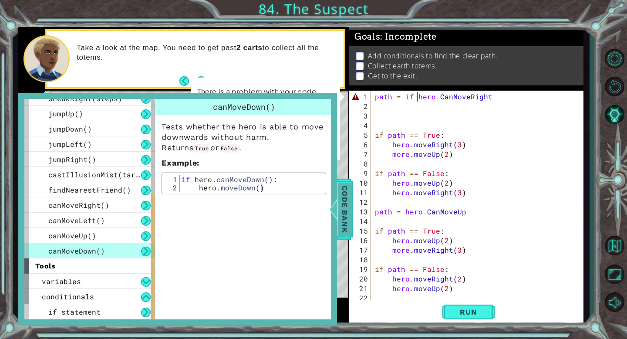
click at [352, 208] on div "Code Bank" at bounding box center [345, 208] width 16 height 61
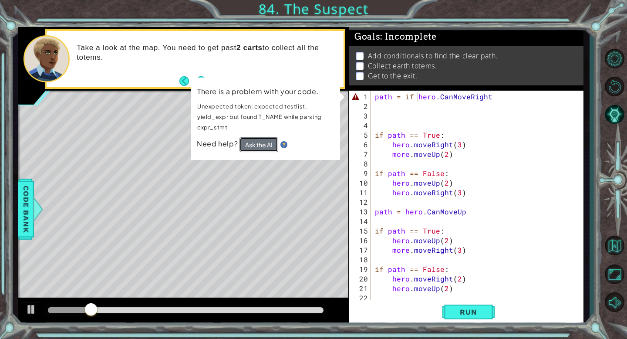
click at [262, 144] on button "Ask the AI" at bounding box center [258, 144] width 39 height 15
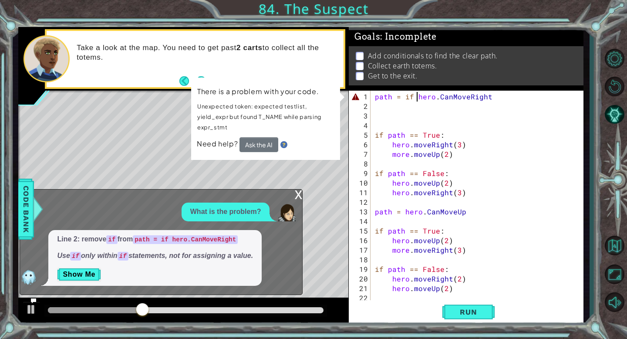
click at [416, 95] on div "path = if hero . CanMoveRight if path == True : hero . moveRight ( 3 ) more . m…" at bounding box center [476, 207] width 206 height 230
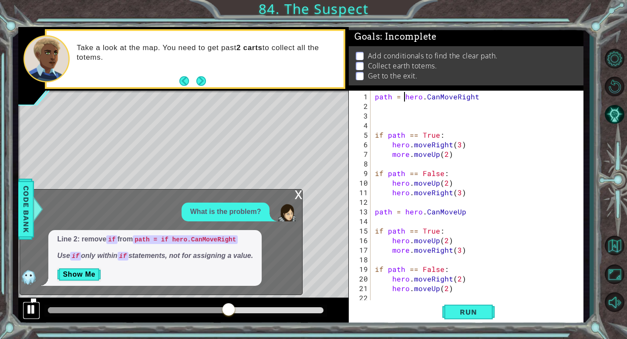
click at [32, 309] on div at bounding box center [31, 308] width 11 height 11
click at [83, 276] on button "Show Me" at bounding box center [79, 274] width 44 height 14
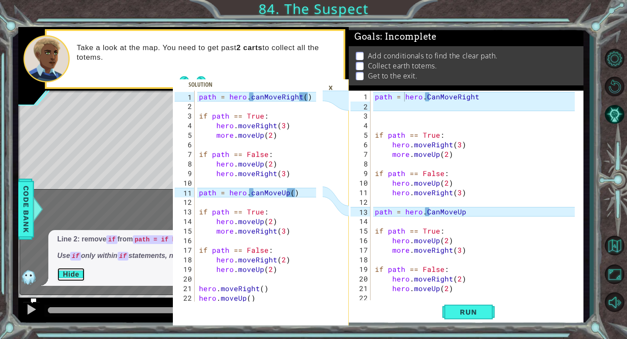
click at [77, 274] on button "Hide" at bounding box center [71, 274] width 28 height 14
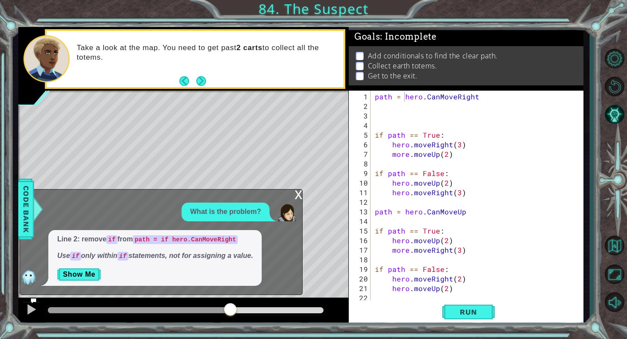
click at [295, 192] on div "x" at bounding box center [298, 193] width 8 height 9
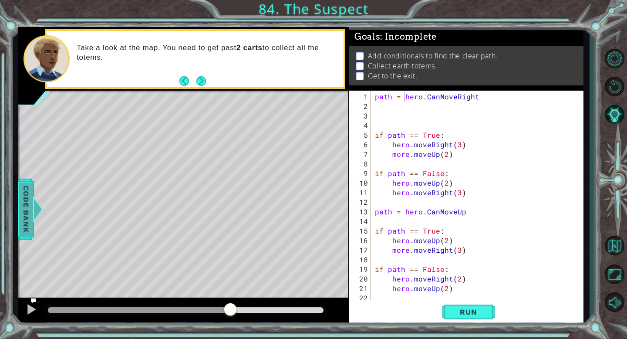
click at [30, 216] on span "Code Bank" at bounding box center [26, 208] width 14 height 53
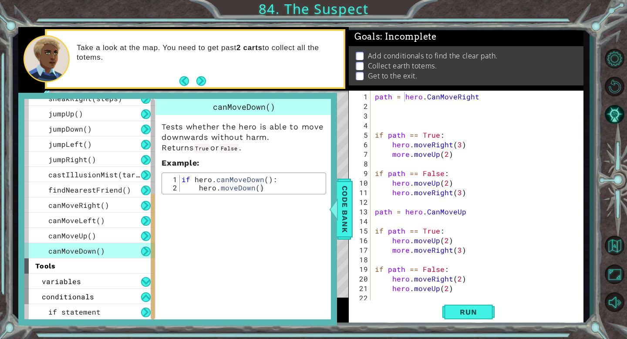
click at [430, 98] on div "path = hero . CanMoveRight if path == True : hero . moveRight ( 3 ) more . move…" at bounding box center [476, 207] width 206 height 230
type textarea "path = hero.canMoveRight"
type textarea "more.moveUp(2)"
type textarea "hero.moveRight(3)"
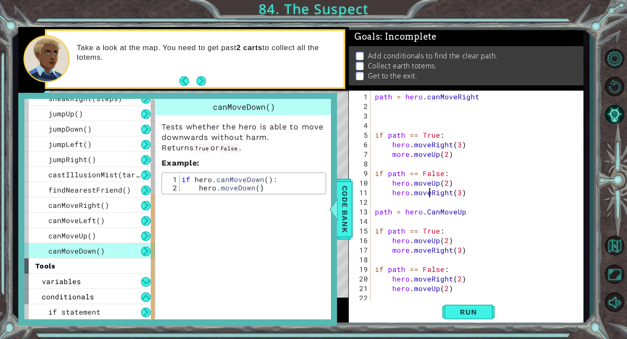
type textarea "path = hero.CanMoveUp"
type textarea "path = hero.canMoveUp"
click at [477, 311] on span "Run" at bounding box center [468, 311] width 34 height 9
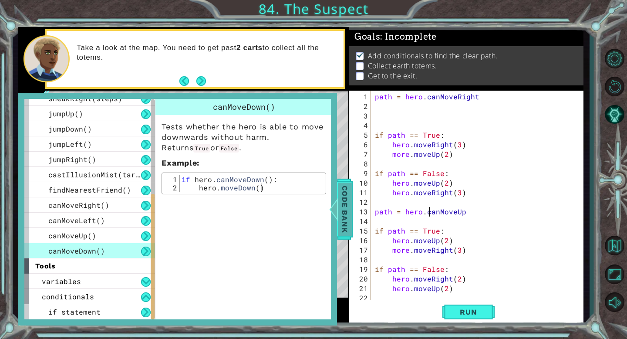
click at [350, 209] on span "Code Bank" at bounding box center [345, 208] width 14 height 53
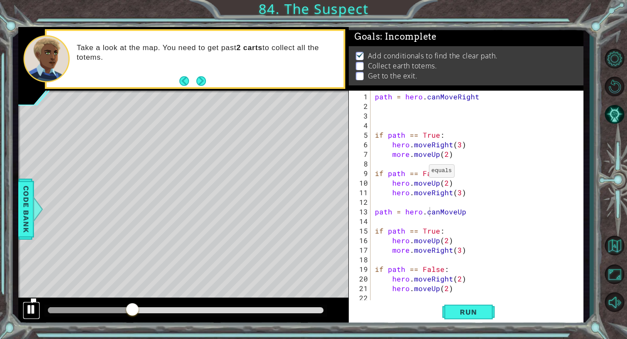
click at [30, 314] on div at bounding box center [31, 308] width 11 height 11
click at [473, 313] on span "Run" at bounding box center [468, 311] width 34 height 9
click at [531, 216] on div "path = hero . canMoveRight if path == True : hero . moveRight ( 3 ) more . move…" at bounding box center [476, 207] width 206 height 230
click at [27, 308] on div at bounding box center [31, 308] width 11 height 11
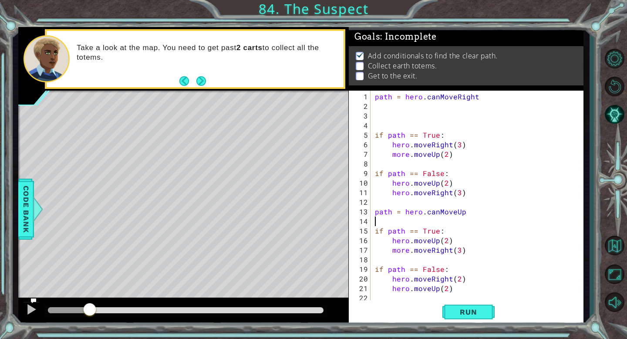
click at [199, 81] on button "Next" at bounding box center [201, 81] width 10 height 10
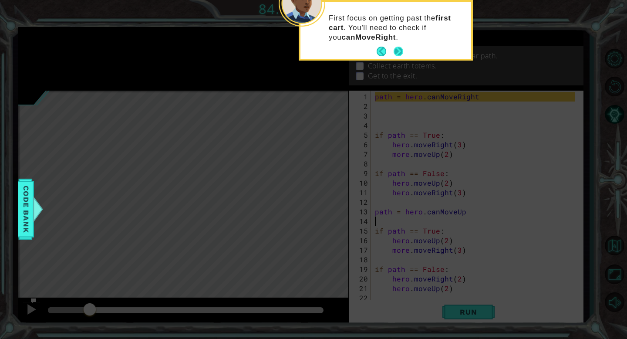
click at [399, 50] on button "Next" at bounding box center [399, 52] width 10 height 10
click at [398, 48] on button "Next" at bounding box center [399, 52] width 10 height 10
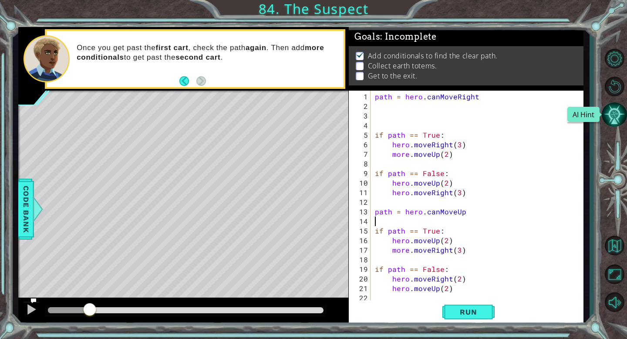
click at [617, 118] on button "AI Hint" at bounding box center [614, 114] width 25 height 25
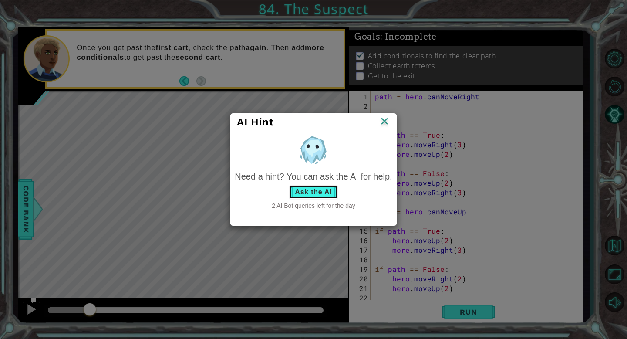
click at [320, 193] on button "Ask the AI" at bounding box center [313, 192] width 48 height 14
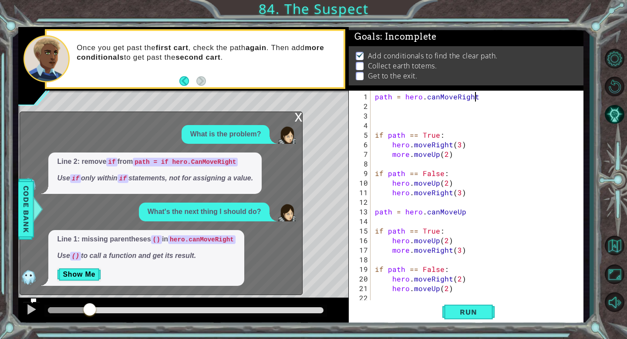
click at [480, 96] on div "path = hero . canMoveRight if path == True : hero . moveRight ( 3 ) more . move…" at bounding box center [476, 207] width 206 height 230
type textarea "path = hero.canMoveRight()"
type textarea "more.moveUp(2)"
type textarea "hero.moveRight(3)"
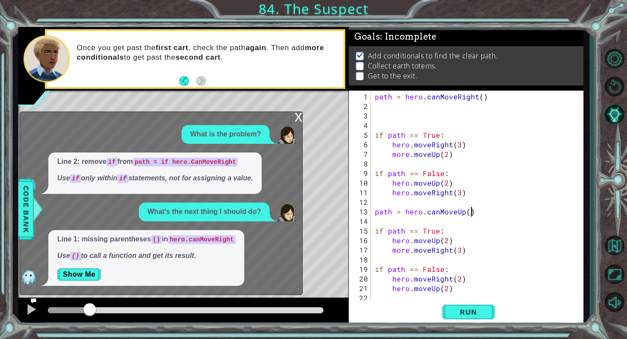
click at [299, 119] on div "x" at bounding box center [298, 116] width 8 height 9
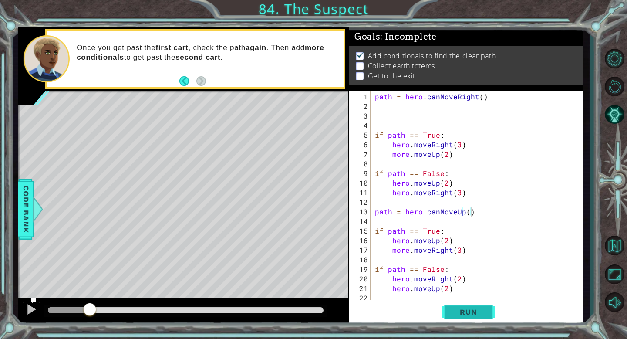
click at [460, 309] on span "Run" at bounding box center [468, 311] width 34 height 9
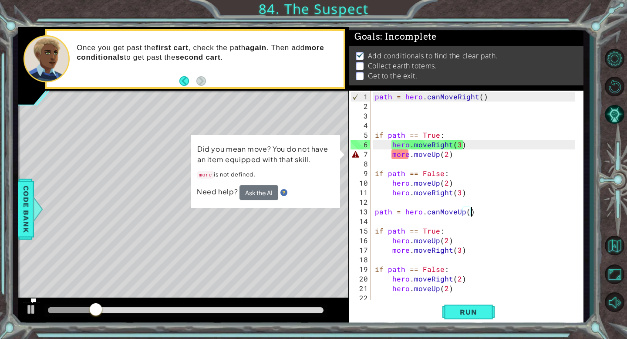
click at [493, 175] on div "path = hero . canMoveRight ( ) if path == True : hero . moveRight ( 3 ) more . …" at bounding box center [476, 207] width 206 height 230
click at [405, 155] on div "path = hero . canMoveRight ( ) if path == True : hero . moveRight ( 3 ) more . …" at bounding box center [476, 207] width 206 height 230
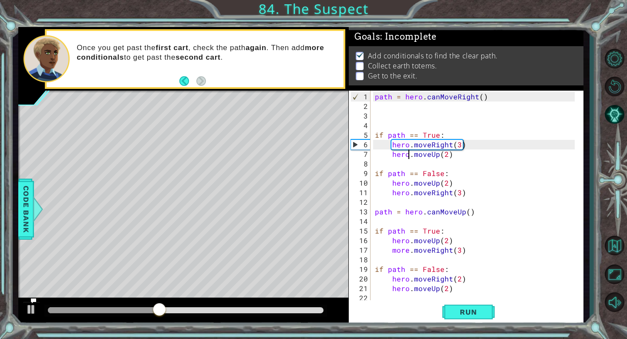
scroll to position [0, 2]
drag, startPoint x: 477, startPoint y: 316, endPoint x: 487, endPoint y: 315, distance: 10.5
click at [477, 316] on span "Run" at bounding box center [468, 311] width 34 height 9
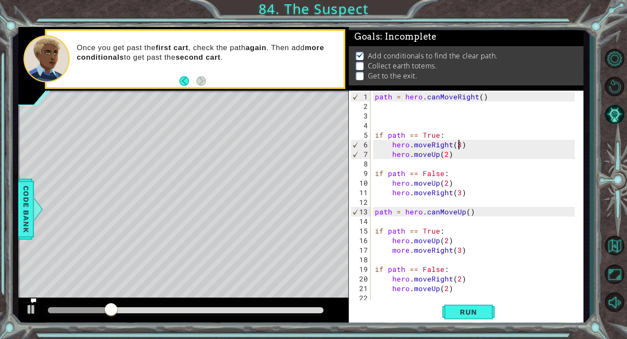
drag, startPoint x: 457, startPoint y: 145, endPoint x: 527, endPoint y: 140, distance: 69.4
click at [457, 145] on div "path = hero . canMoveRight ( ) if path == True : hero . moveRight ( 3 ) hero . …" at bounding box center [476, 207] width 206 height 230
click at [463, 315] on span "Run" at bounding box center [468, 311] width 34 height 9
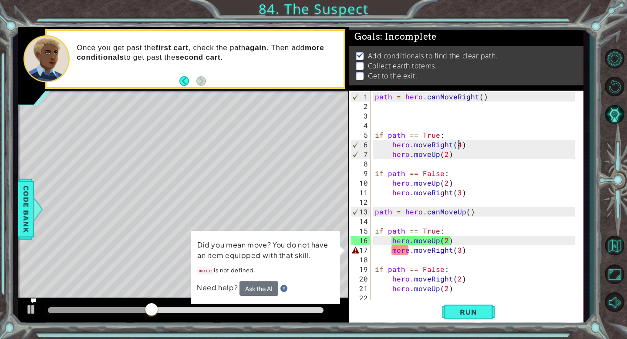
drag, startPoint x: 409, startPoint y: 250, endPoint x: 423, endPoint y: 250, distance: 13.9
click at [409, 250] on div "path = hero . canMoveRight ( ) if path == True : hero . moveRight ( 4 ) hero . …" at bounding box center [476, 207] width 206 height 230
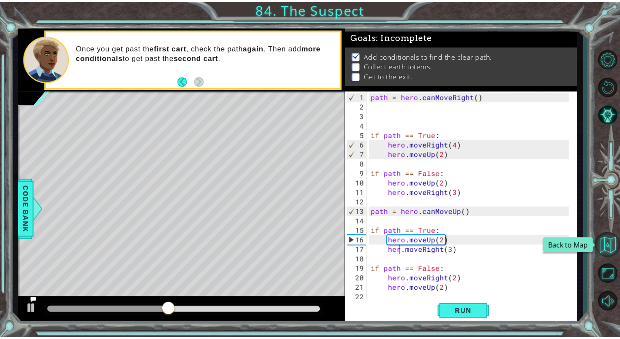
scroll to position [0, 2]
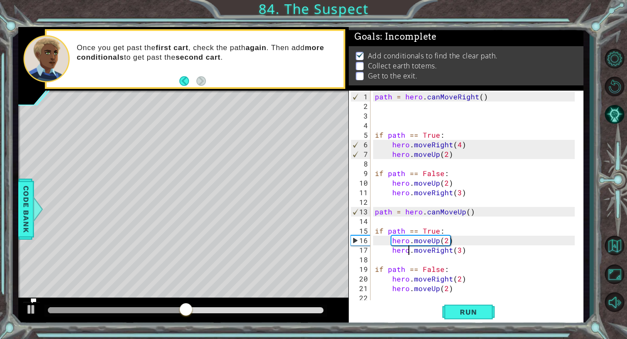
click at [481, 181] on div "path = hero . canMoveRight ( ) if path == True : hero . moveRight ( 4 ) hero . …" at bounding box center [476, 207] width 206 height 230
type textarea "hero.moveUp(2)"
click at [481, 312] on span "Run" at bounding box center [468, 311] width 34 height 9
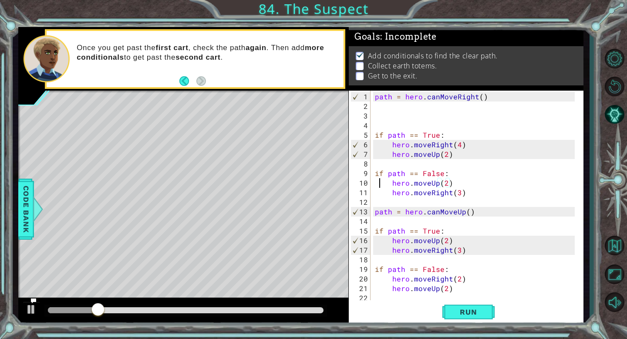
click at [380, 184] on div "path = hero . canMoveRight ( ) if path == True : hero . moveRight ( 4 ) hero . …" at bounding box center [476, 207] width 206 height 230
click at [36, 313] on div at bounding box center [31, 308] width 11 height 11
click at [619, 249] on button "Back to Map" at bounding box center [614, 244] width 25 height 25
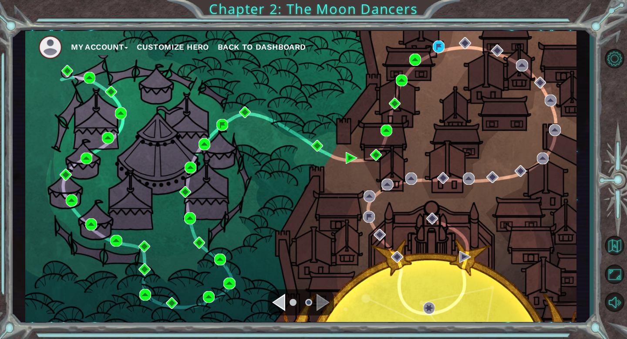
click at [250, 44] on span "Back to Dashboard" at bounding box center [262, 46] width 88 height 9
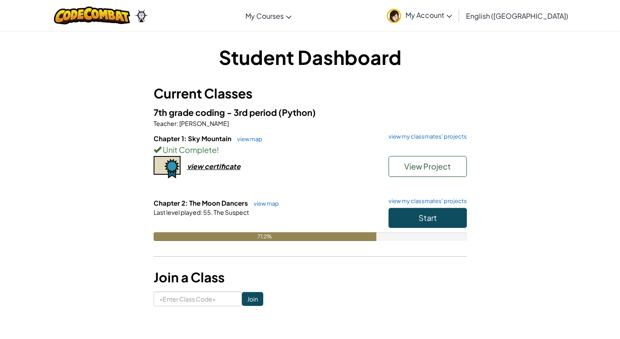
click at [452, 19] on span "My Account" at bounding box center [429, 14] width 47 height 9
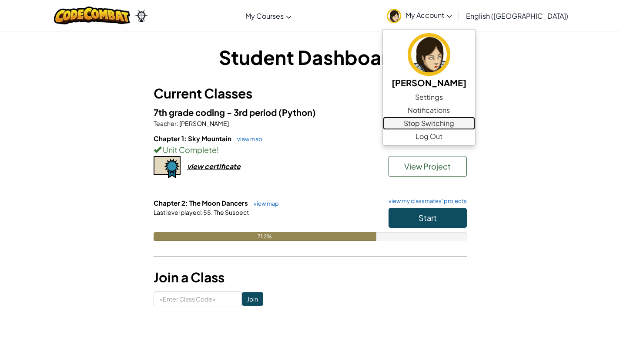
click at [475, 121] on link "Stop Switching" at bounding box center [429, 123] width 92 height 13
